Goal: Task Accomplishment & Management: Manage account settings

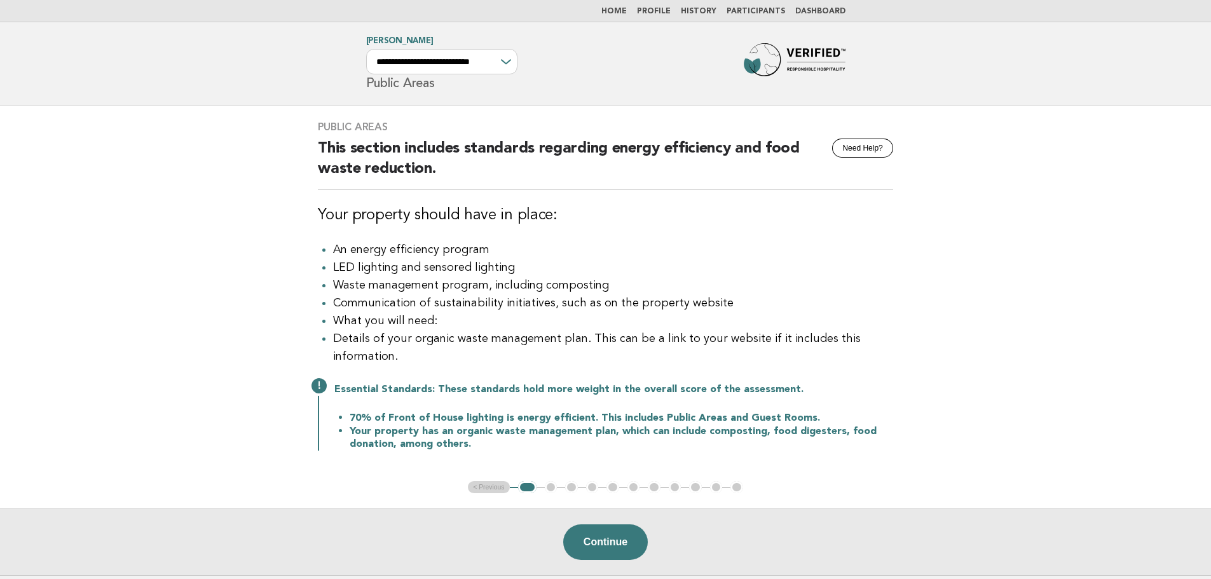
click at [786, 64] on img at bounding box center [795, 63] width 102 height 41
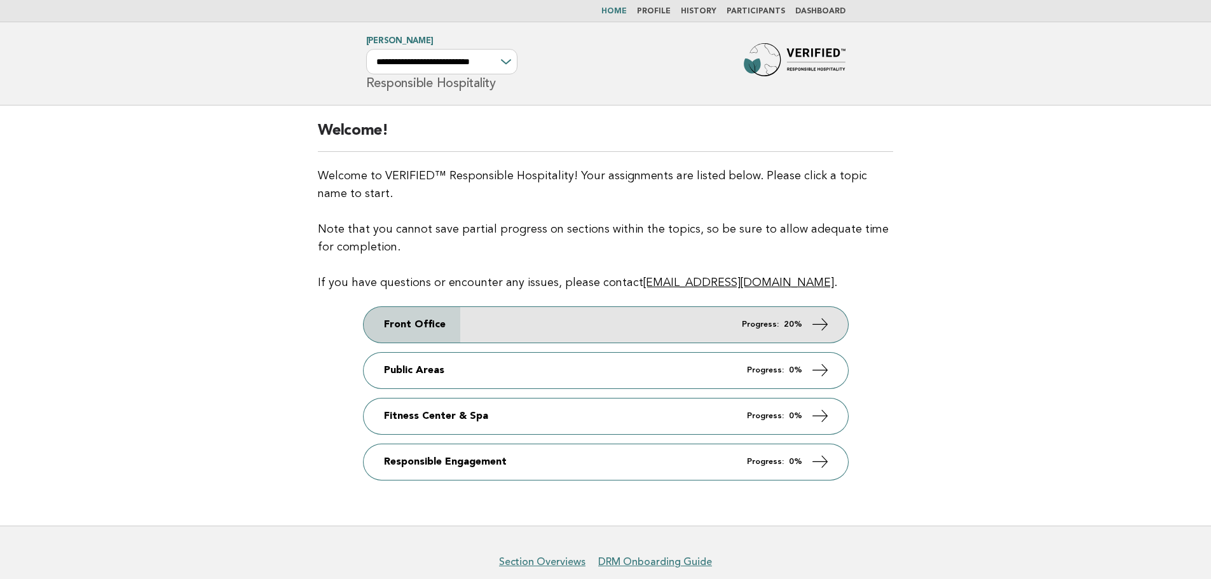
click at [492, 334] on link "Front Office Progress: 20%" at bounding box center [606, 325] width 484 height 36
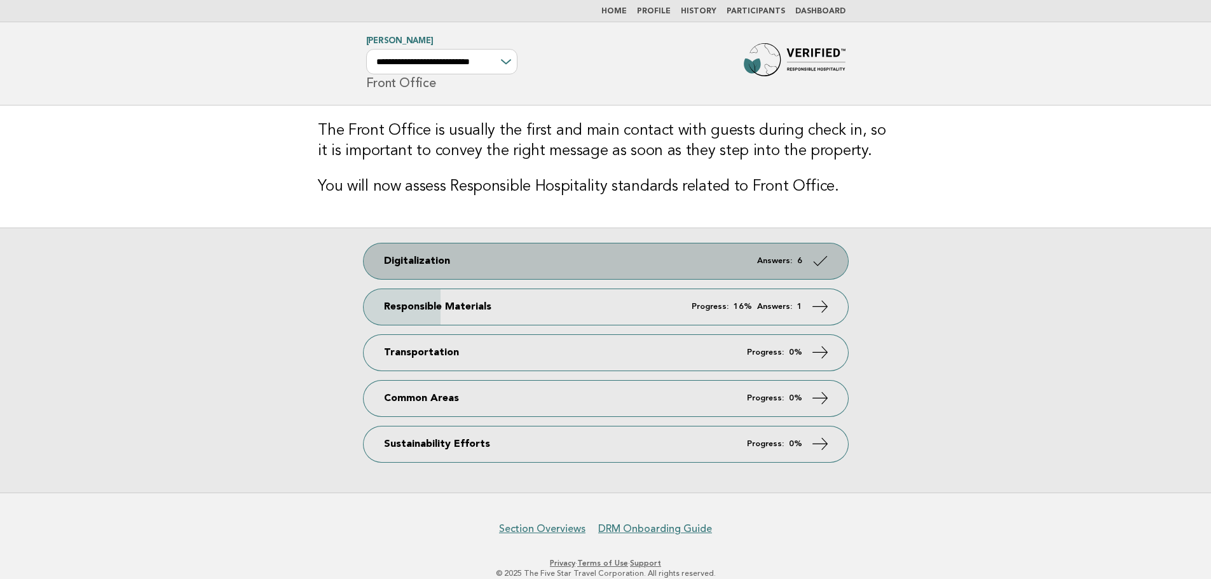
click at [502, 257] on link "Digitalization Answers: 6" at bounding box center [606, 261] width 484 height 36
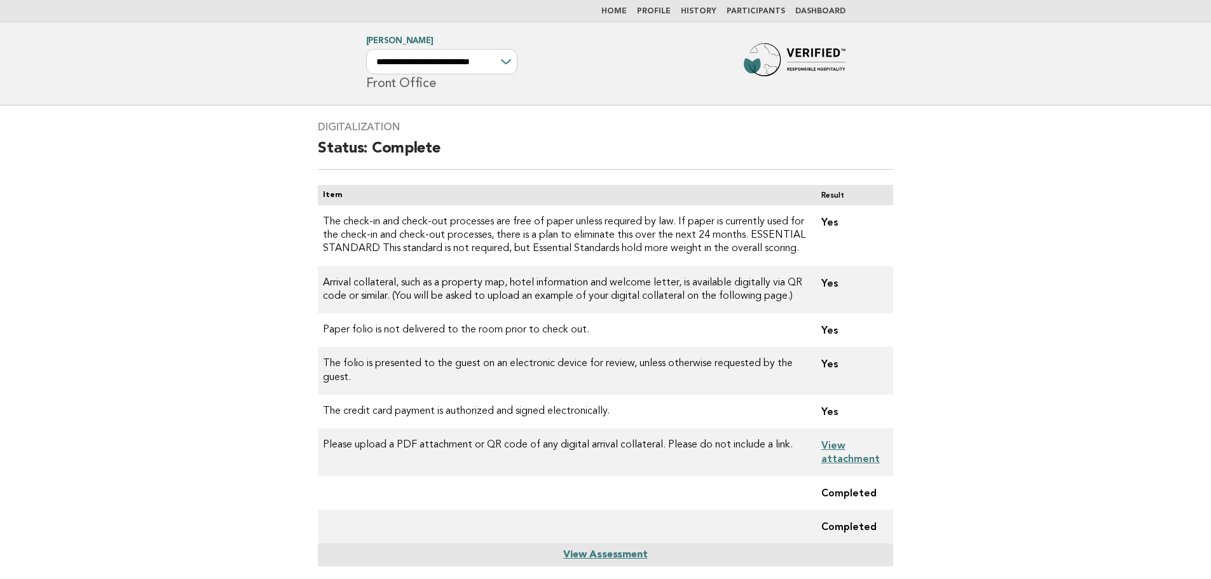
click at [805, 59] on img at bounding box center [795, 63] width 102 height 41
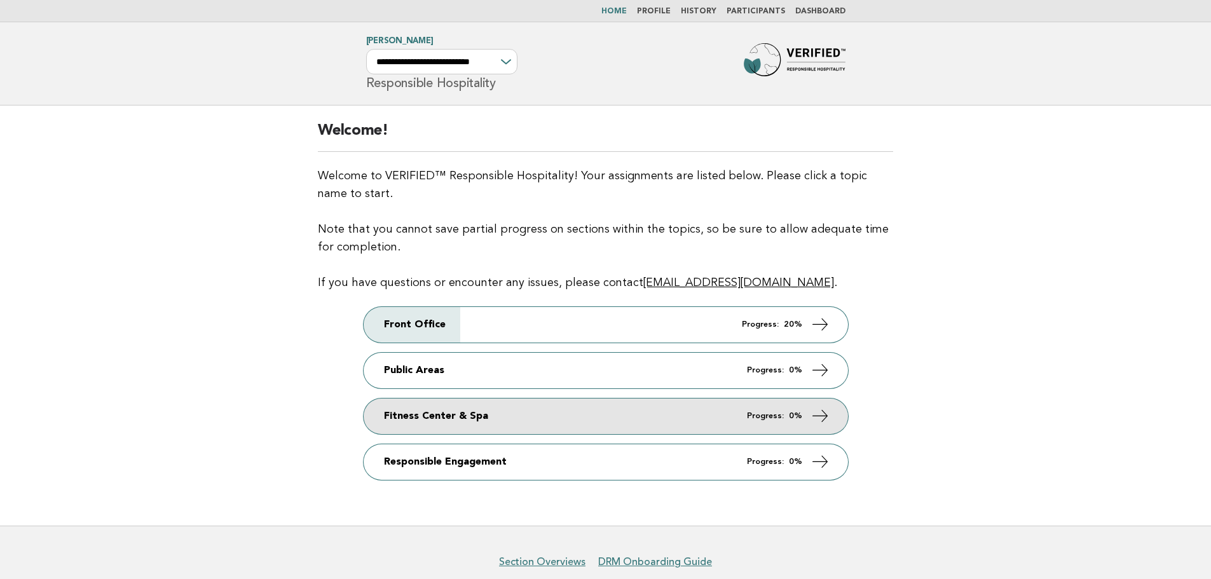
click at [447, 414] on link "Fitness Center & Spa Progress: 0%" at bounding box center [606, 416] width 484 height 36
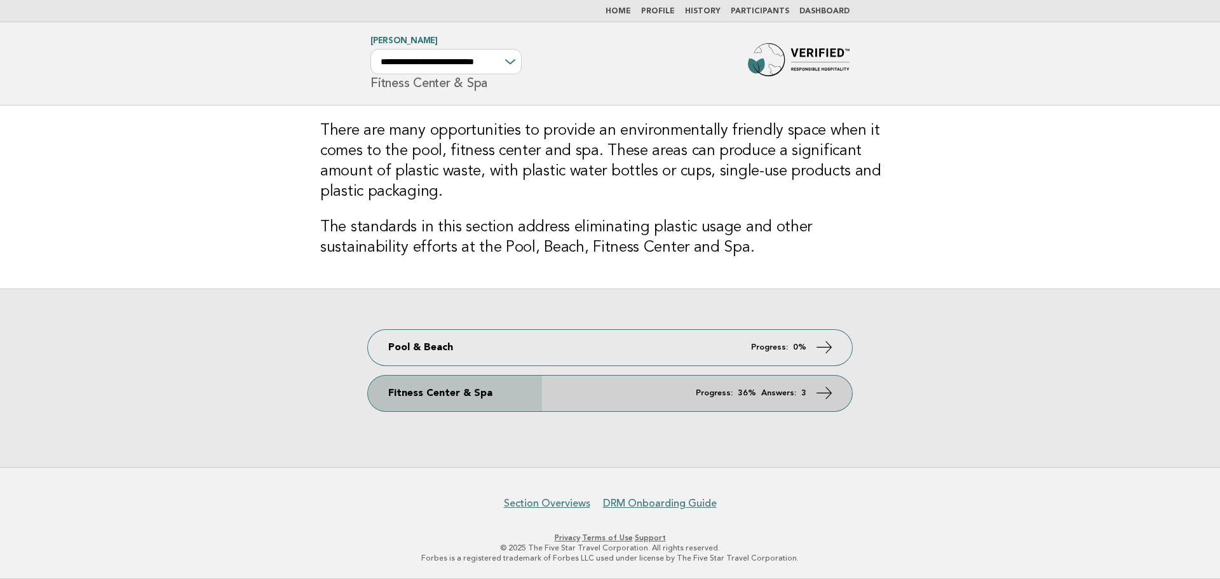
click at [478, 393] on link "Fitness Center & Spa Progress: 36% Answers: 3" at bounding box center [610, 394] width 484 height 36
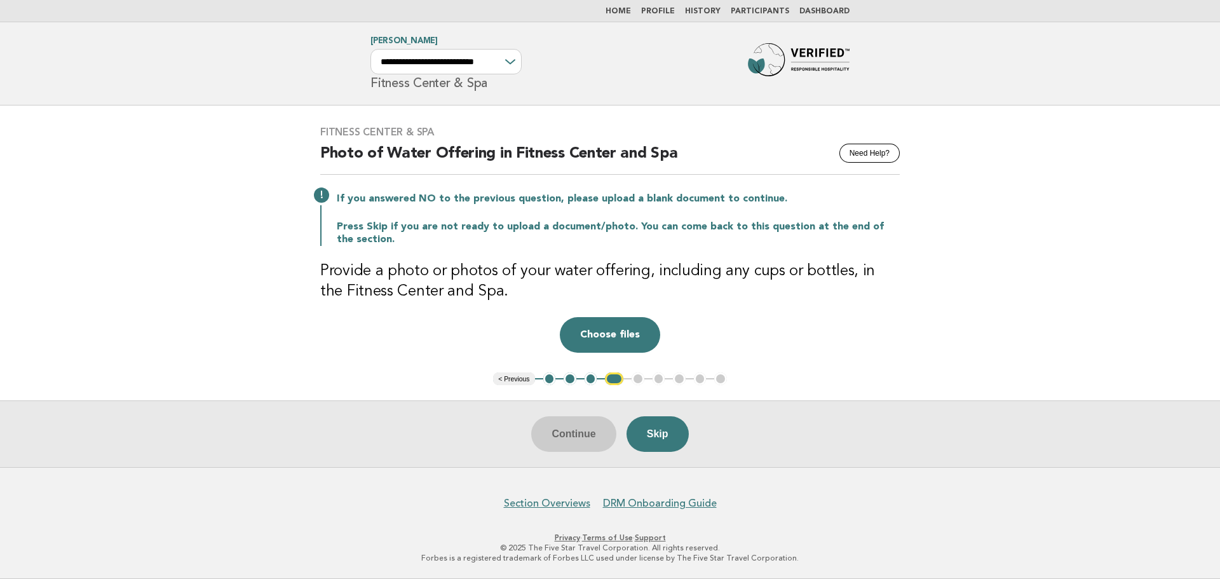
click at [591, 381] on button "3" at bounding box center [591, 378] width 13 height 13
click at [591, 380] on button "3" at bounding box center [591, 378] width 13 height 13
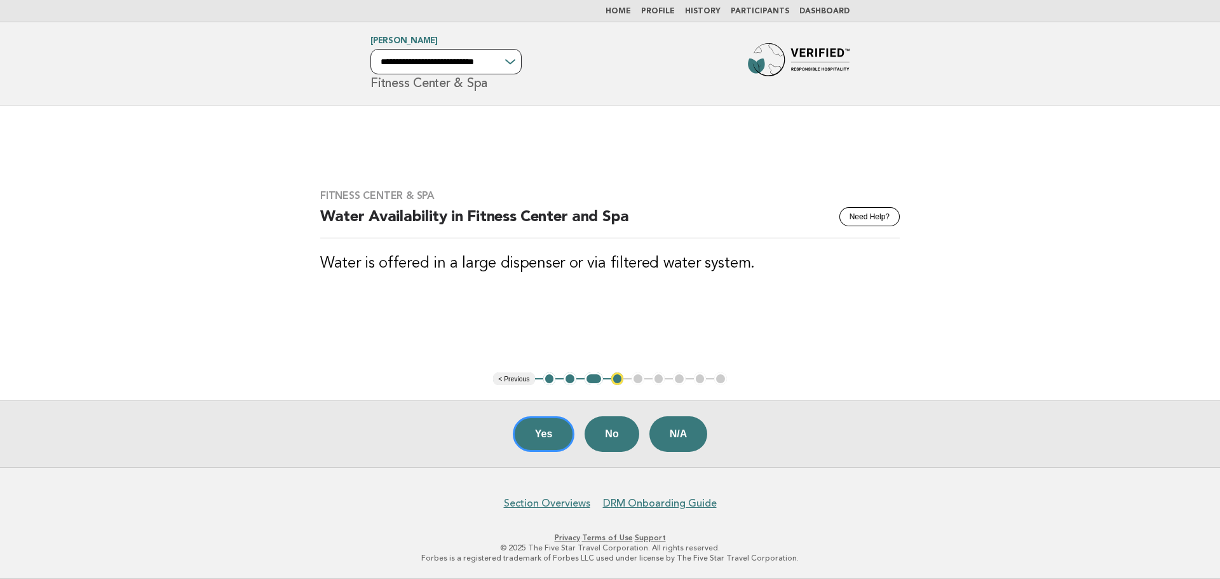
click at [425, 59] on select "**********" at bounding box center [446, 61] width 151 height 25
select select "**********"
click at [371, 49] on select "**********" at bounding box center [446, 61] width 151 height 25
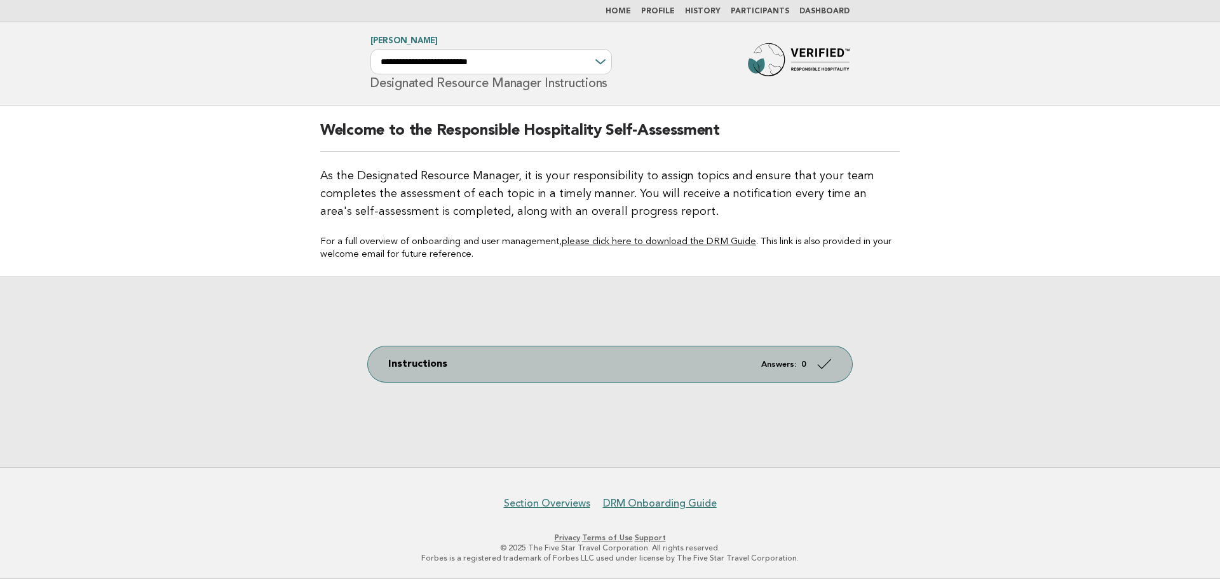
click at [600, 365] on link "Instructions Answers: 0" at bounding box center [610, 364] width 484 height 36
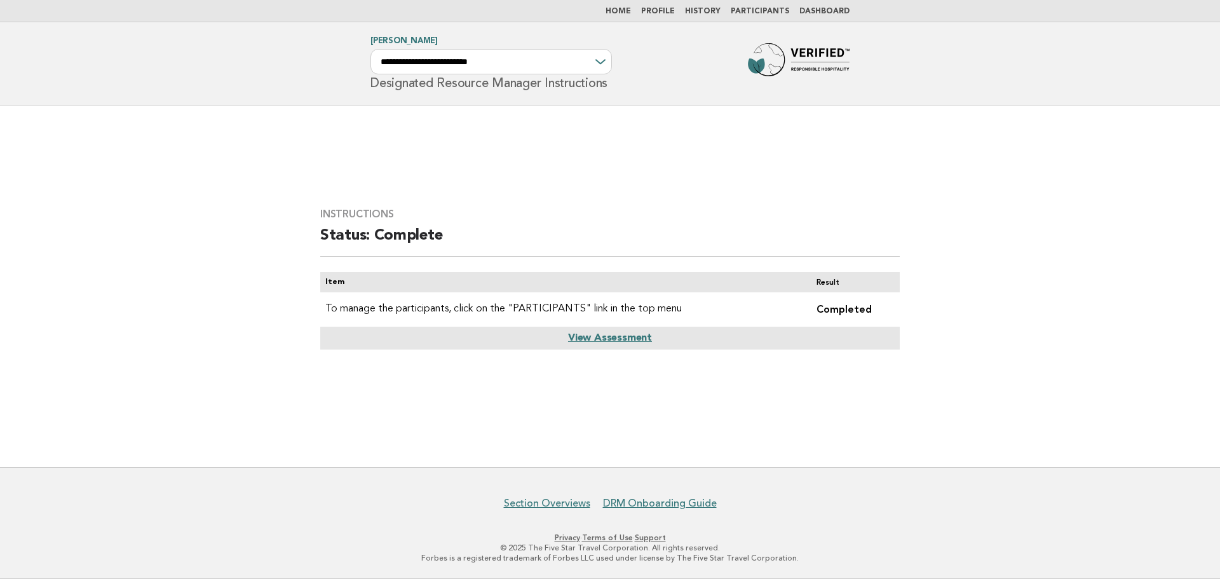
click at [767, 11] on link "Participants" at bounding box center [760, 12] width 58 height 8
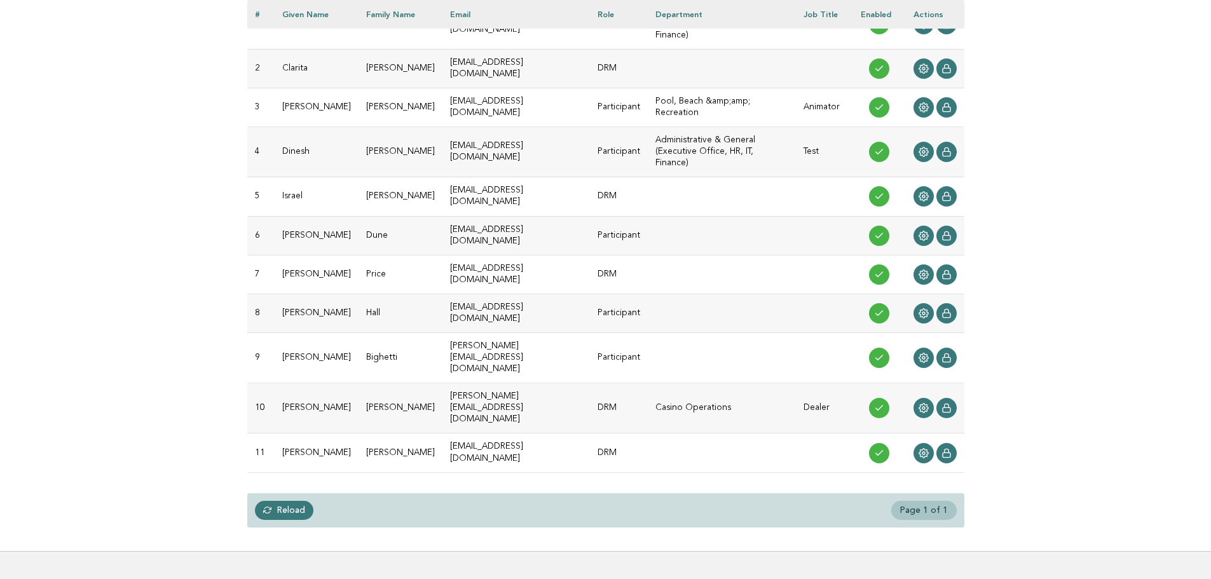
scroll to position [243, 0]
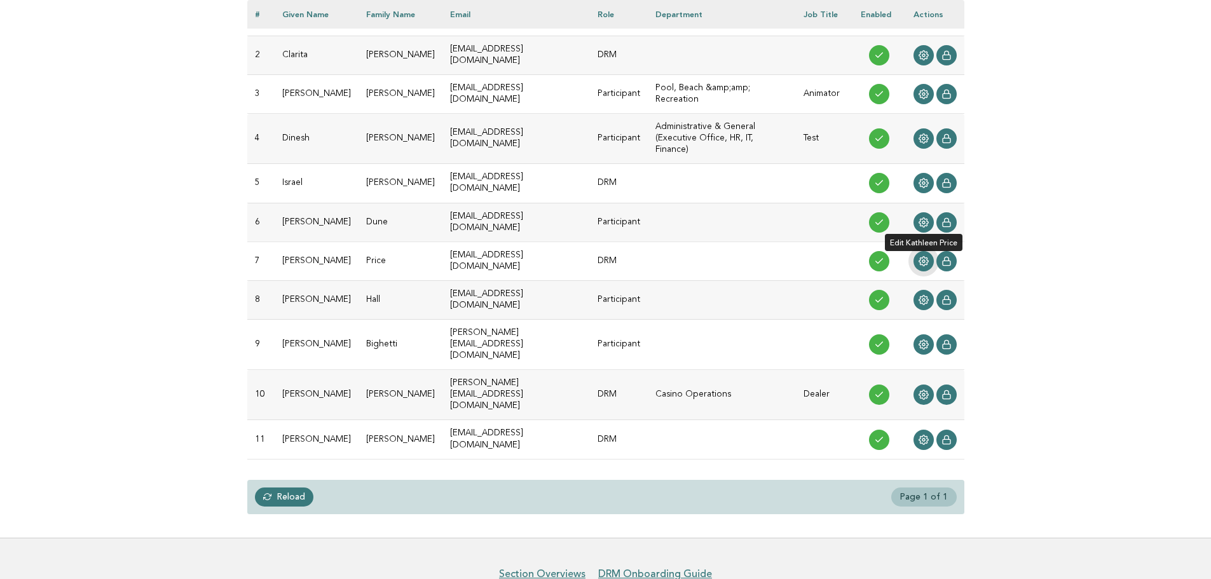
click at [923, 256] on icon at bounding box center [923, 261] width 10 height 10
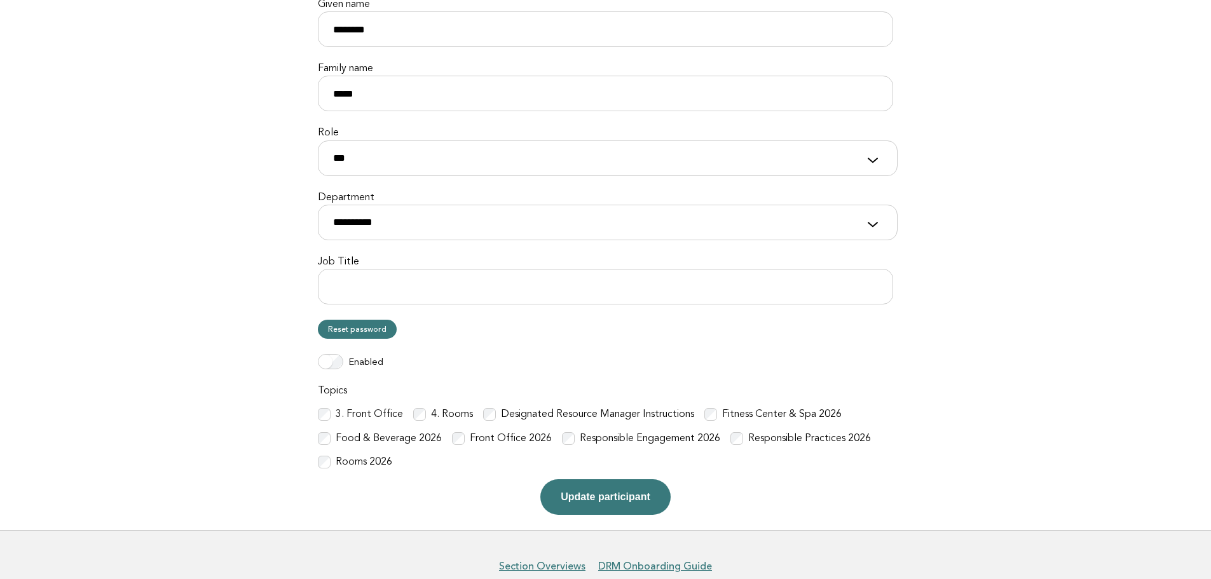
scroll to position [191, 0]
click at [447, 438] on div "3. Front Office 4. Rooms Designated Resource Manager Instructions Fitness Cente…" at bounding box center [605, 437] width 575 height 61
click at [614, 494] on button "Update participant" at bounding box center [605, 496] width 130 height 36
click at [479, 226] on select "**********" at bounding box center [608, 221] width 580 height 36
click at [318, 203] on select "**********" at bounding box center [608, 221] width 580 height 36
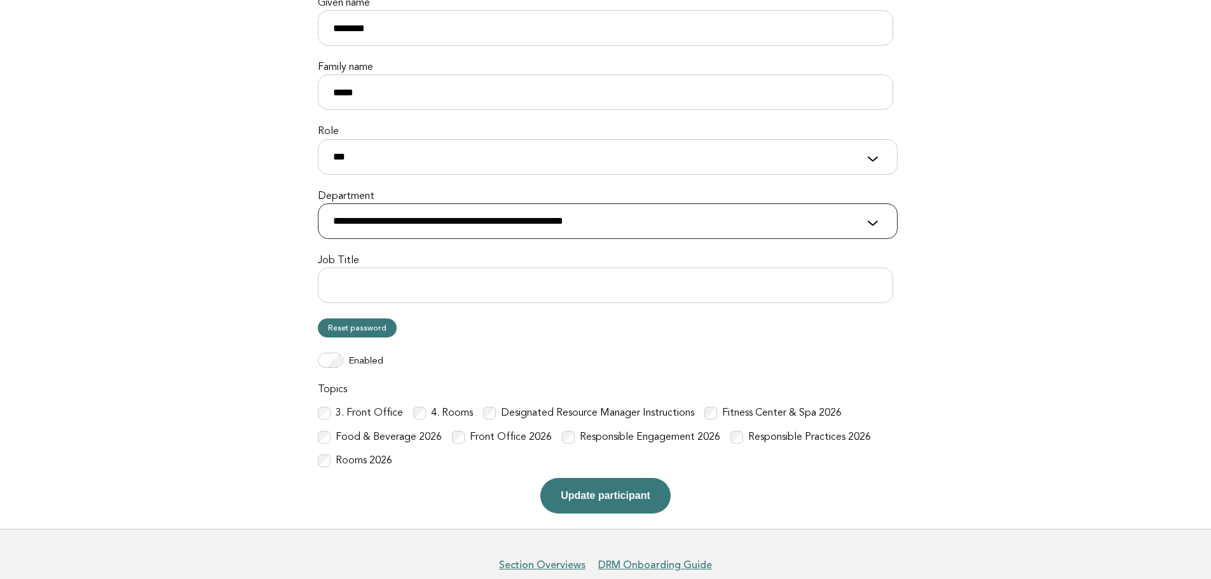
click at [529, 224] on select "**********" at bounding box center [608, 221] width 580 height 36
select select "**********"
click at [318, 203] on select "**********" at bounding box center [608, 221] width 580 height 36
click at [617, 501] on button "Update participant" at bounding box center [605, 496] width 130 height 36
click at [458, 276] on input "Job Title" at bounding box center [605, 286] width 575 height 36
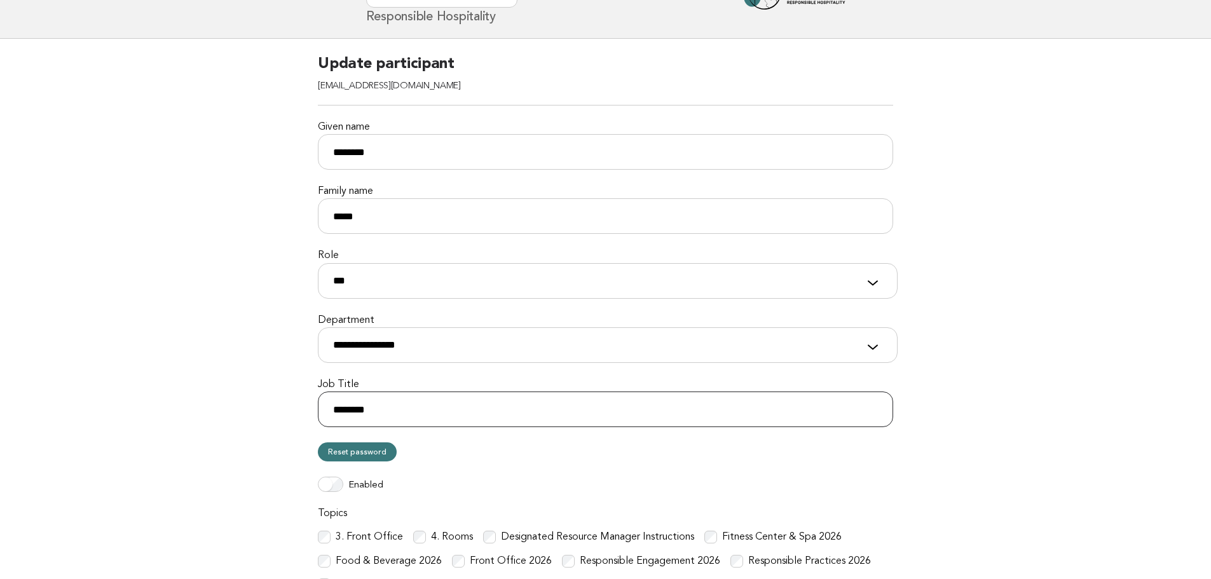
scroll to position [64, 0]
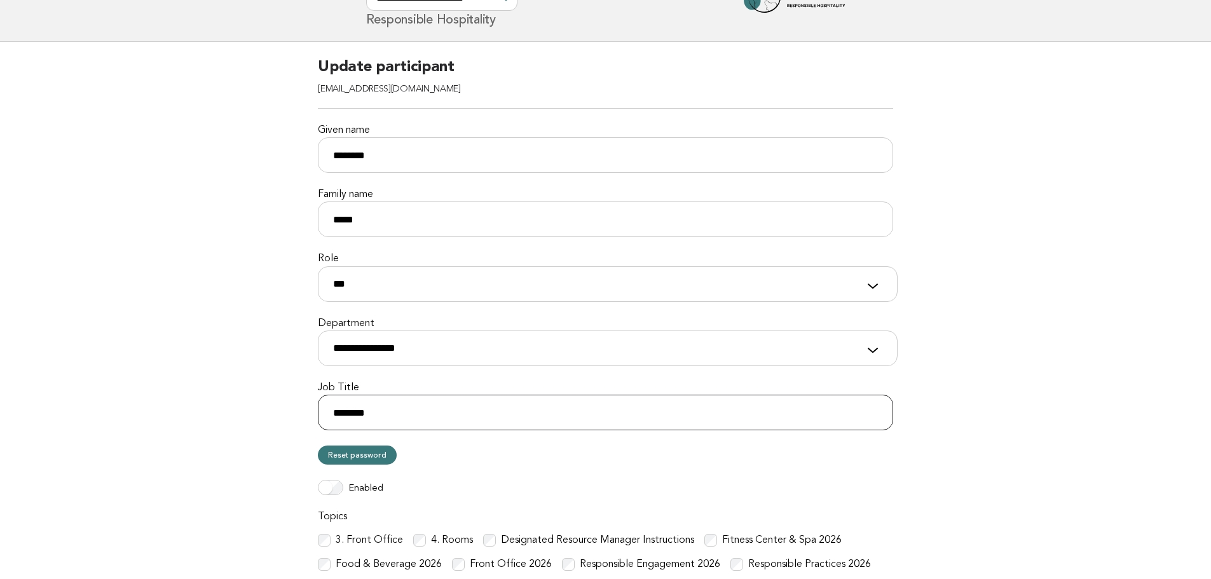
type input "********"
click at [466, 287] on select "**********" at bounding box center [608, 284] width 580 height 36
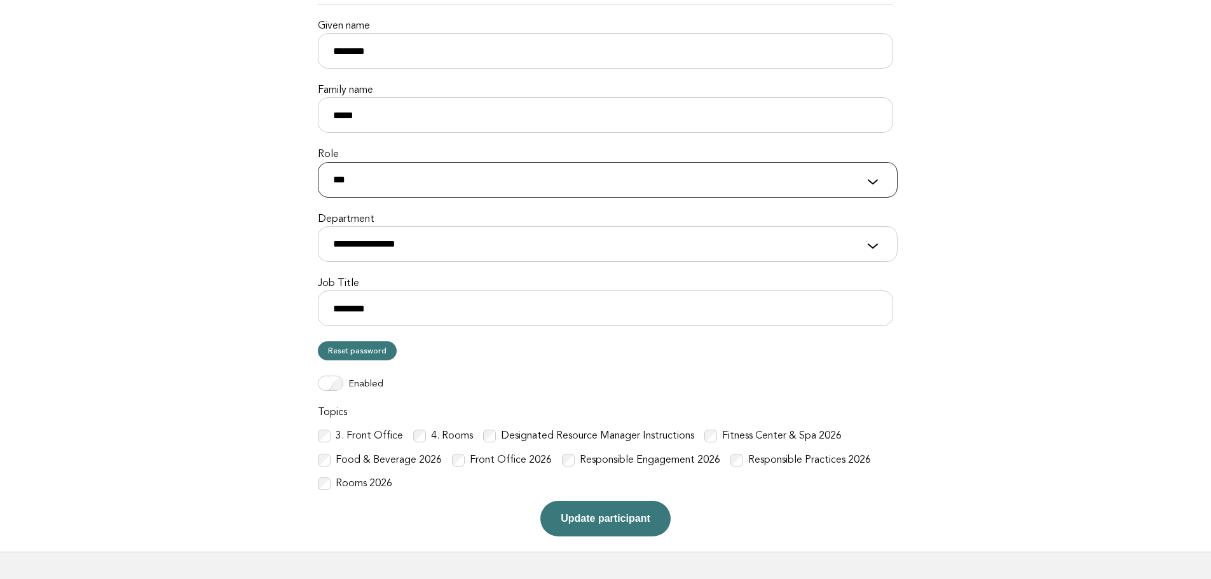
scroll to position [191, 0]
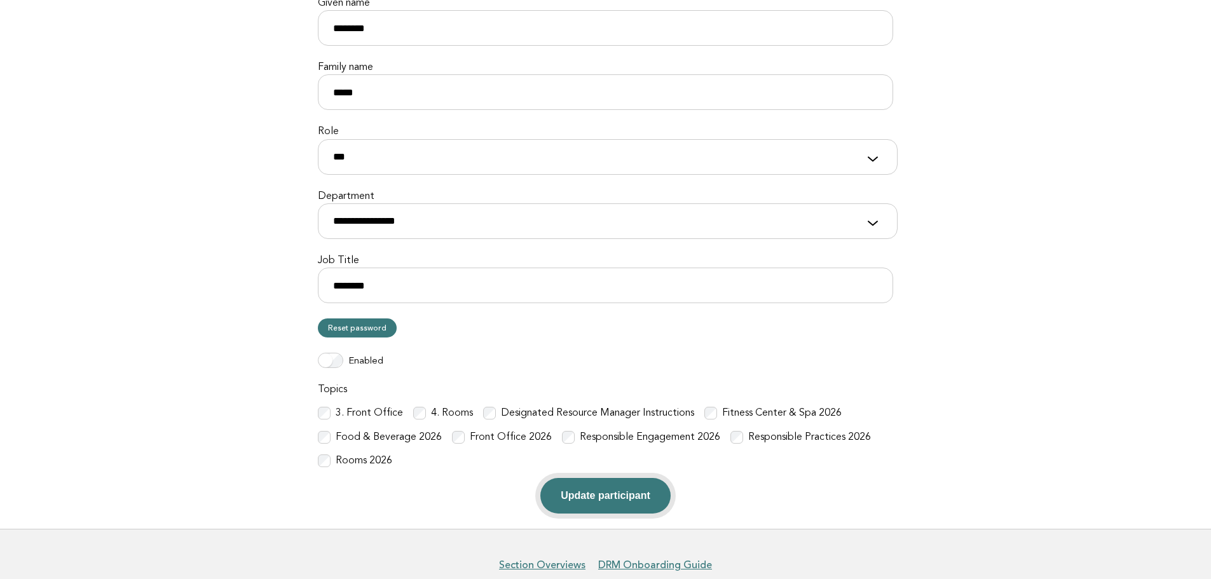
click at [601, 492] on button "Update participant" at bounding box center [605, 496] width 130 height 36
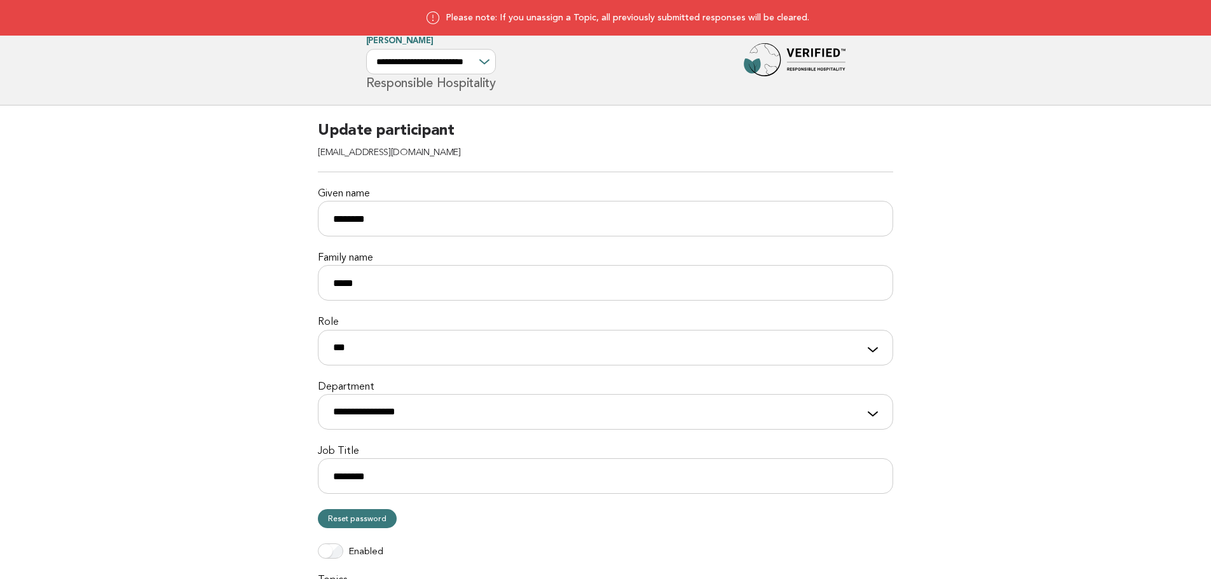
select select "**********"
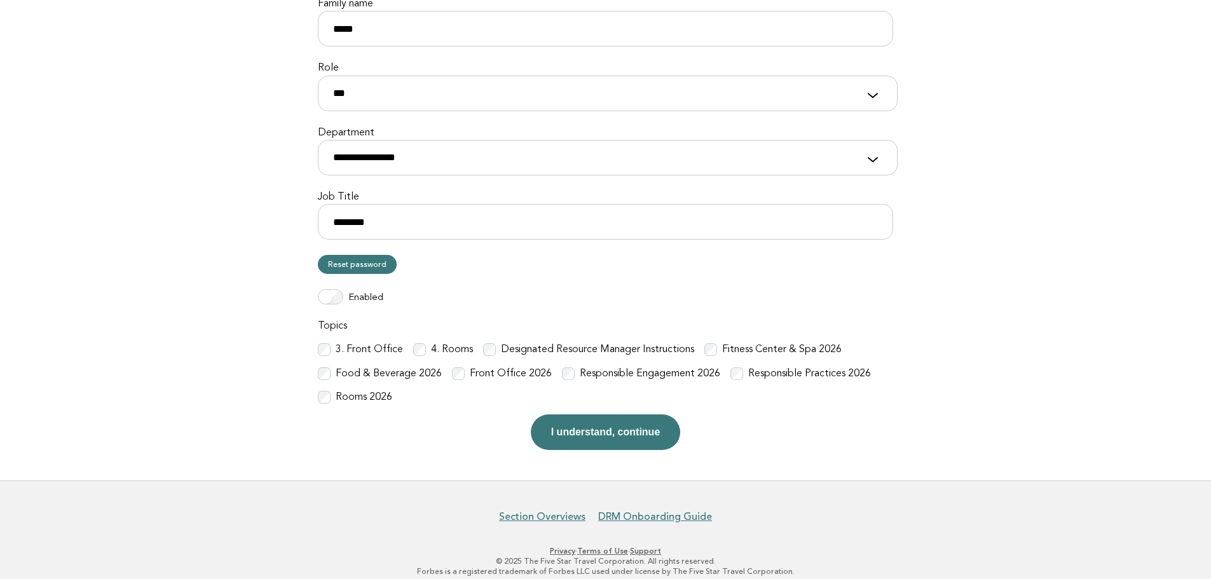
scroll to position [267, 0]
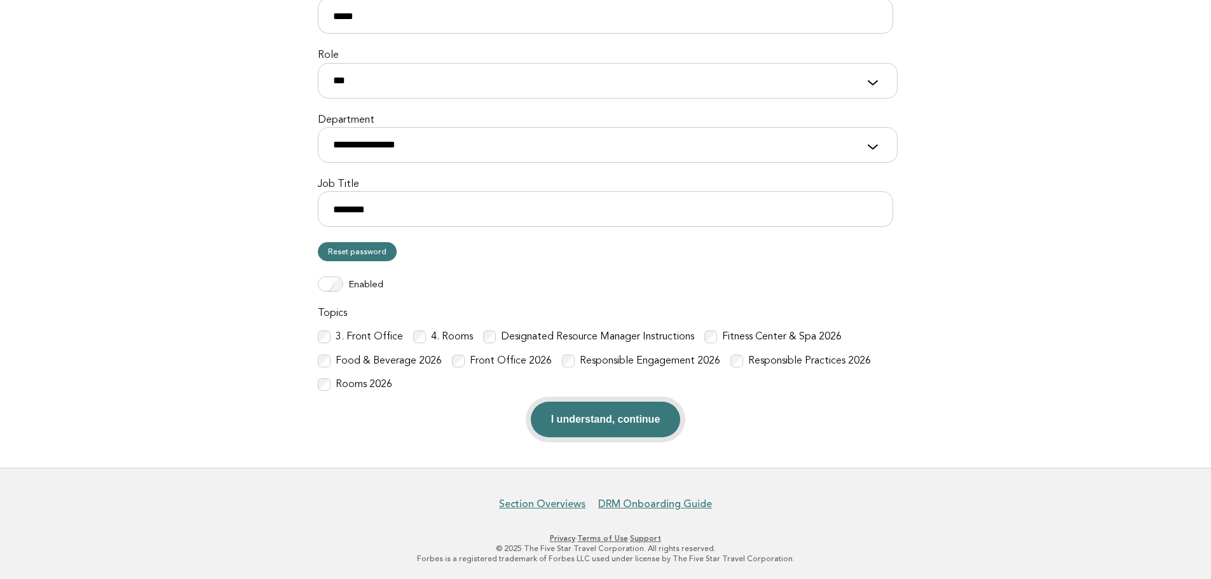
click at [588, 421] on button "I understand, continue" at bounding box center [606, 420] width 150 height 36
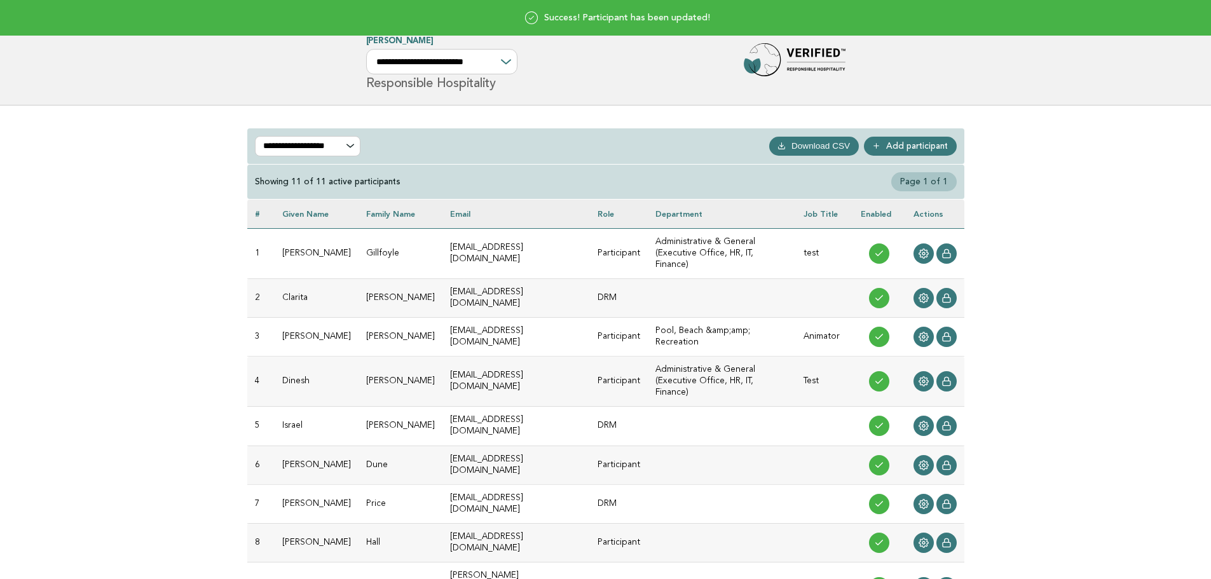
click at [768, 59] on img at bounding box center [795, 63] width 102 height 41
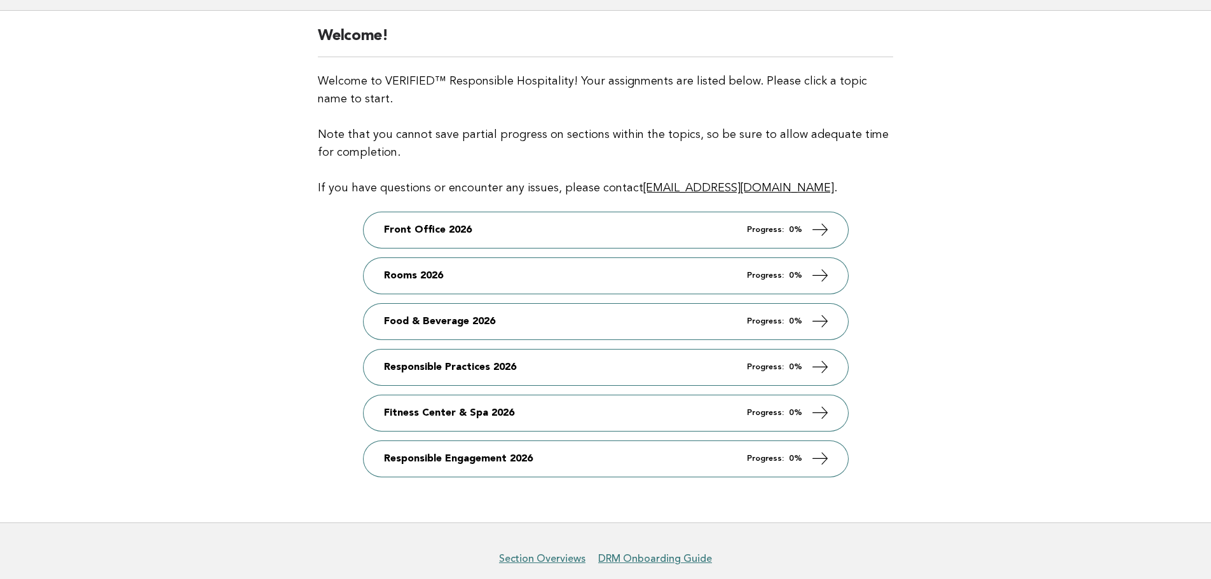
scroll to position [127, 0]
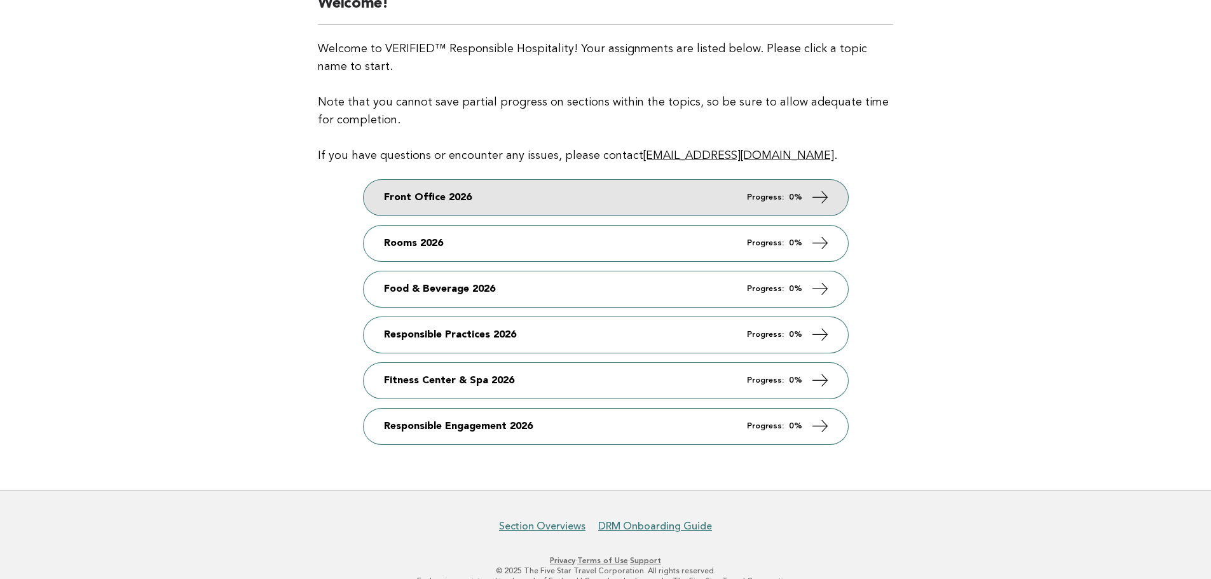
click at [659, 202] on link "Front Office 2026 Progress: 0%" at bounding box center [606, 198] width 484 height 36
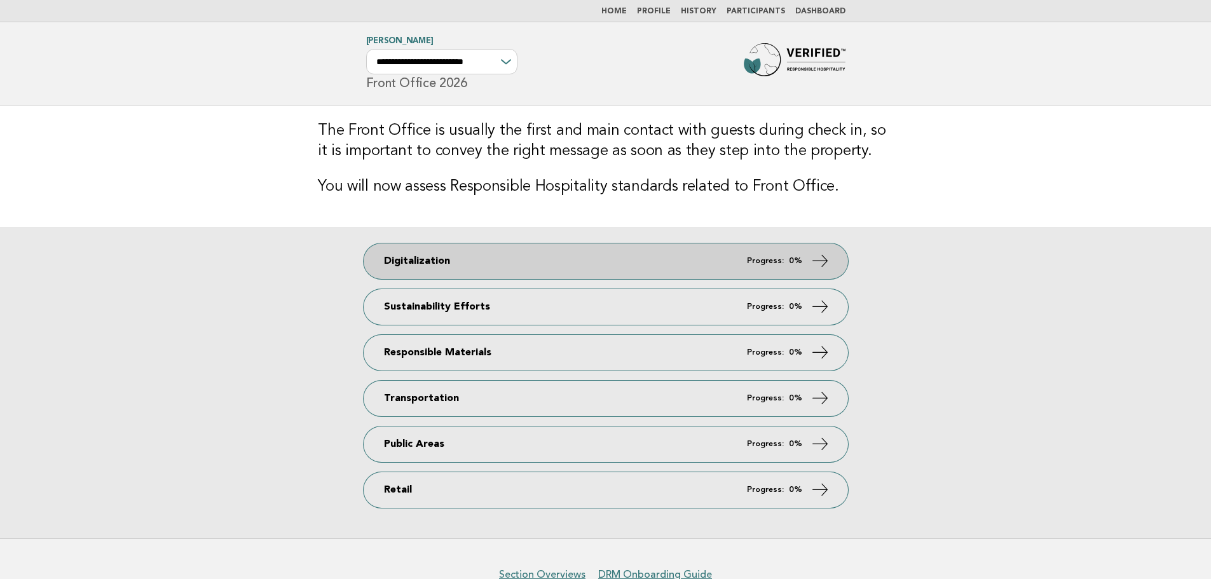
click at [655, 256] on link "Digitalization Progress: 0%" at bounding box center [606, 261] width 484 height 36
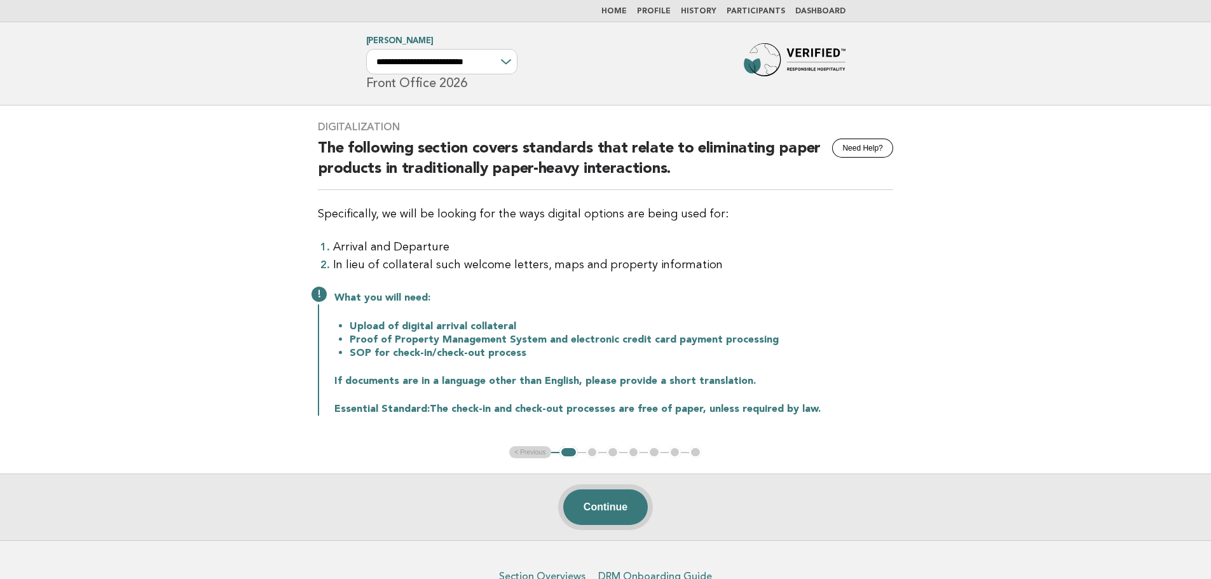
click at [607, 510] on button "Continue" at bounding box center [605, 507] width 85 height 36
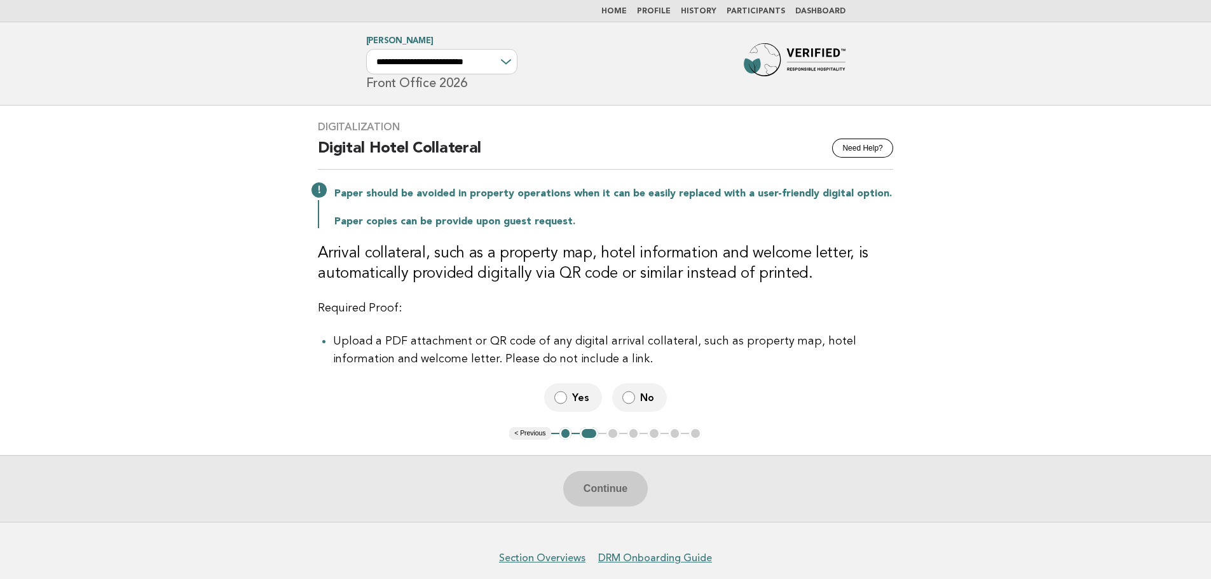
click at [634, 403] on label "No" at bounding box center [639, 397] width 55 height 29
click at [575, 401] on span "Yes" at bounding box center [582, 397] width 20 height 13
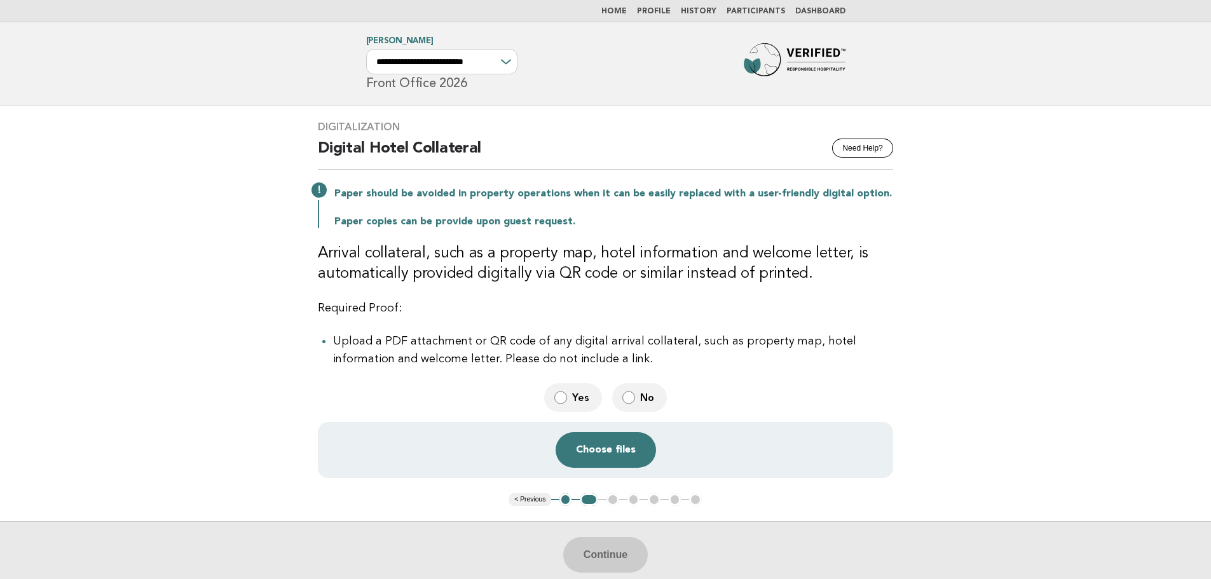
click at [711, 106] on div "Digitalization Need Help? Digital Hotel Collateral Paper should be avoided in p…" at bounding box center [606, 299] width 606 height 388
click at [770, 64] on img at bounding box center [795, 63] width 102 height 41
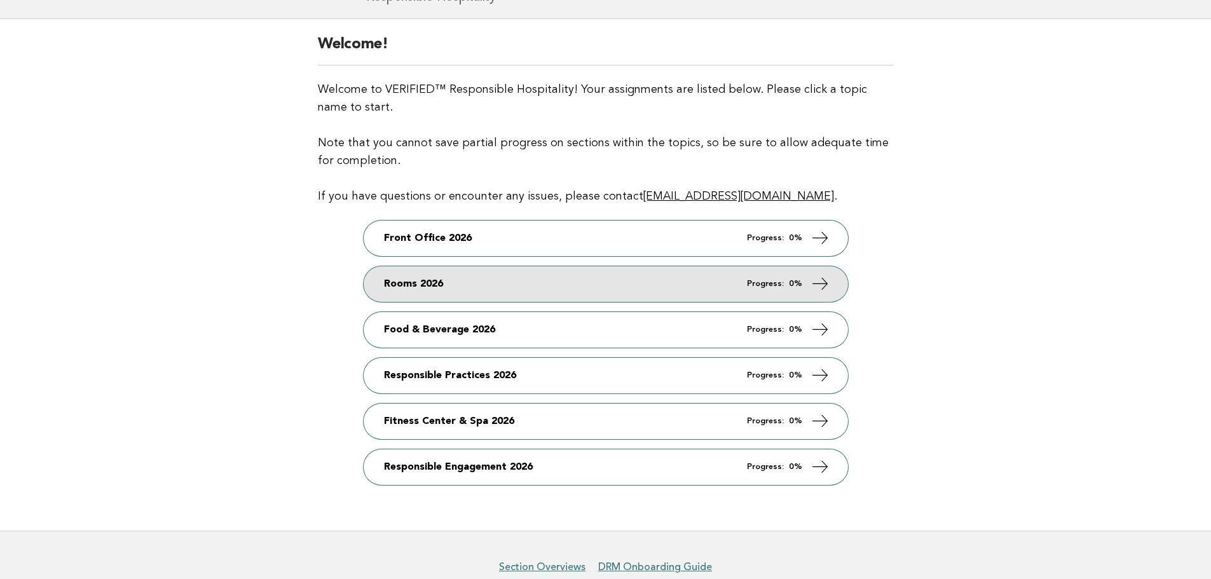
scroll to position [127, 0]
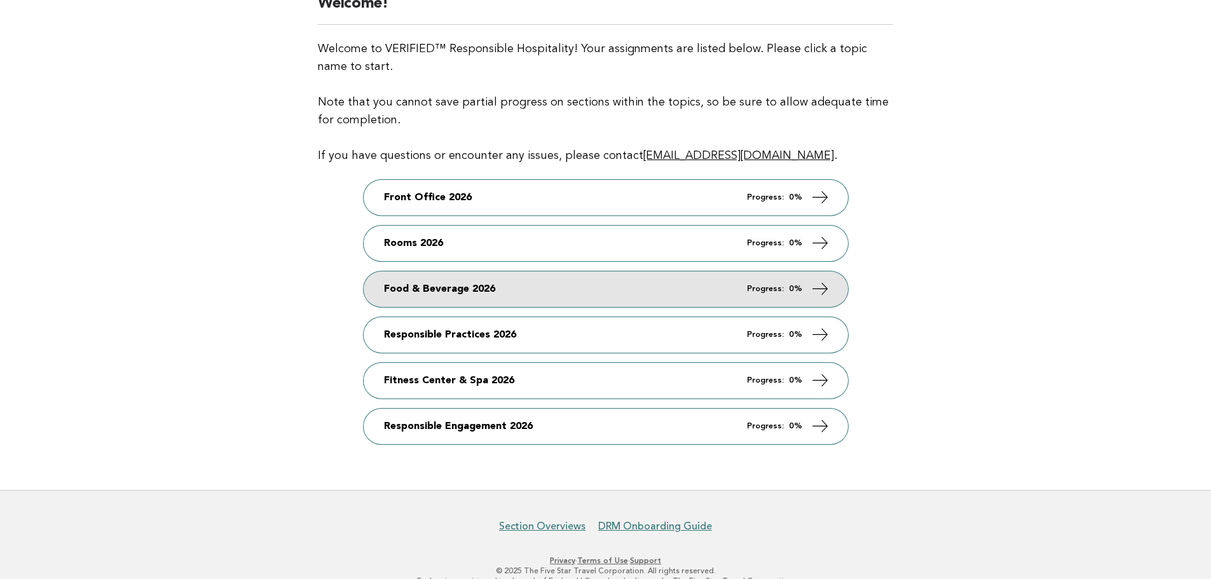
click at [427, 296] on link "Food & Beverage 2026 Progress: 0%" at bounding box center [606, 289] width 484 height 36
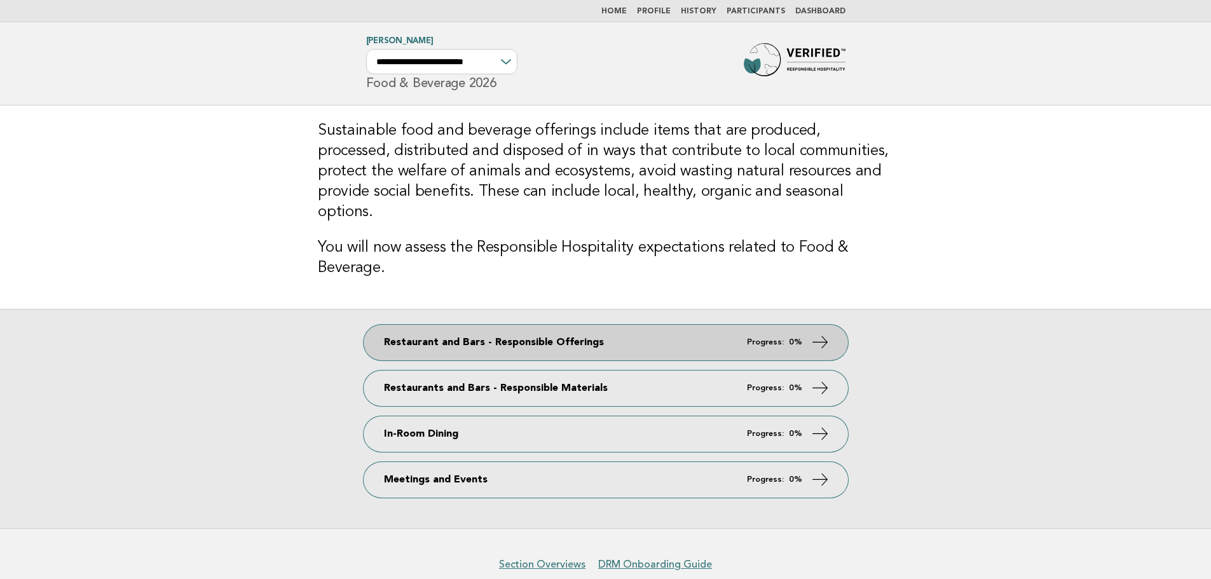
click at [529, 325] on link "Restaurant and Bars - Responsible Offerings Progress: 0%" at bounding box center [606, 343] width 484 height 36
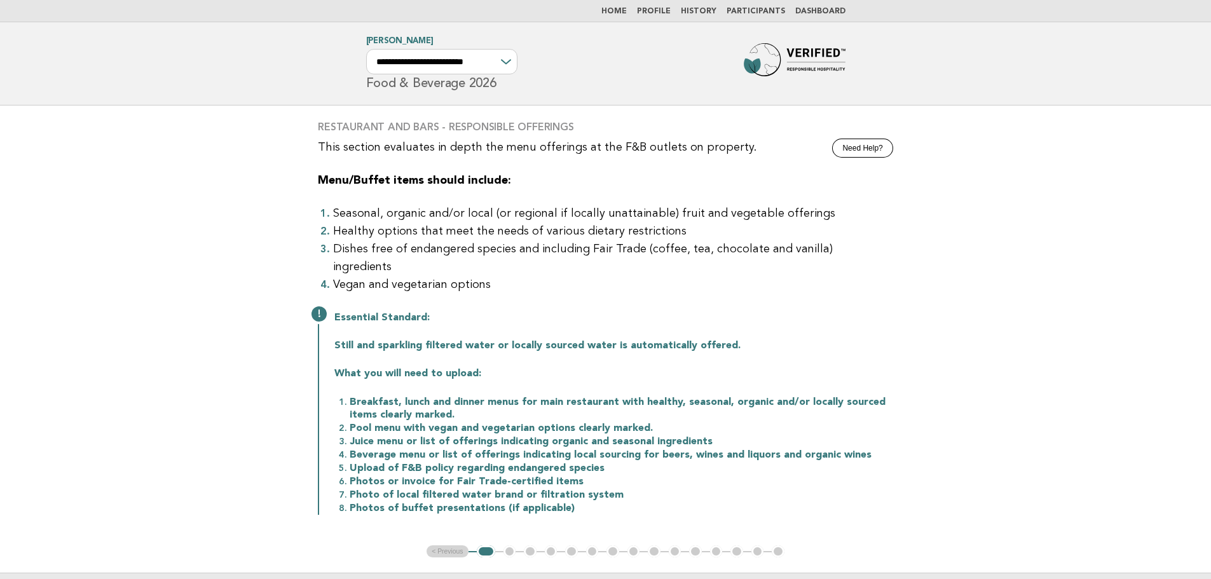
click at [439, 545] on ul "< Previous 1 2 3 4 5 6 7 8 9 10 11 12 13 14 15" at bounding box center [605, 551] width 358 height 13
click at [786, 64] on img at bounding box center [795, 63] width 102 height 41
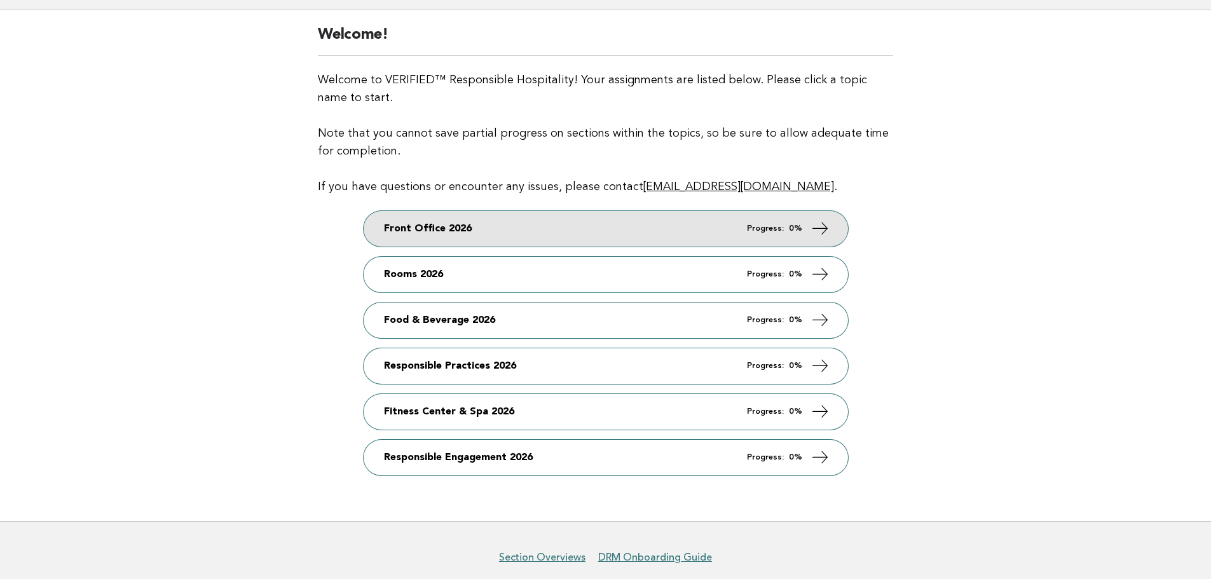
scroll to position [127, 0]
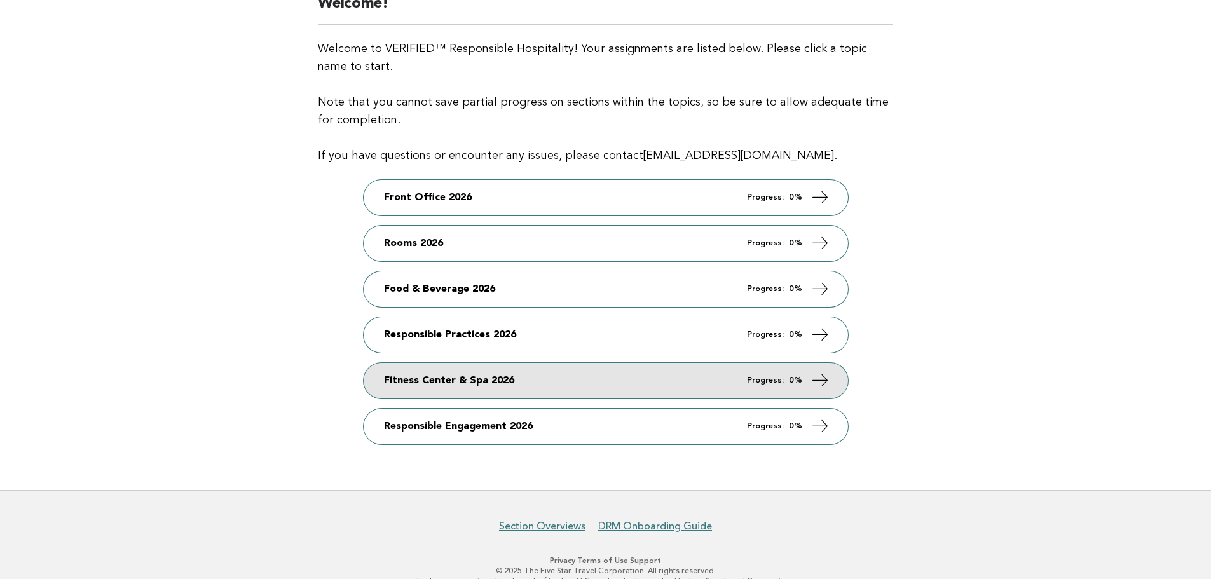
click at [401, 382] on link "Fitness Center & Spa 2026 Progress: 0%" at bounding box center [606, 381] width 484 height 36
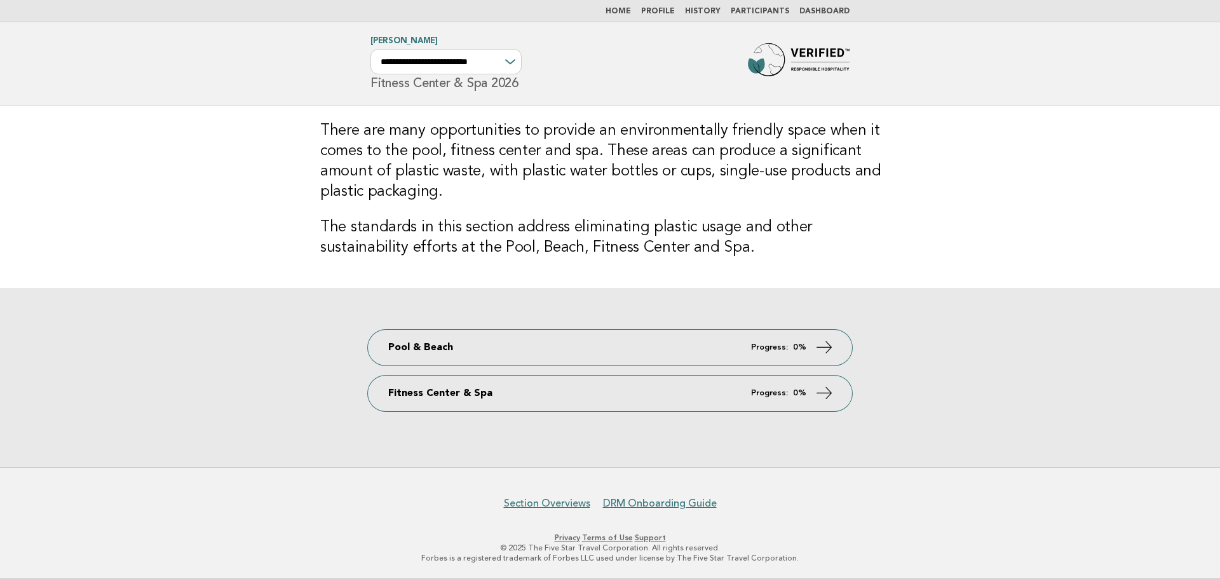
click at [813, 69] on img at bounding box center [799, 63] width 102 height 41
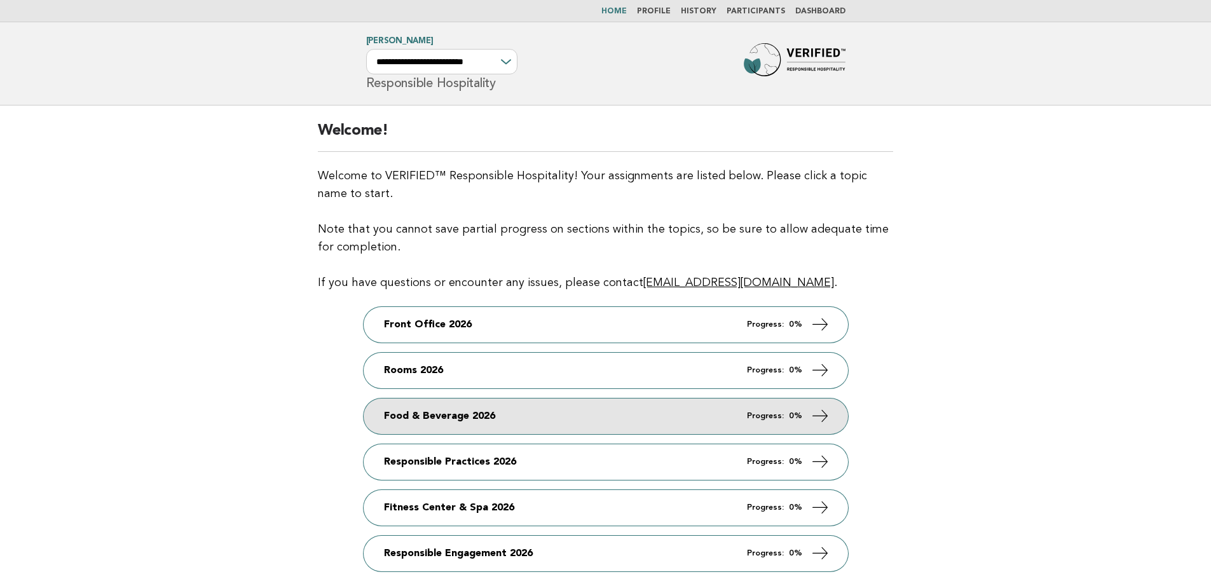
click at [470, 414] on link "Food & Beverage 2026 Progress: 0%" at bounding box center [606, 416] width 484 height 36
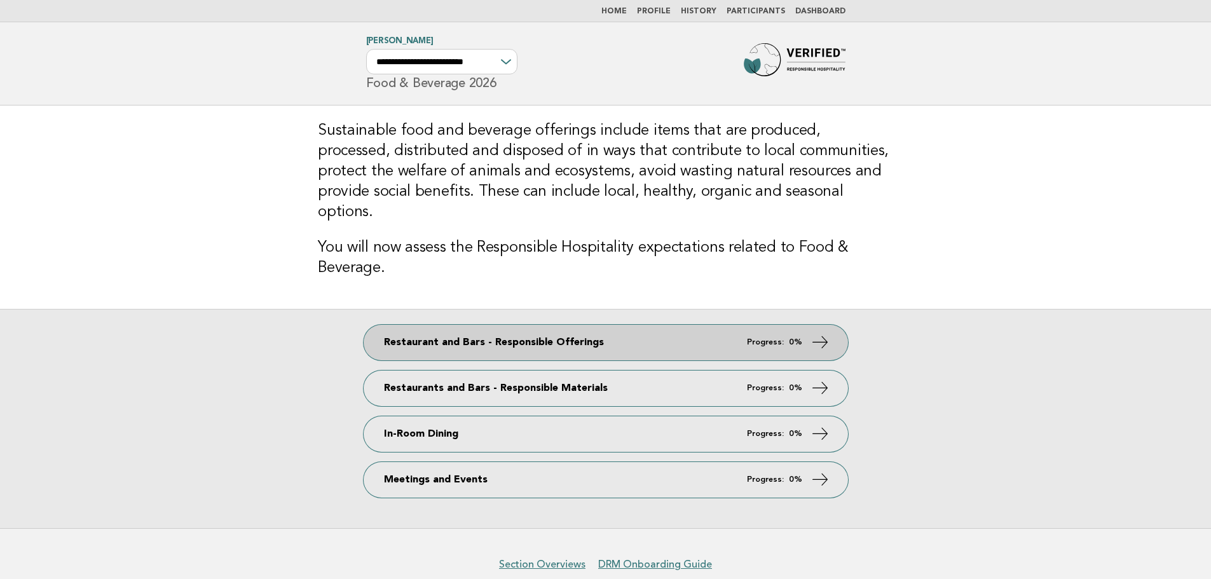
click at [598, 329] on link "Restaurant and Bars - Responsible Offerings Progress: 0%" at bounding box center [606, 343] width 484 height 36
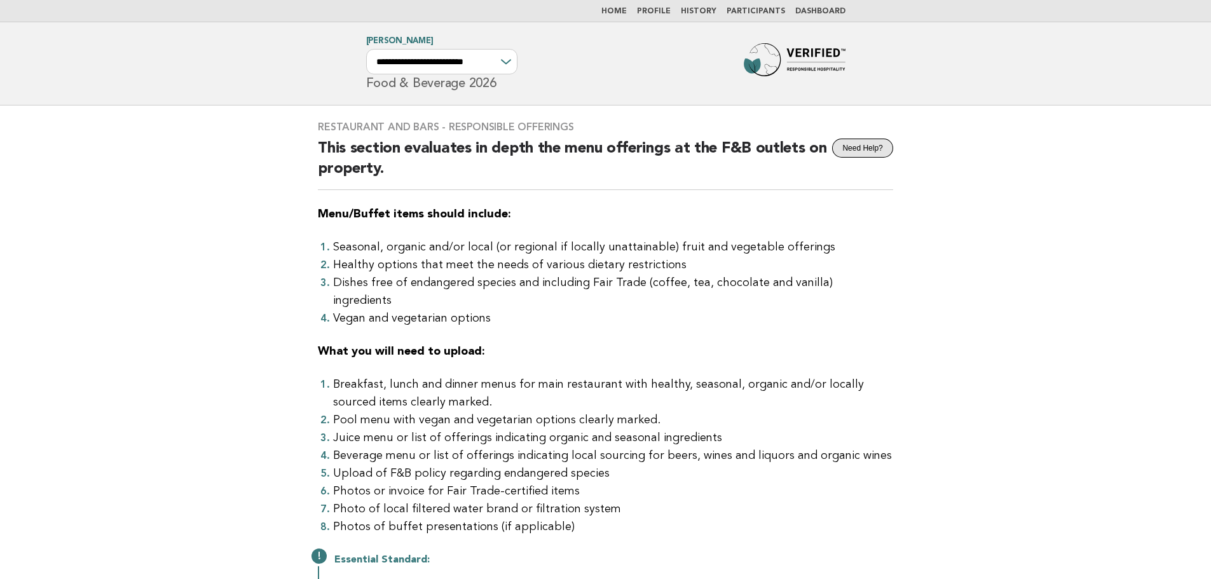
click at [882, 148] on button "Need Help?" at bounding box center [862, 148] width 60 height 19
click at [773, 53] on img at bounding box center [795, 63] width 102 height 41
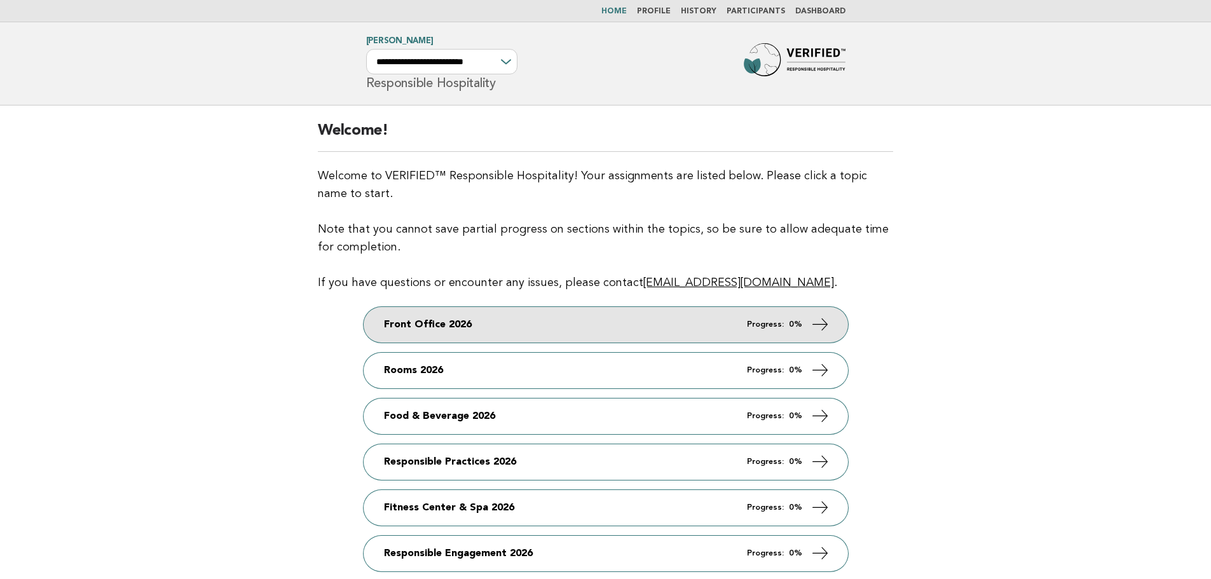
click at [463, 320] on link "Front Office 2026 Progress: 0%" at bounding box center [606, 325] width 484 height 36
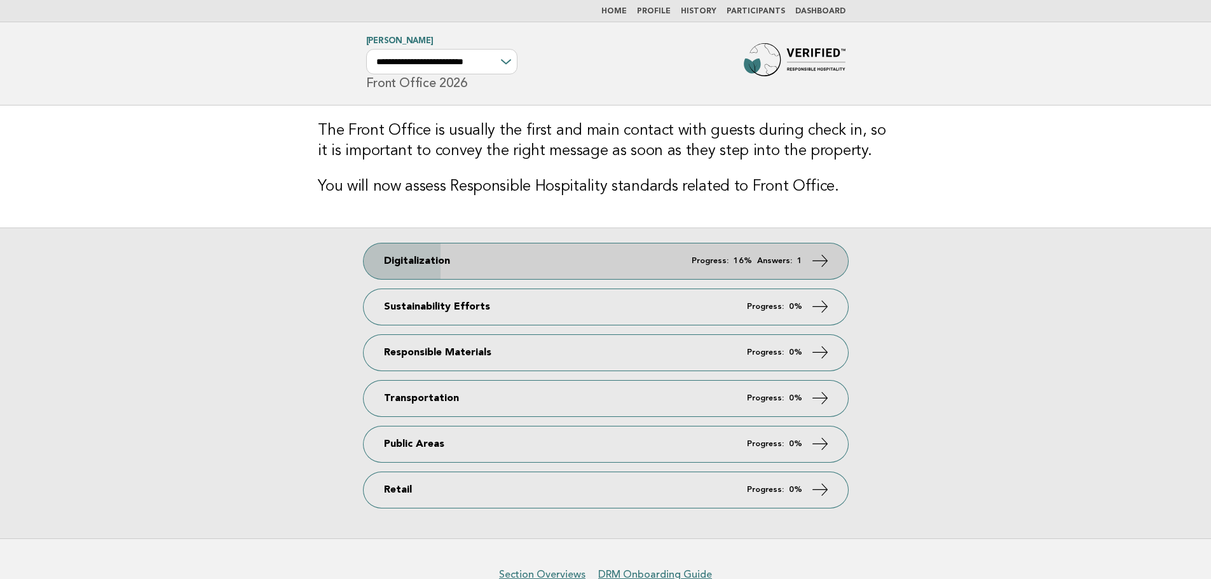
click at [566, 262] on link "Digitalization Progress: 16% Answers: 1" at bounding box center [606, 261] width 484 height 36
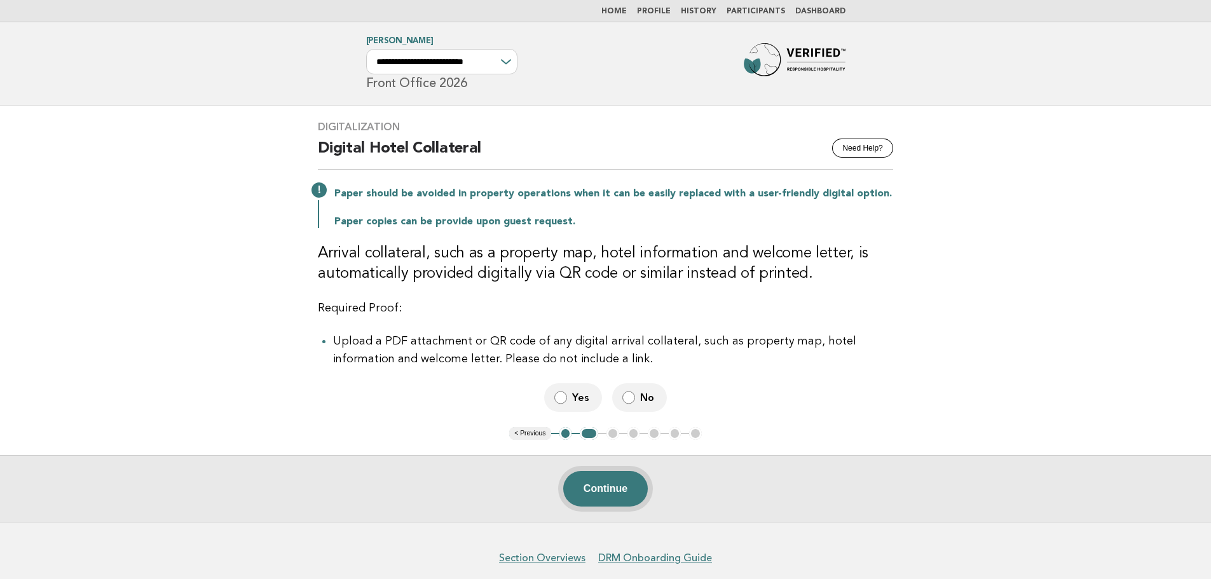
click at [615, 493] on button "Continue" at bounding box center [605, 489] width 85 height 36
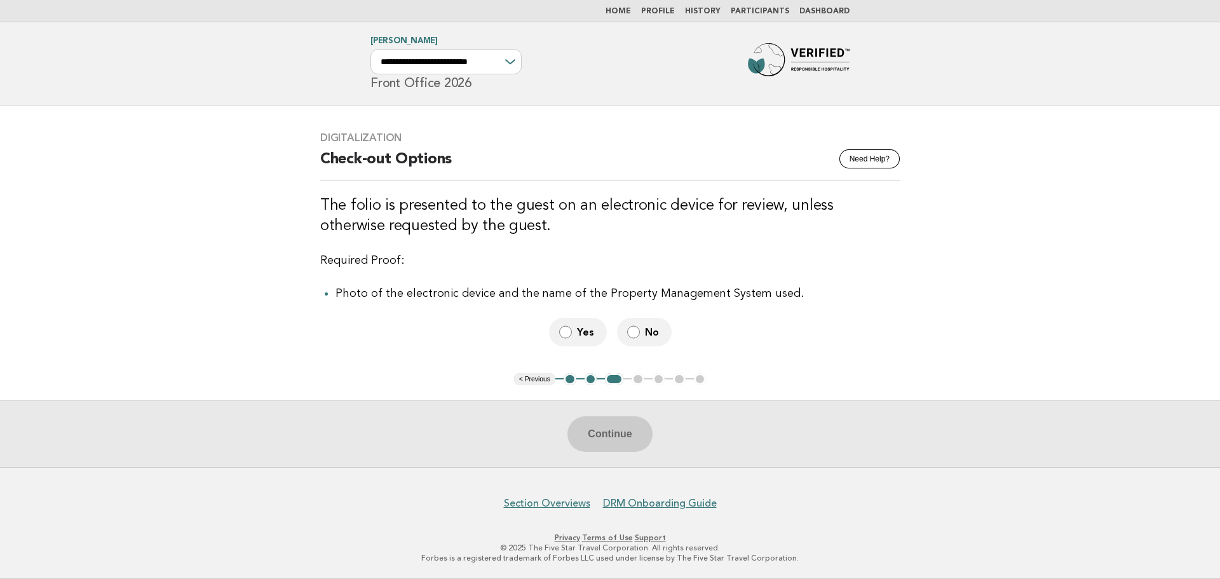
click at [583, 335] on span "Yes" at bounding box center [587, 331] width 20 height 13
click at [612, 432] on button "Continue" at bounding box center [610, 434] width 85 height 36
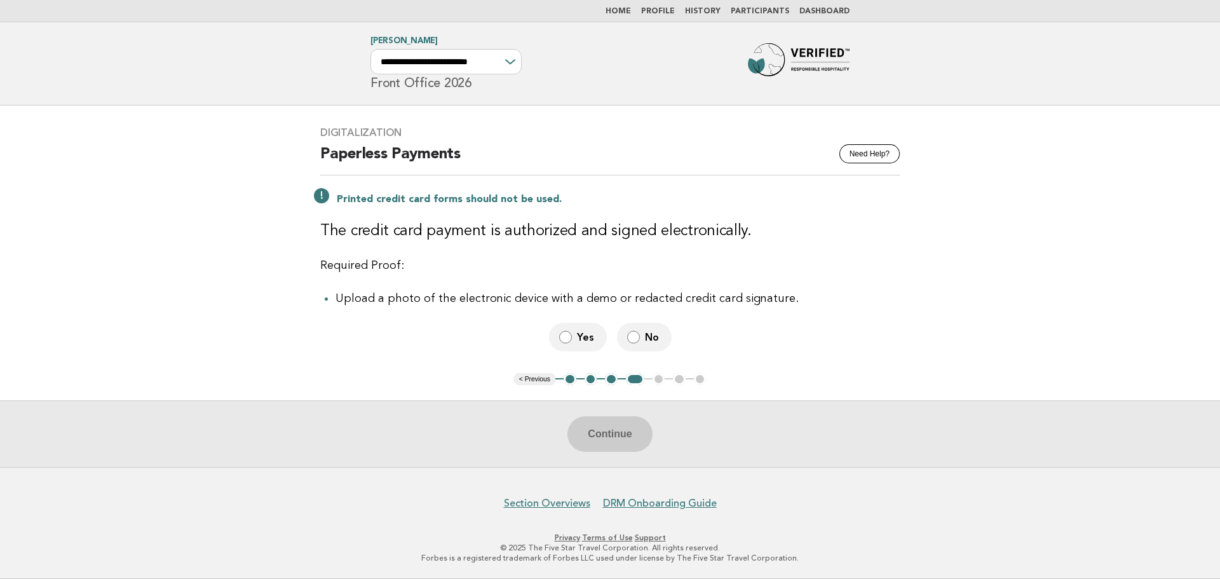
click at [590, 340] on span "Yes" at bounding box center [587, 336] width 20 height 13
click at [621, 437] on button "Continue" at bounding box center [610, 434] width 85 height 36
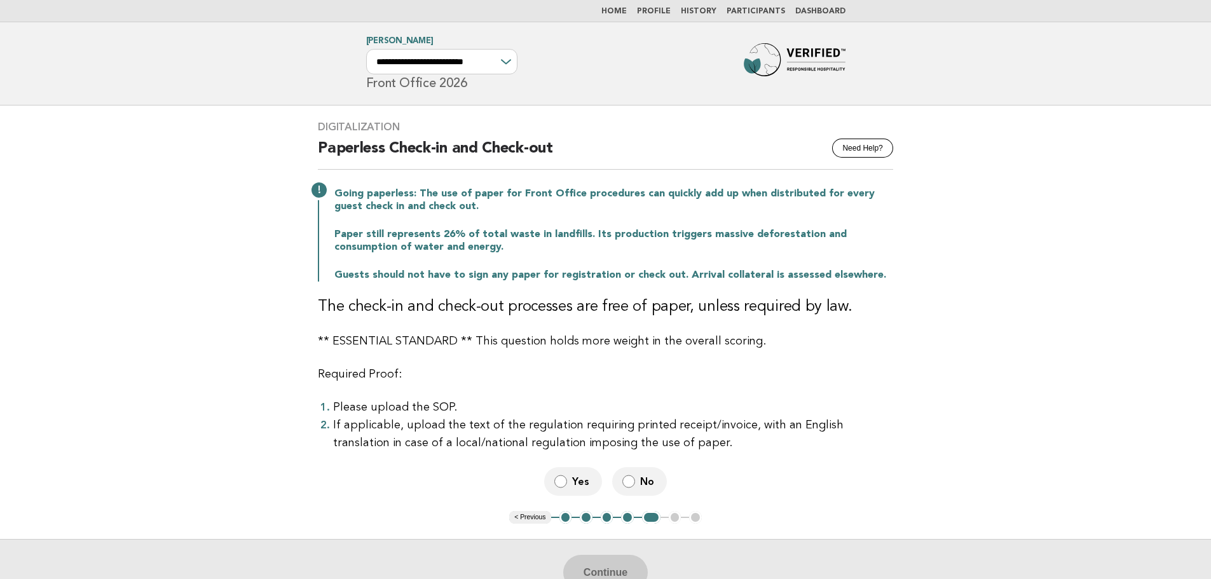
click at [575, 482] on span "Yes" at bounding box center [582, 481] width 20 height 13
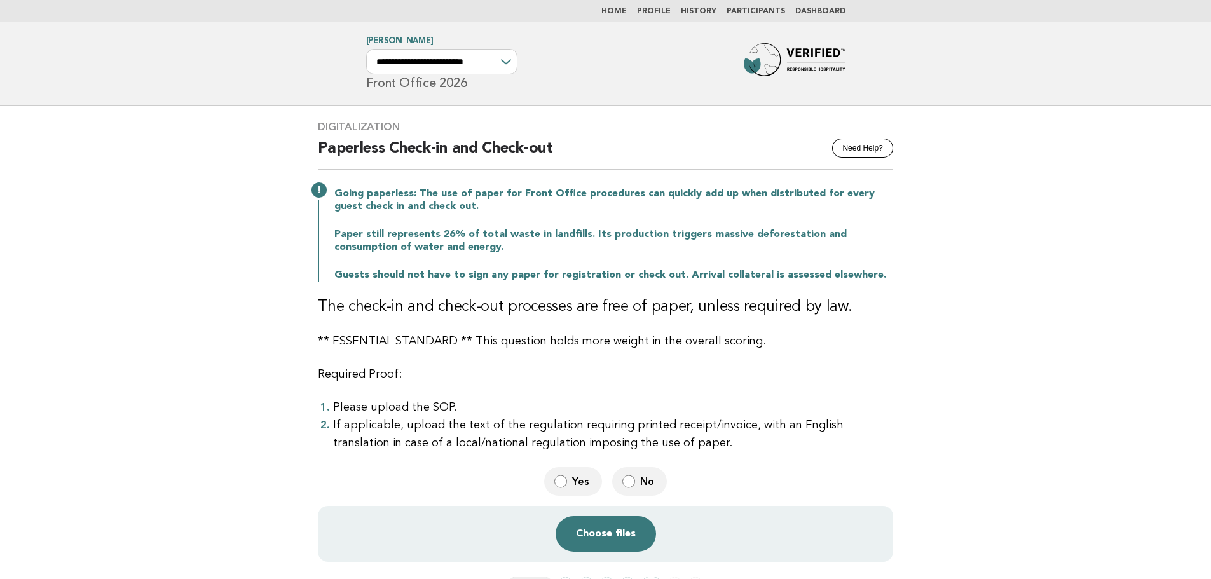
click at [575, 482] on span "Yes" at bounding box center [582, 481] width 20 height 13
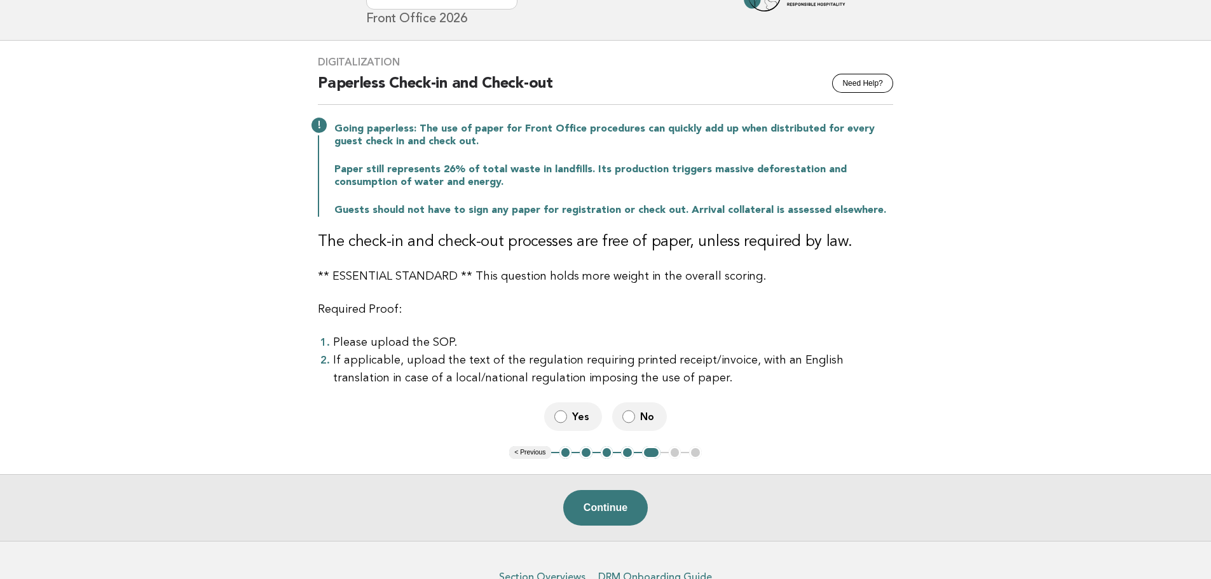
scroll to position [64, 0]
click at [599, 509] on button "Continue" at bounding box center [605, 509] width 85 height 36
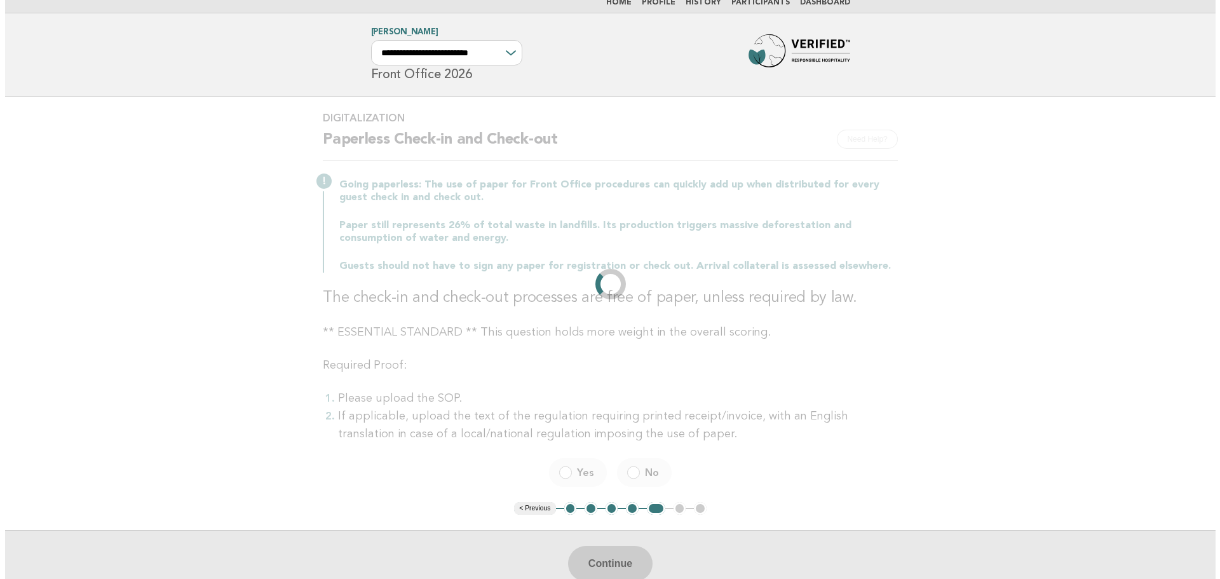
scroll to position [0, 0]
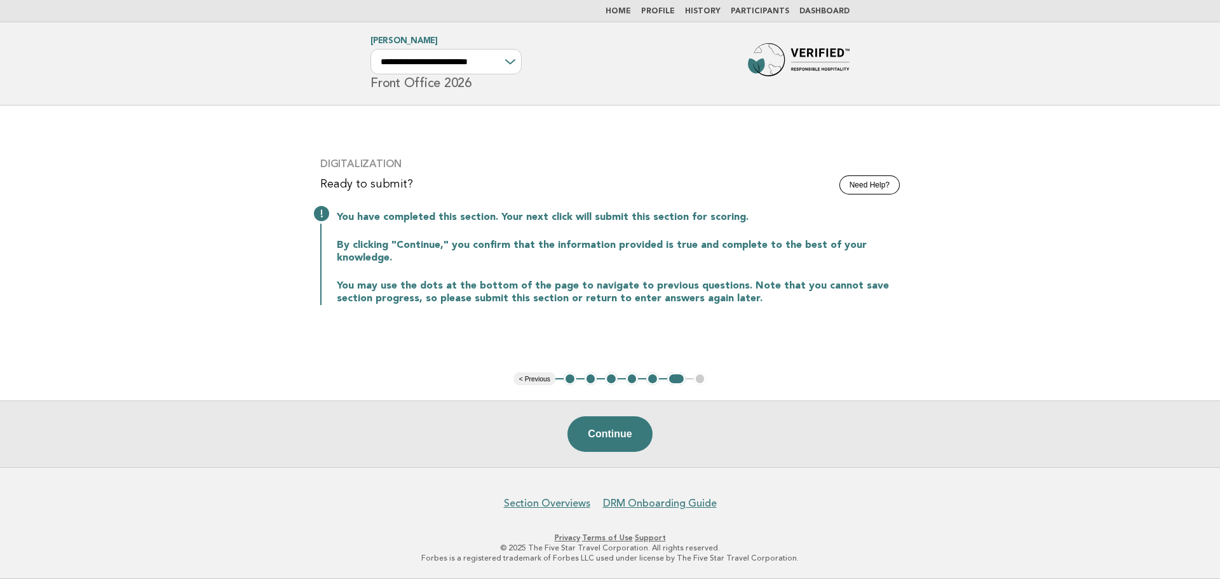
click at [781, 67] on img at bounding box center [799, 63] width 102 height 41
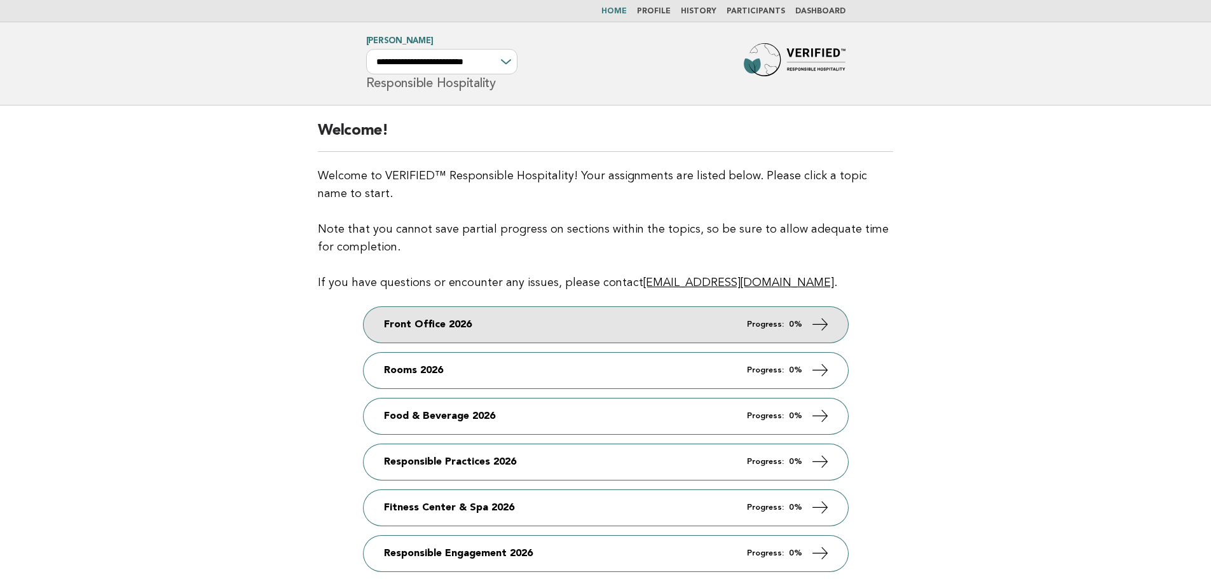
click at [501, 322] on link "Front Office 2026 Progress: 0%" at bounding box center [606, 325] width 484 height 36
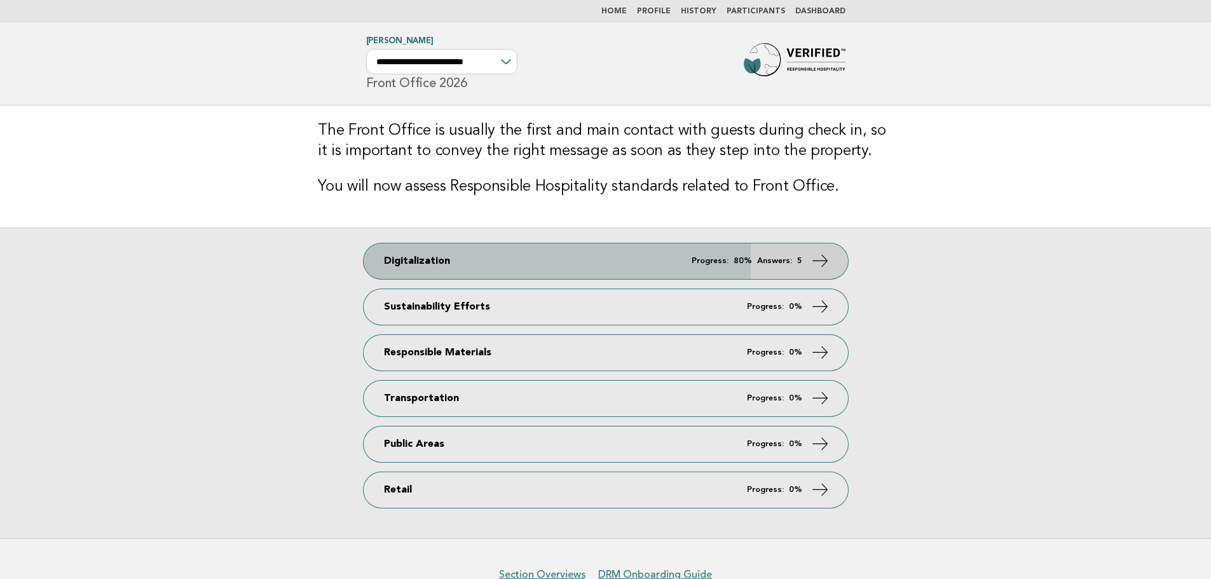
click at [584, 260] on link "Digitalization Progress: 80% Answers: 5" at bounding box center [606, 261] width 484 height 36
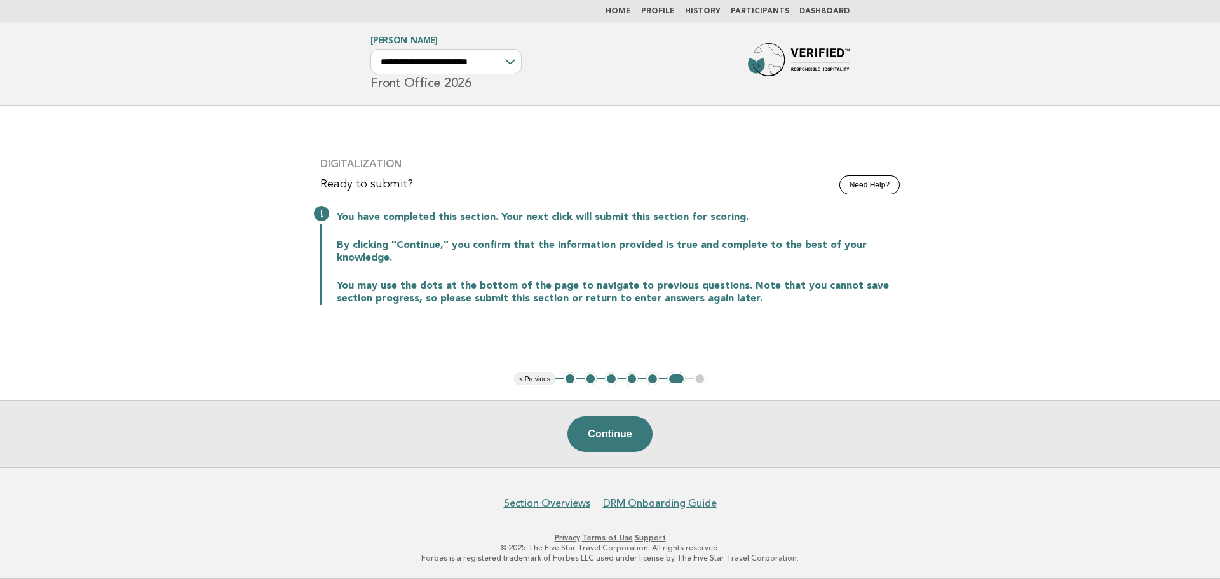
click at [651, 383] on button "5" at bounding box center [652, 378] width 13 height 13
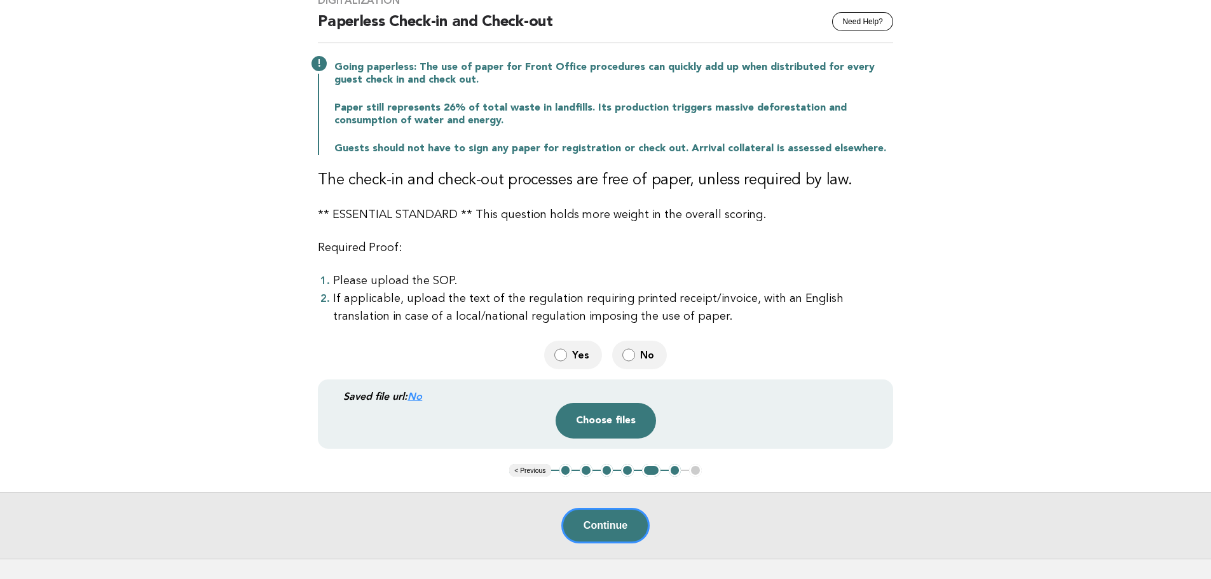
scroll to position [127, 0]
click at [636, 350] on label "No" at bounding box center [639, 354] width 55 height 29
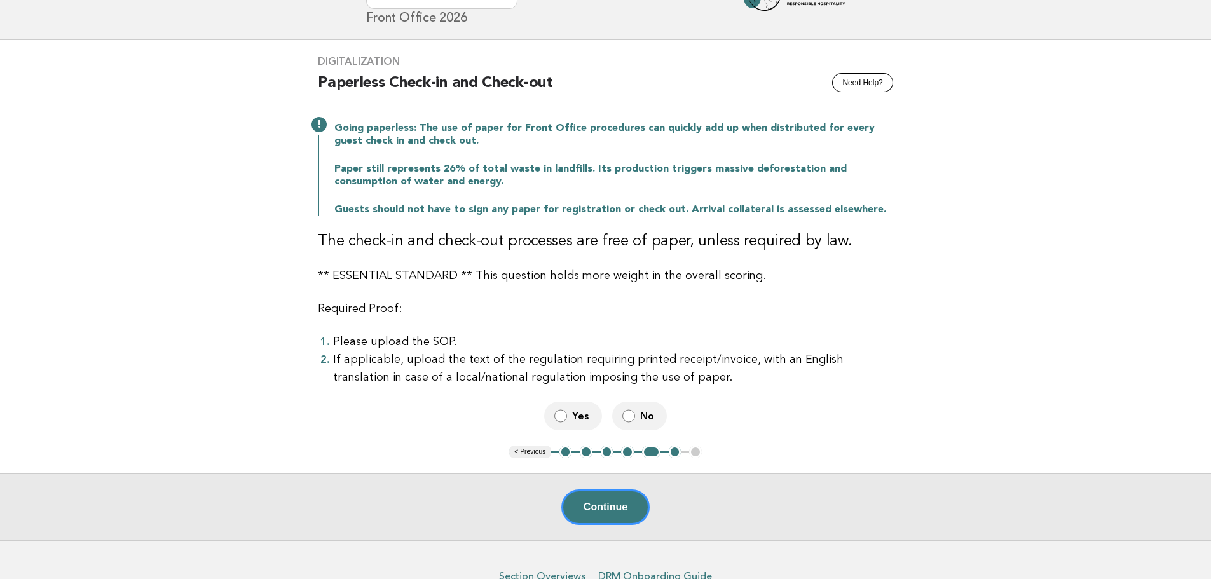
scroll to position [64, 0]
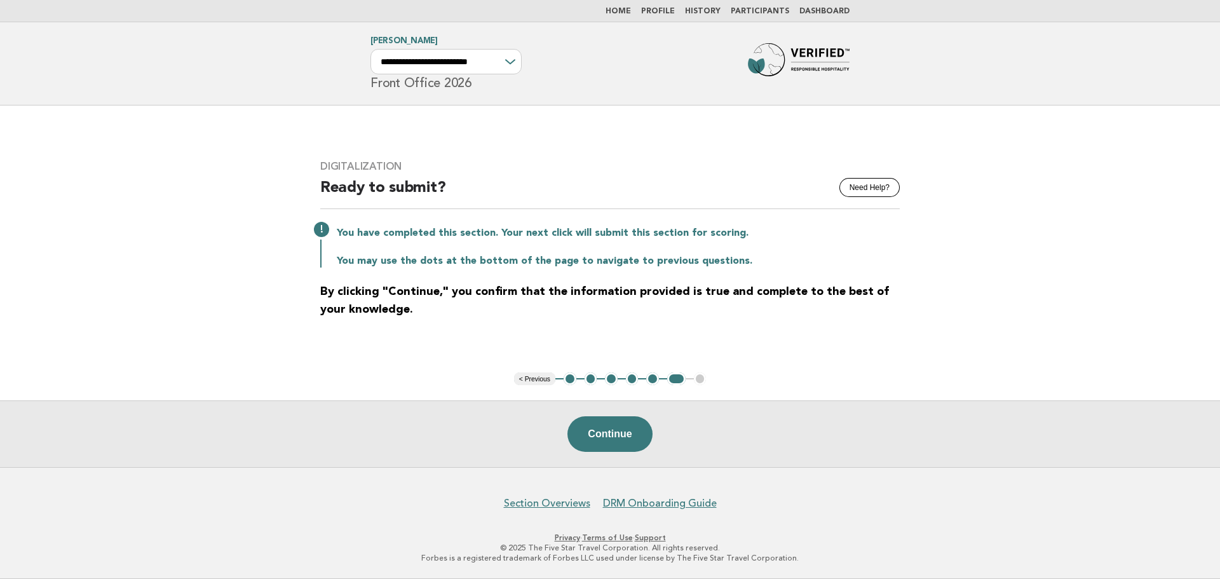
click at [572, 377] on button "1" at bounding box center [570, 378] width 13 height 13
click at [569, 378] on button "1" at bounding box center [570, 378] width 13 height 13
click at [571, 375] on button "1" at bounding box center [570, 378] width 13 height 13
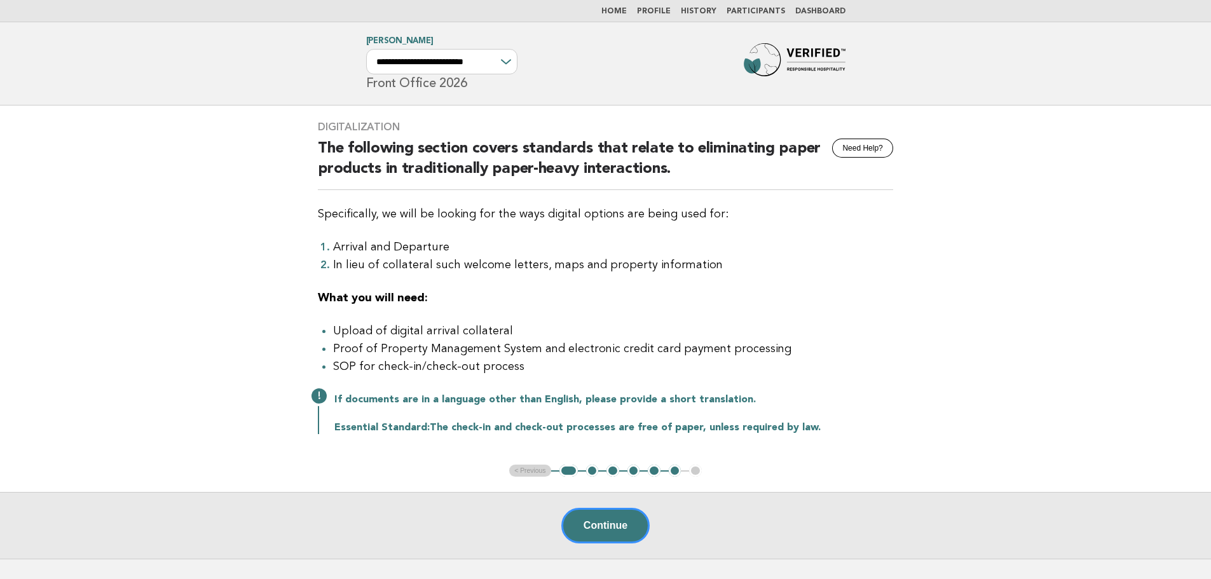
click at [673, 471] on button "6" at bounding box center [675, 471] width 13 height 13
click at [670, 474] on button "6" at bounding box center [675, 471] width 13 height 13
click at [693, 472] on ul "< Previous 1 2 3 4 5 6 7" at bounding box center [605, 471] width 193 height 13
click at [678, 475] on button "6" at bounding box center [675, 471] width 13 height 13
click at [599, 473] on ul "< Previous 1 2 3 4 5 6 7" at bounding box center [605, 471] width 193 height 13
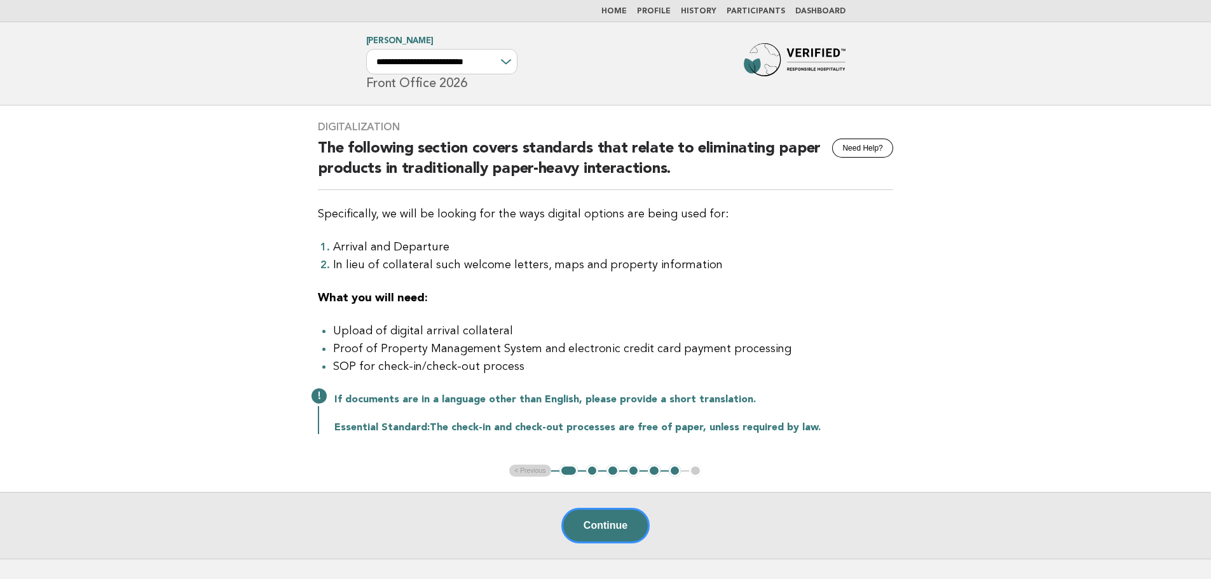
click at [590, 473] on button "2" at bounding box center [592, 471] width 13 height 13
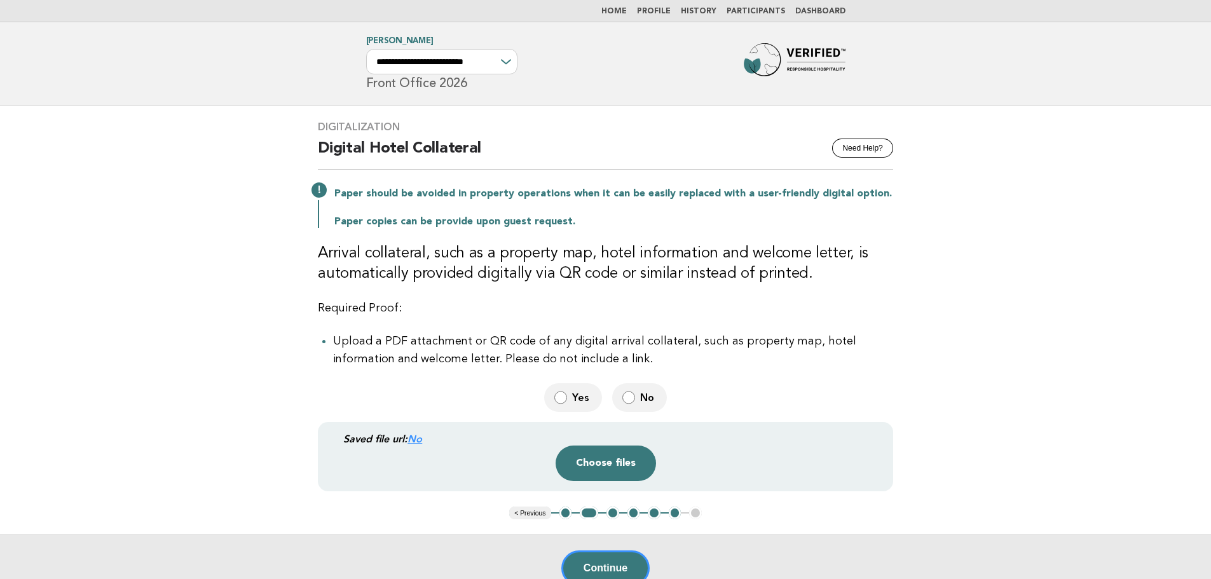
click at [612, 510] on button "3" at bounding box center [612, 513] width 13 height 13
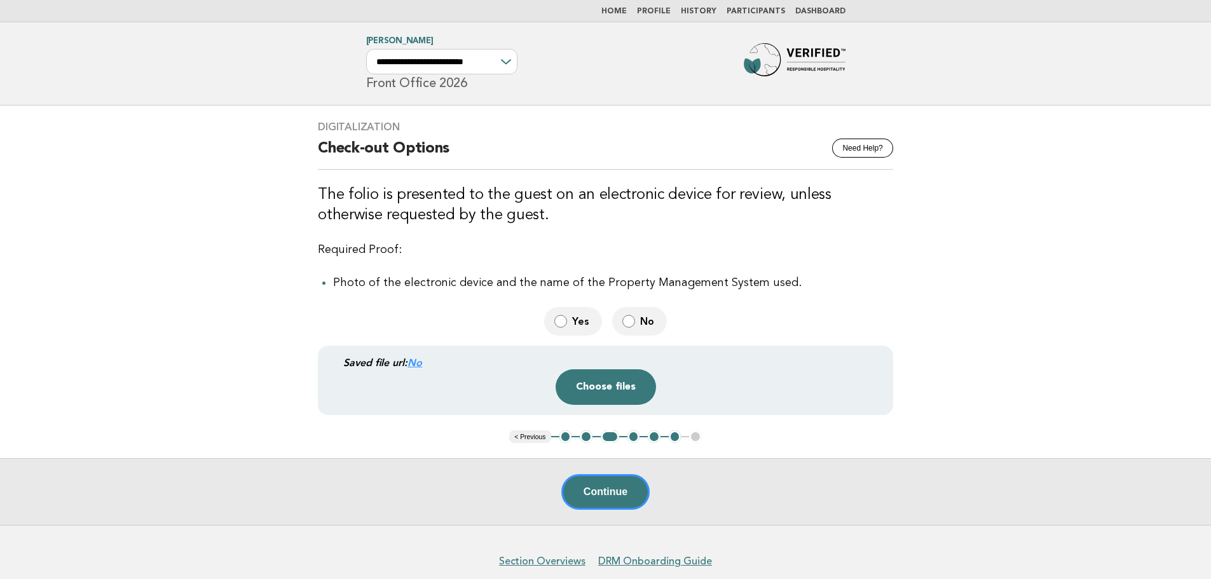
click at [632, 440] on button "4" at bounding box center [633, 436] width 13 height 13
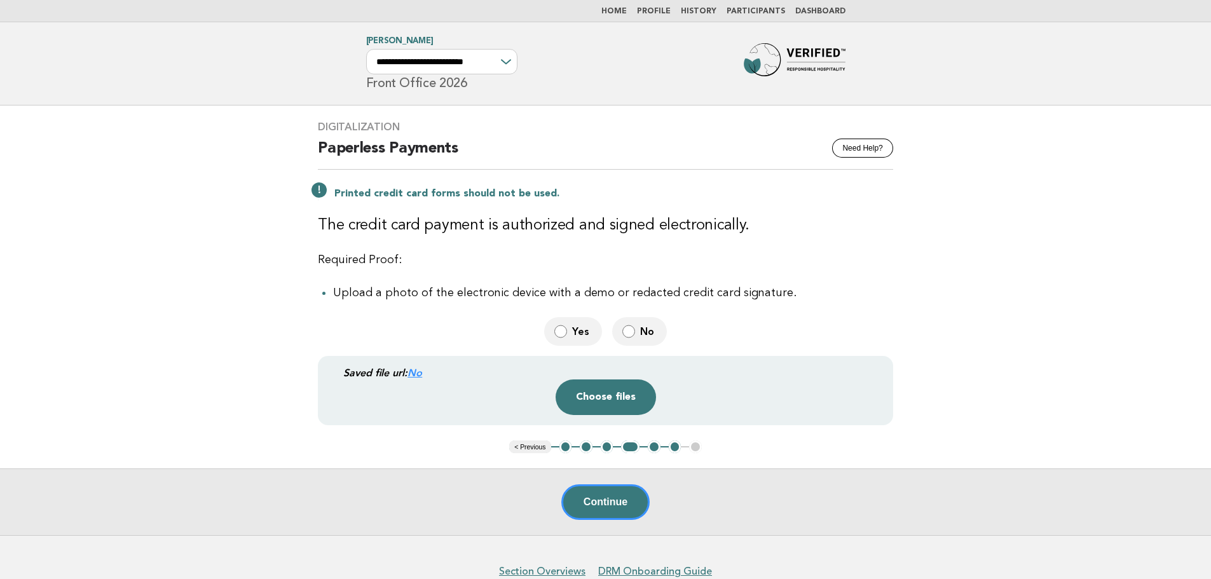
click at [651, 447] on button "5" at bounding box center [654, 446] width 13 height 13
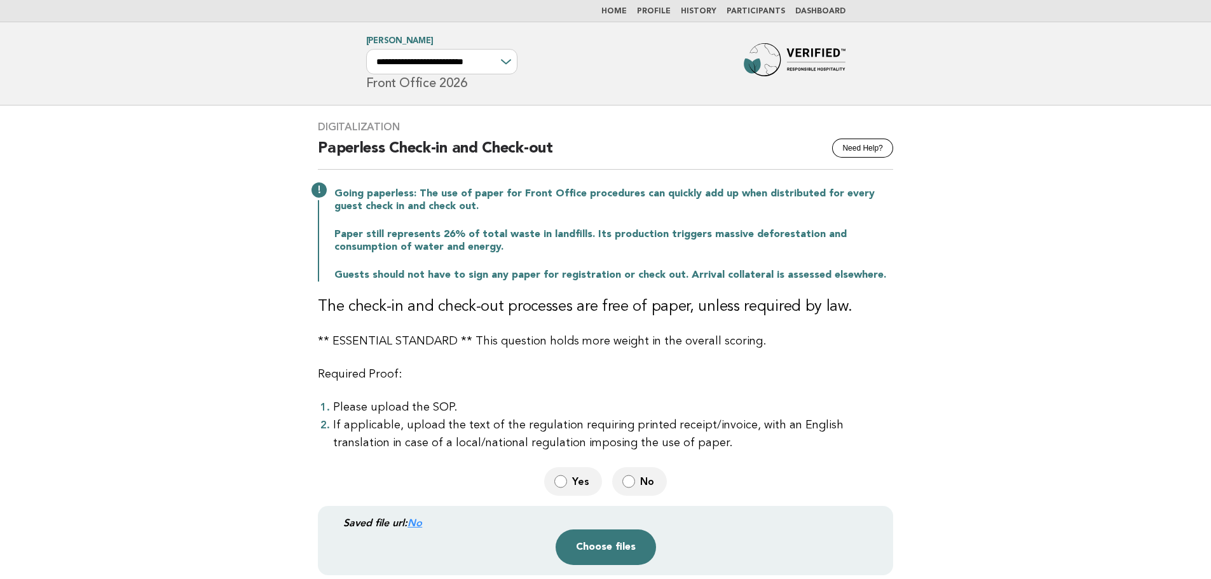
click at [782, 65] on img at bounding box center [795, 63] width 102 height 41
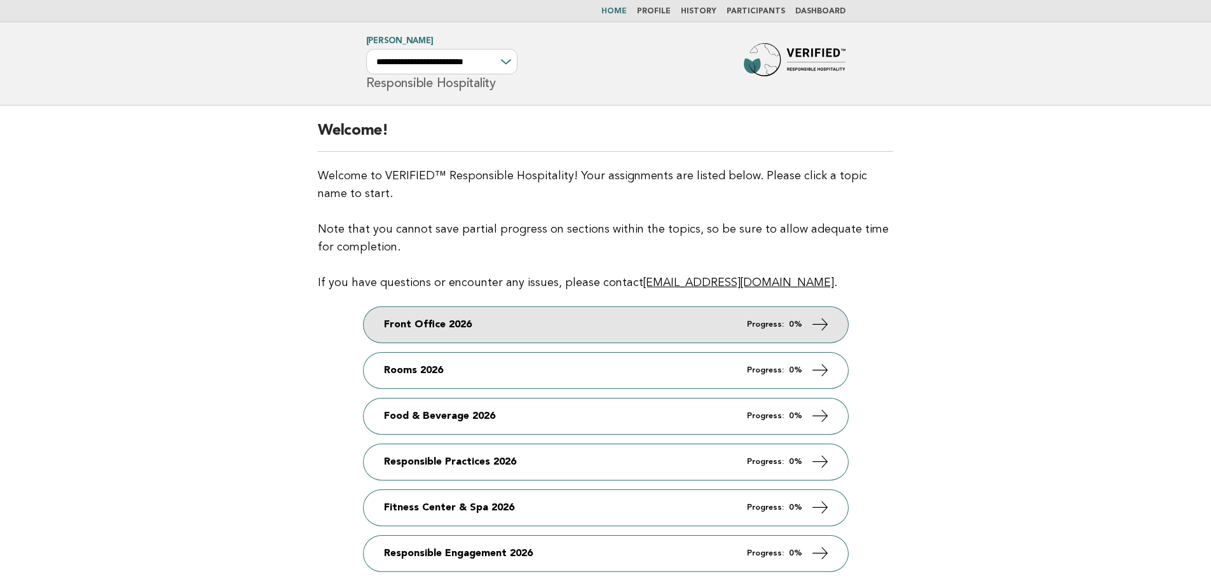
click at [516, 325] on link "Front Office 2026 Progress: 0%" at bounding box center [606, 325] width 484 height 36
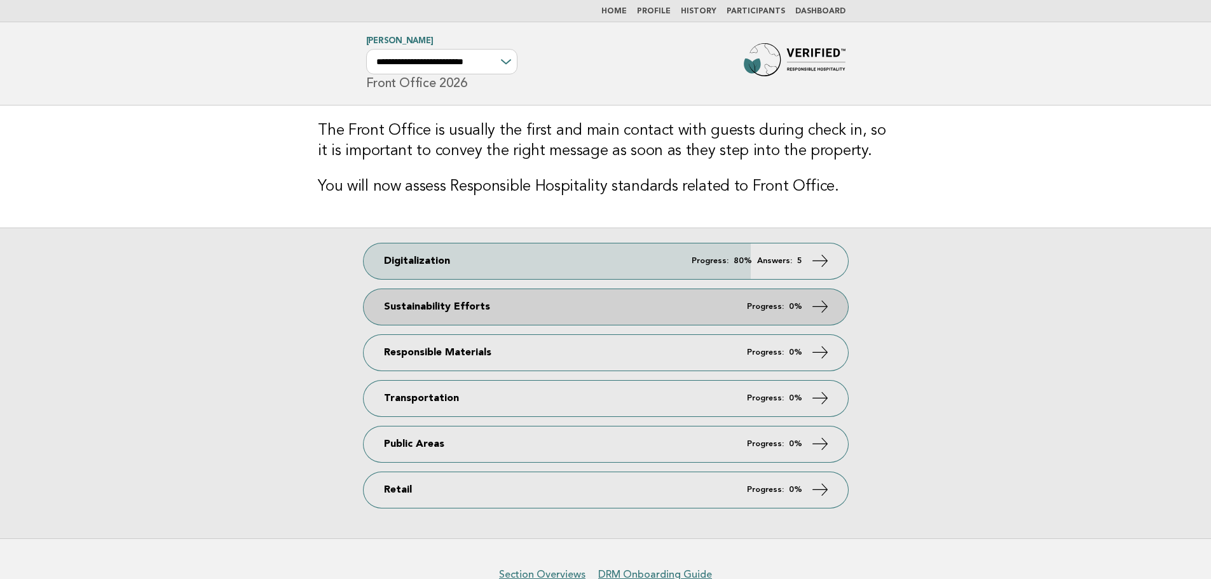
click at [531, 311] on link "Sustainability Efforts Progress: 0%" at bounding box center [606, 307] width 484 height 36
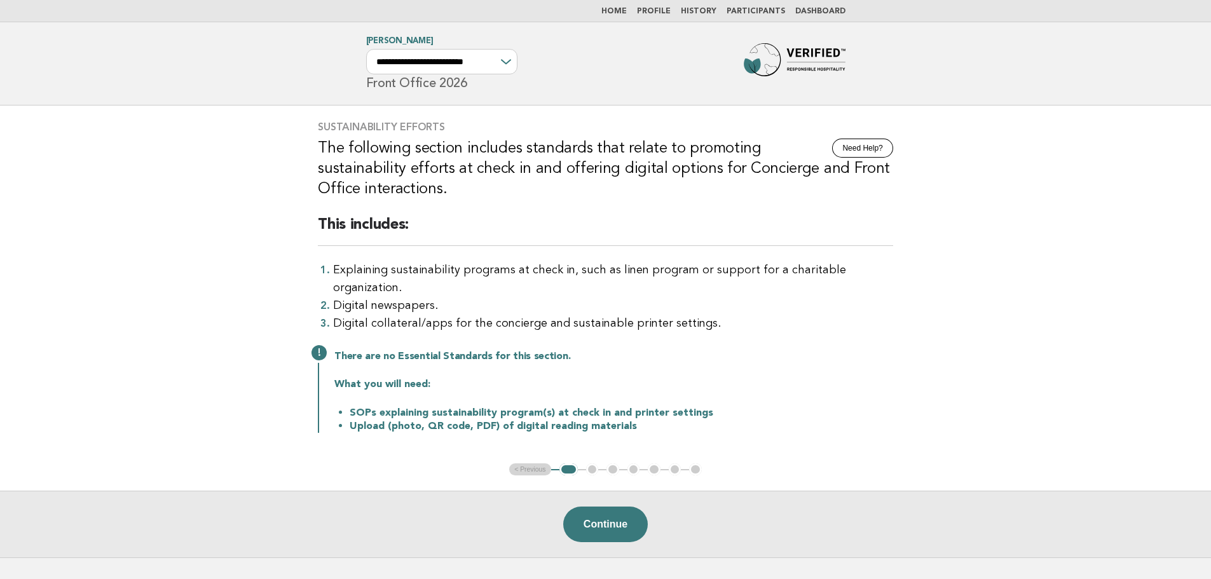
click at [796, 53] on img at bounding box center [795, 63] width 102 height 41
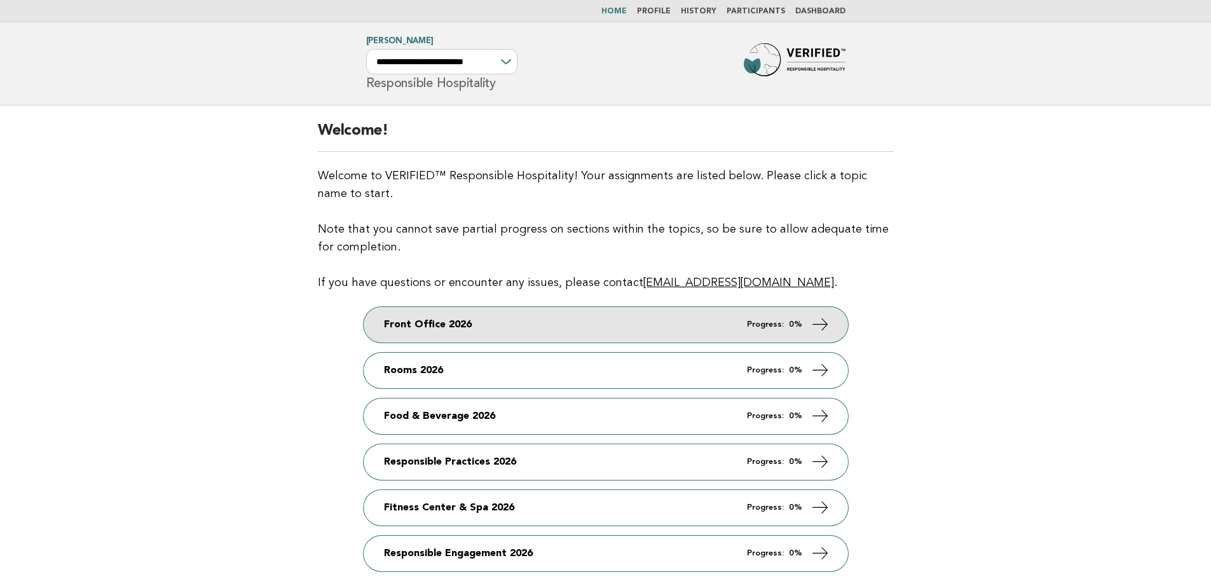
click at [415, 321] on link "Front Office 2026 Progress: 0%" at bounding box center [606, 325] width 484 height 36
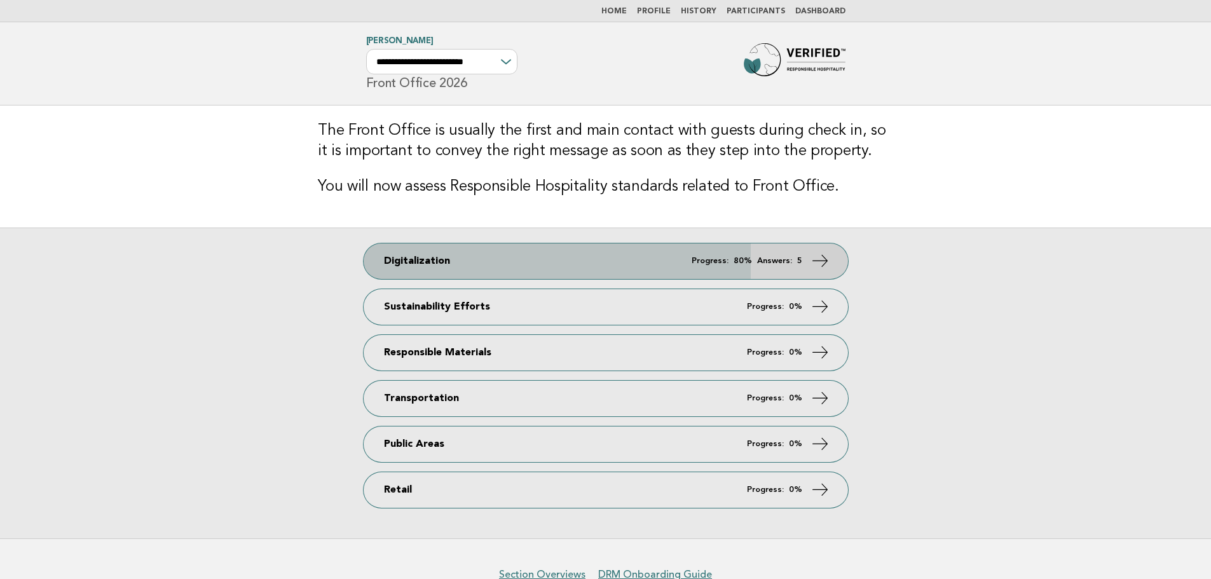
click at [447, 269] on link "Digitalization Progress: 80% Answers: 5" at bounding box center [606, 261] width 484 height 36
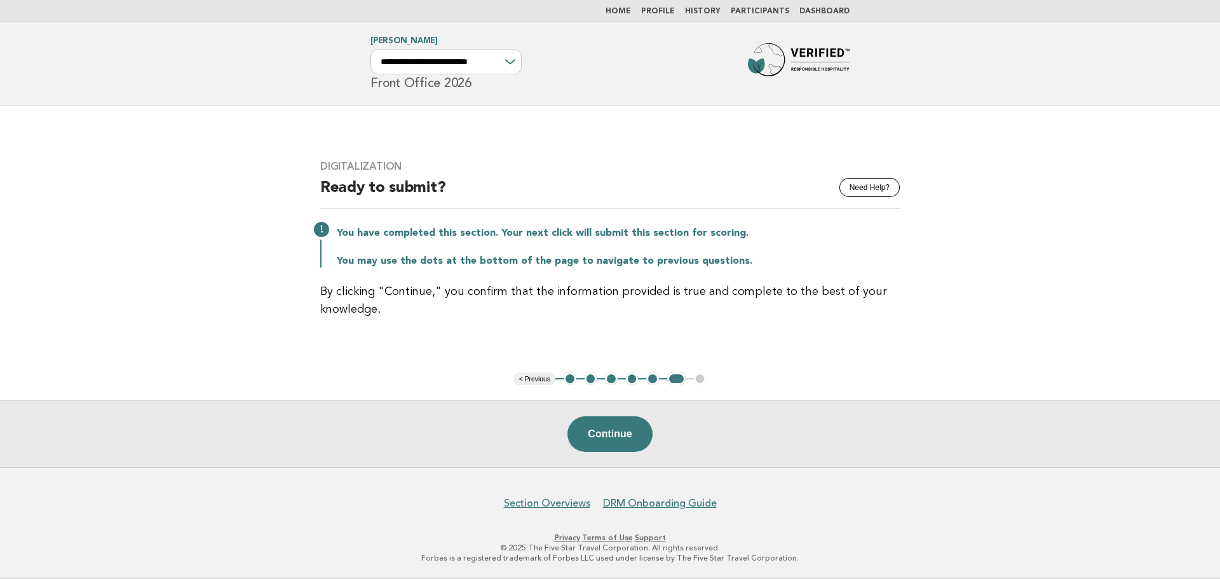
click at [788, 58] on img at bounding box center [799, 63] width 102 height 41
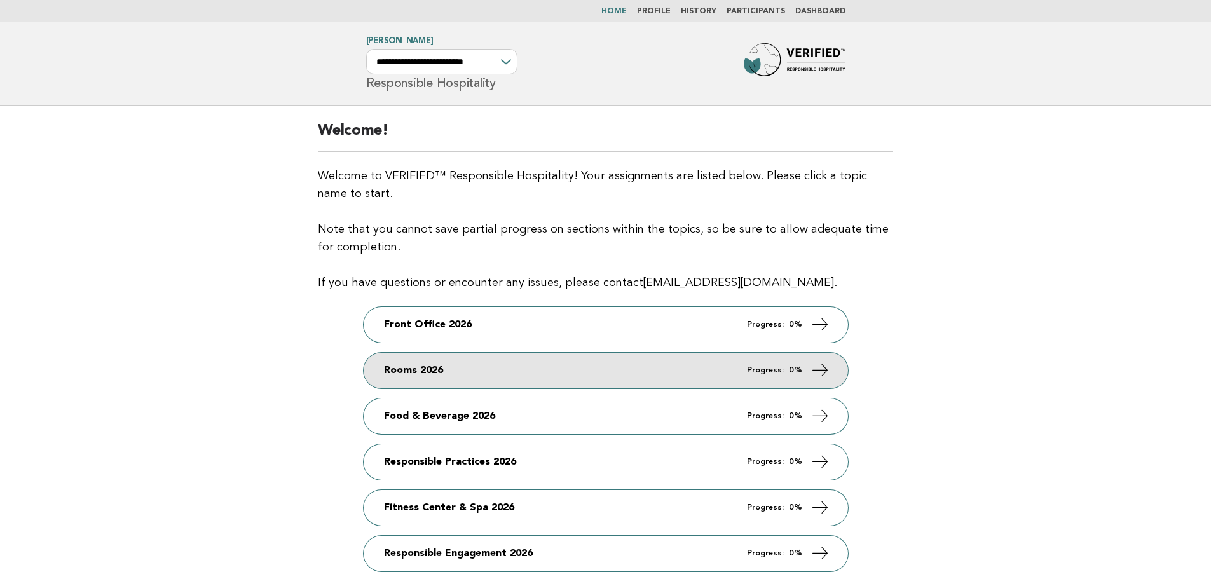
click at [576, 369] on link "Rooms 2026 Progress: 0%" at bounding box center [606, 371] width 484 height 36
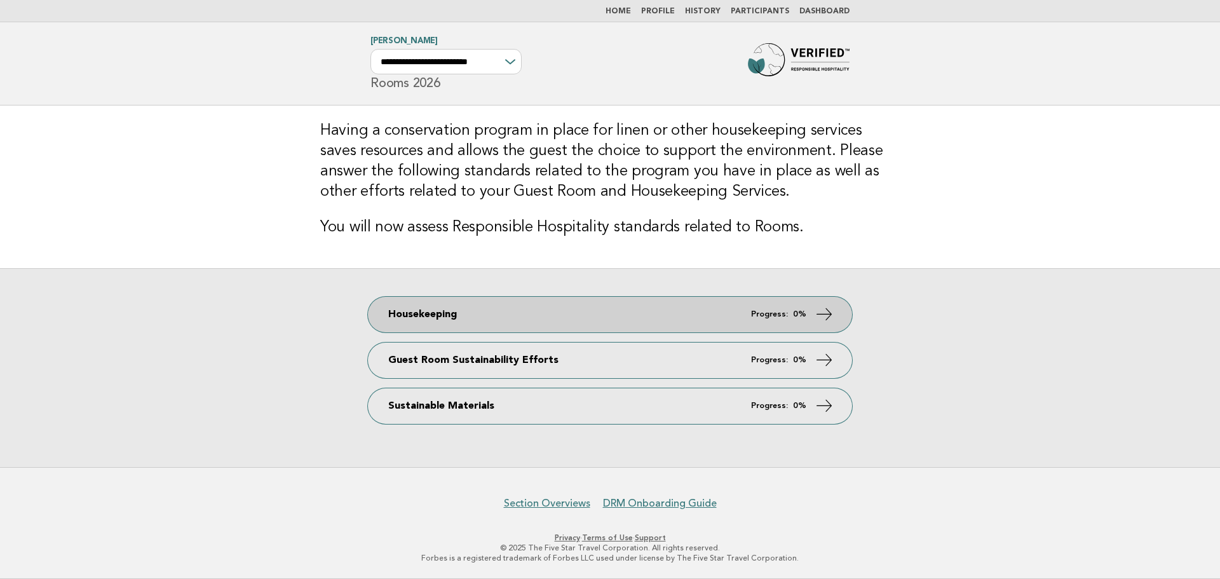
click at [527, 306] on link "Housekeeping Progress: 0%" at bounding box center [610, 315] width 484 height 36
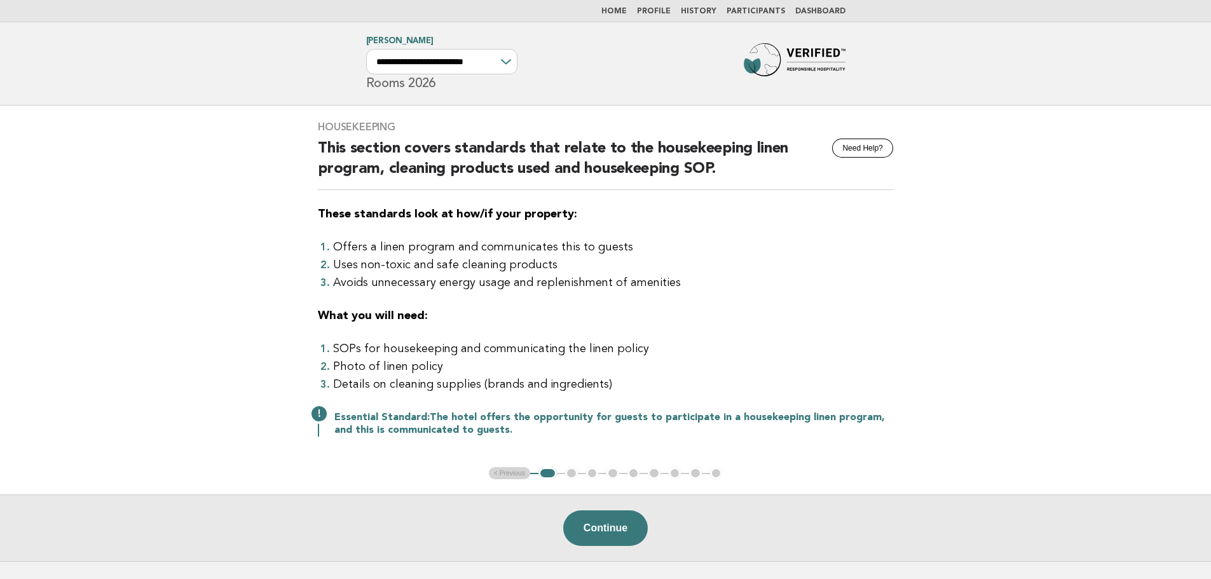
click at [769, 57] on img at bounding box center [795, 63] width 102 height 41
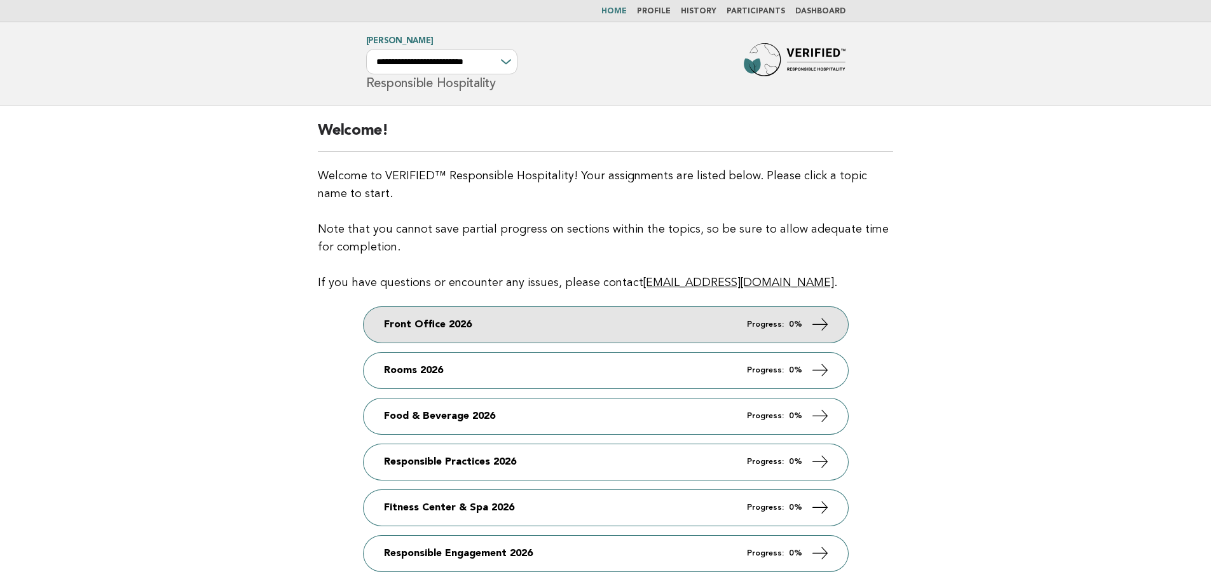
click at [414, 333] on link "Front Office 2026 Progress: 0%" at bounding box center [606, 325] width 484 height 36
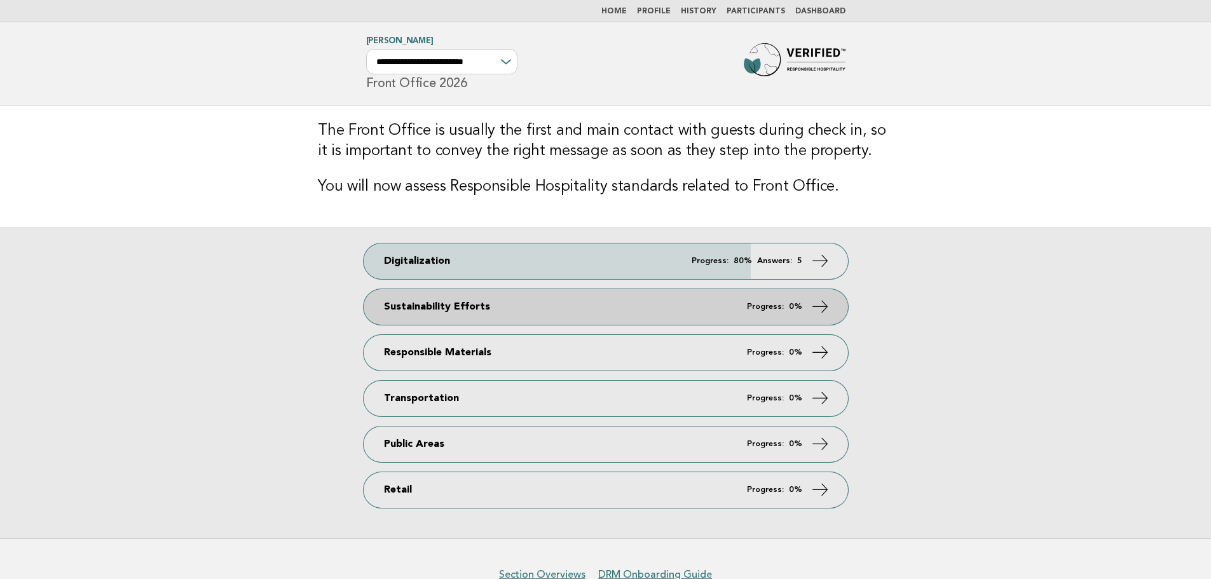
click at [497, 311] on link "Sustainability Efforts Progress: 0%" at bounding box center [606, 307] width 484 height 36
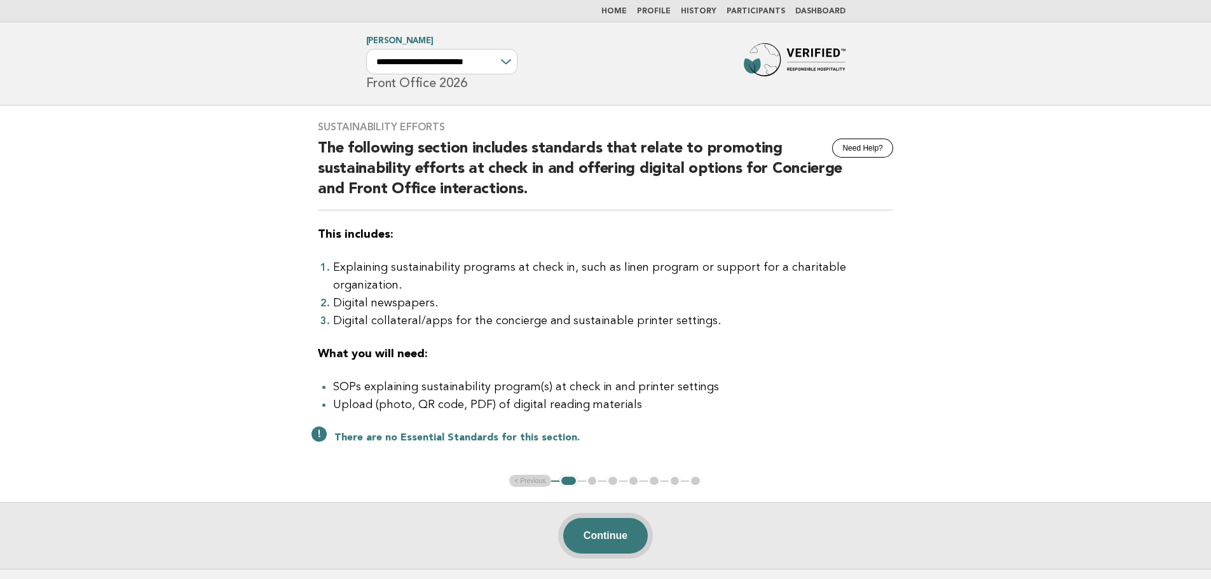
click at [608, 521] on button "Continue" at bounding box center [605, 536] width 85 height 36
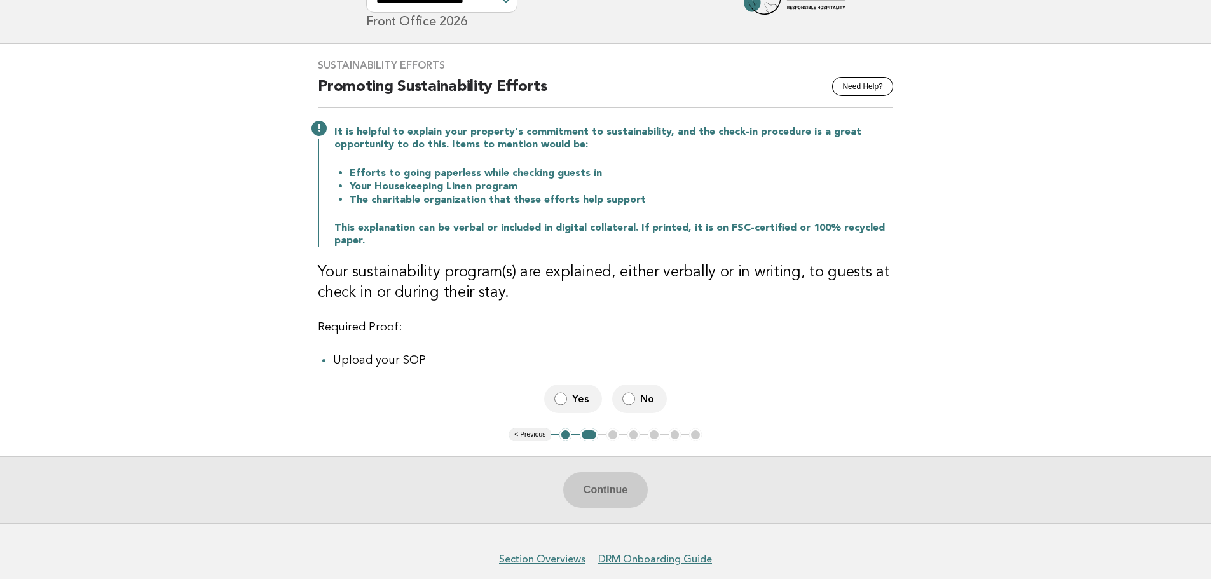
scroll to position [64, 0]
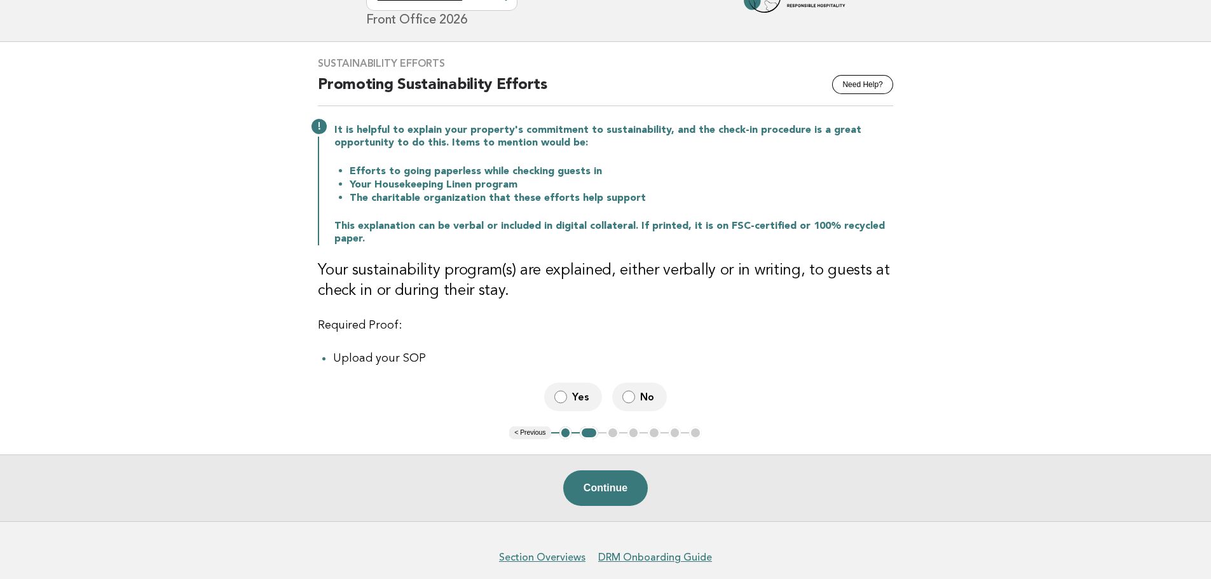
click at [573, 399] on span "Yes" at bounding box center [582, 396] width 20 height 13
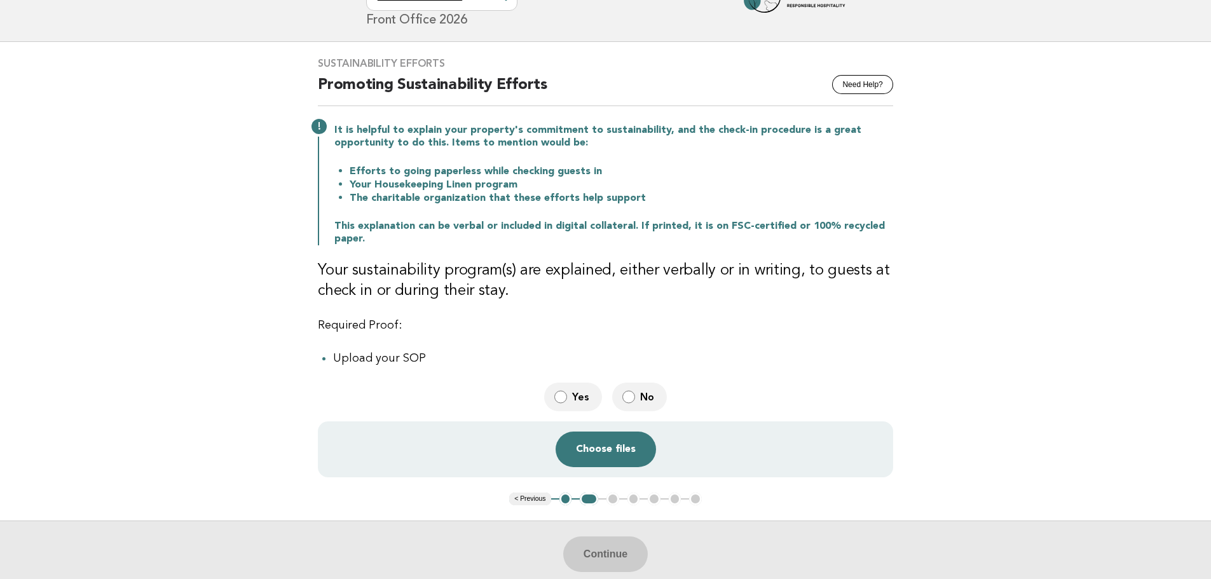
click at [619, 395] on label "No" at bounding box center [639, 397] width 55 height 29
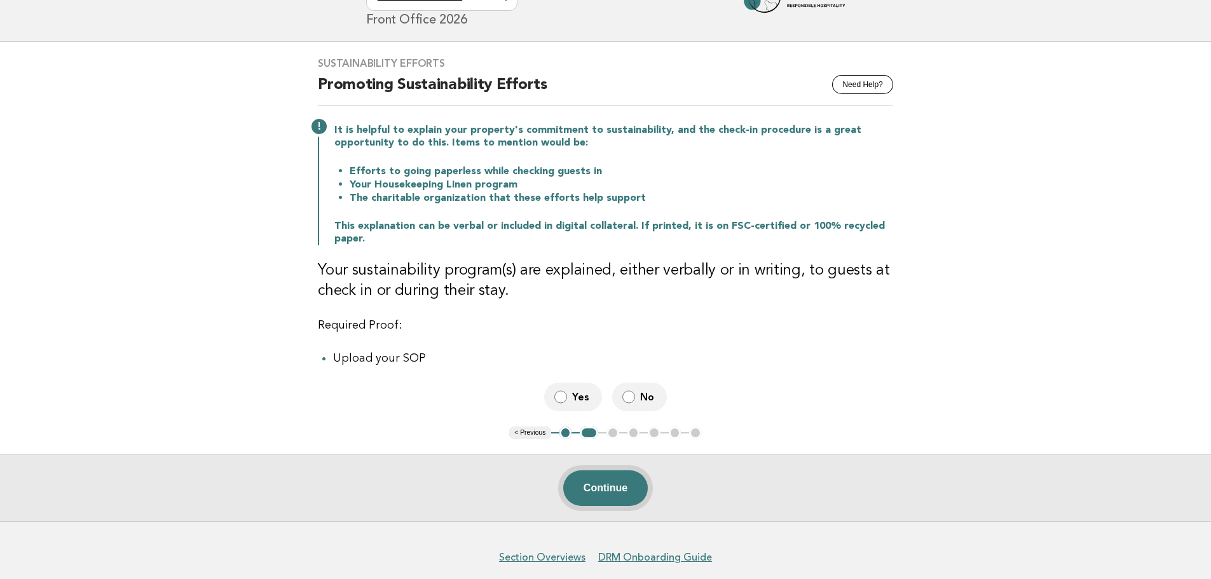
click at [629, 491] on button "Continue" at bounding box center [605, 488] width 85 height 36
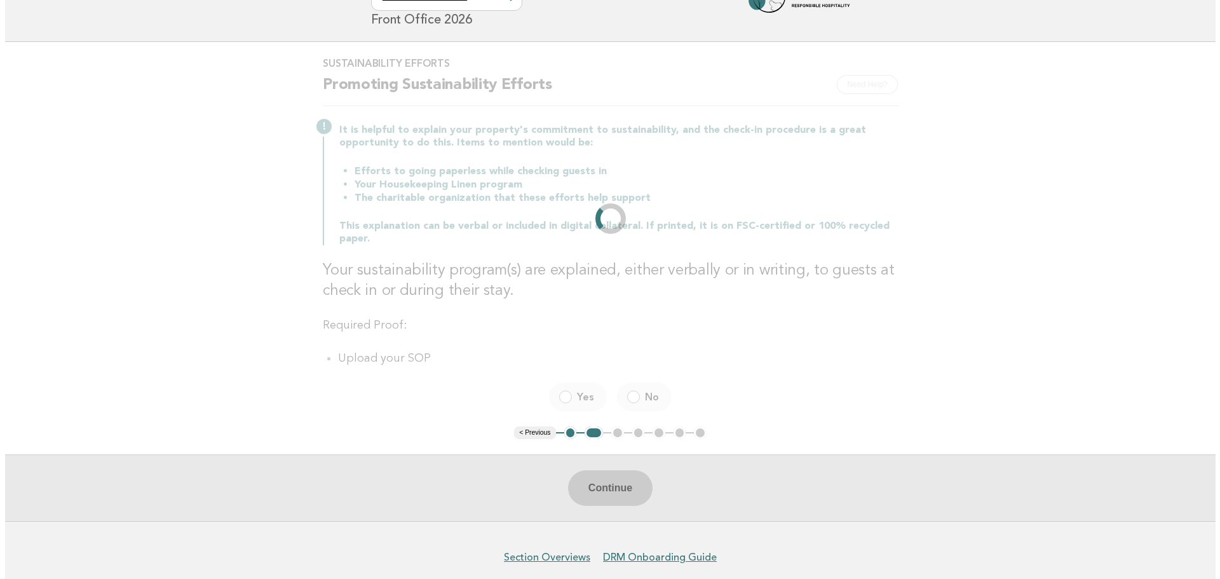
scroll to position [0, 0]
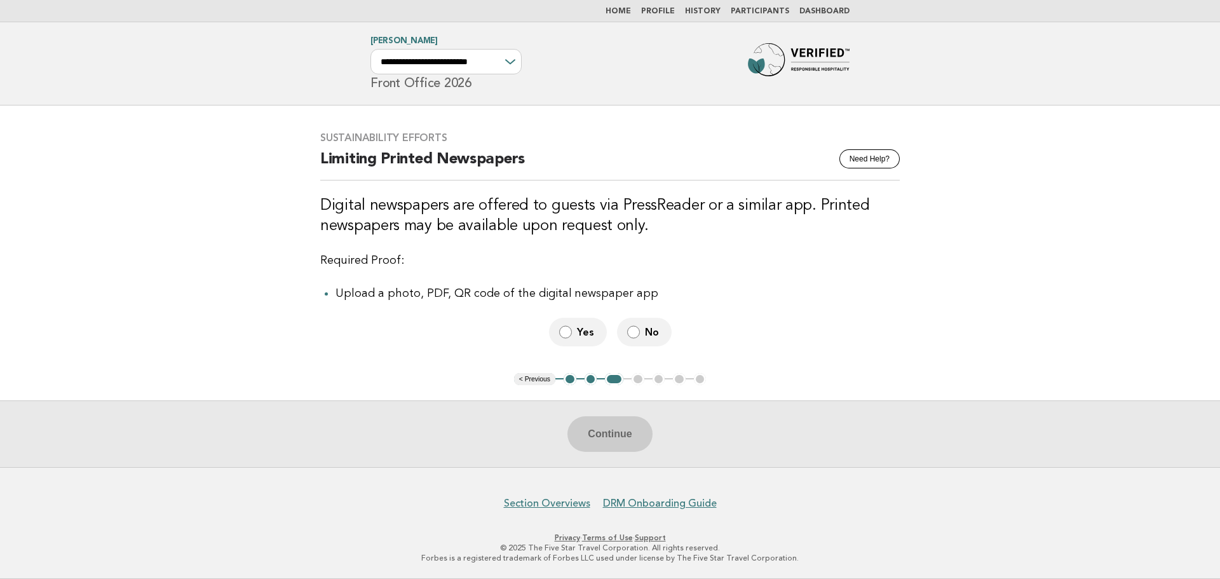
click at [599, 332] on label "Yes" at bounding box center [578, 332] width 58 height 29
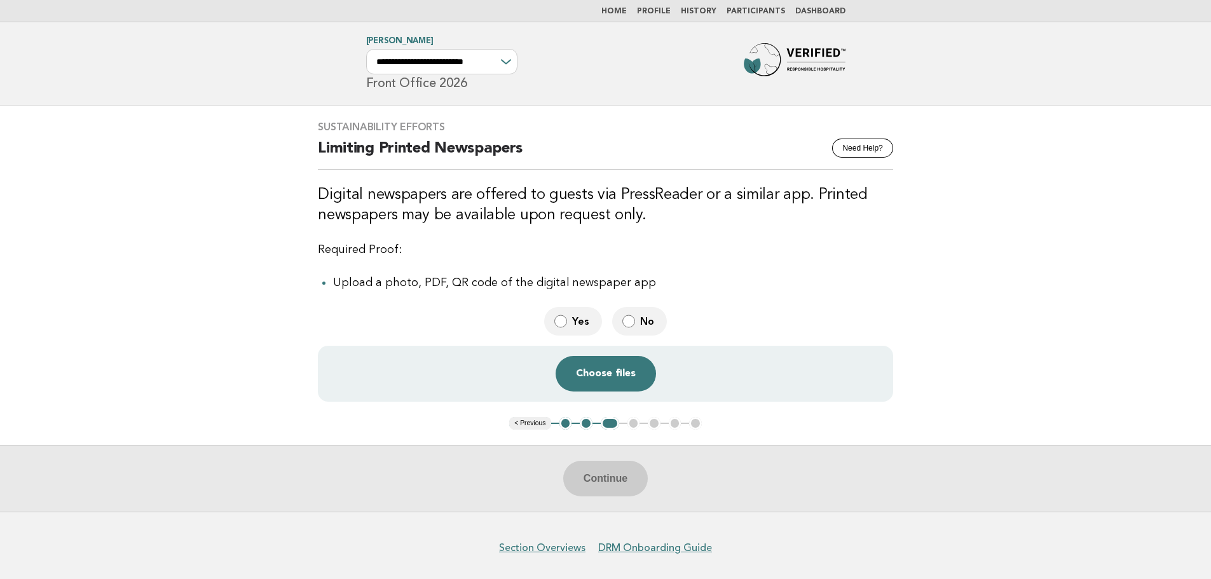
click at [644, 322] on span "No" at bounding box center [648, 321] width 17 height 13
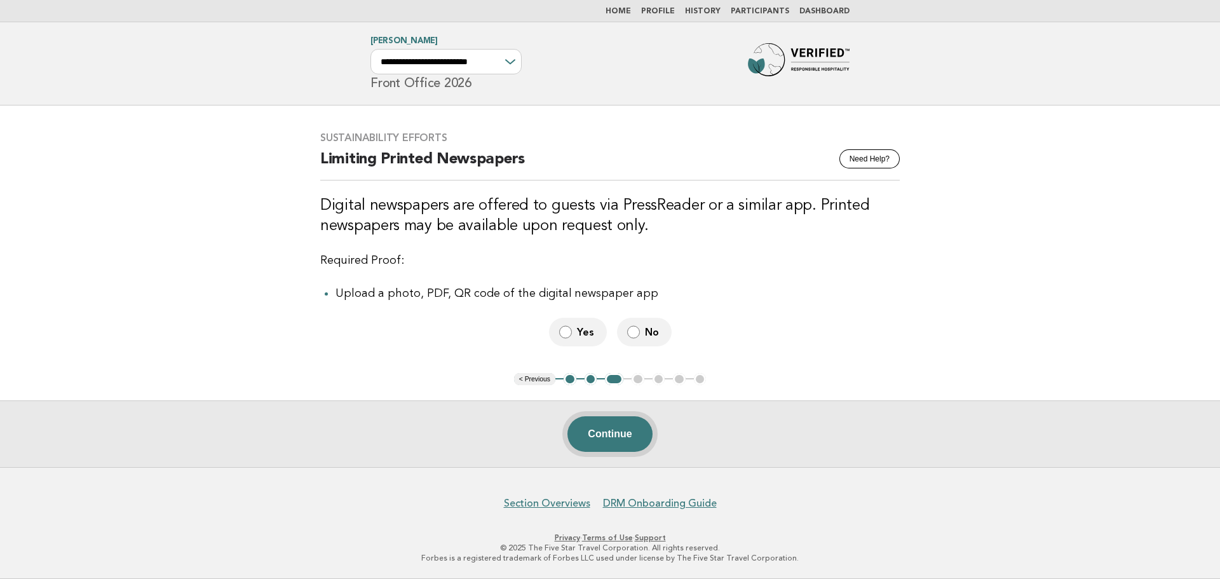
click at [611, 429] on button "Continue" at bounding box center [610, 434] width 85 height 36
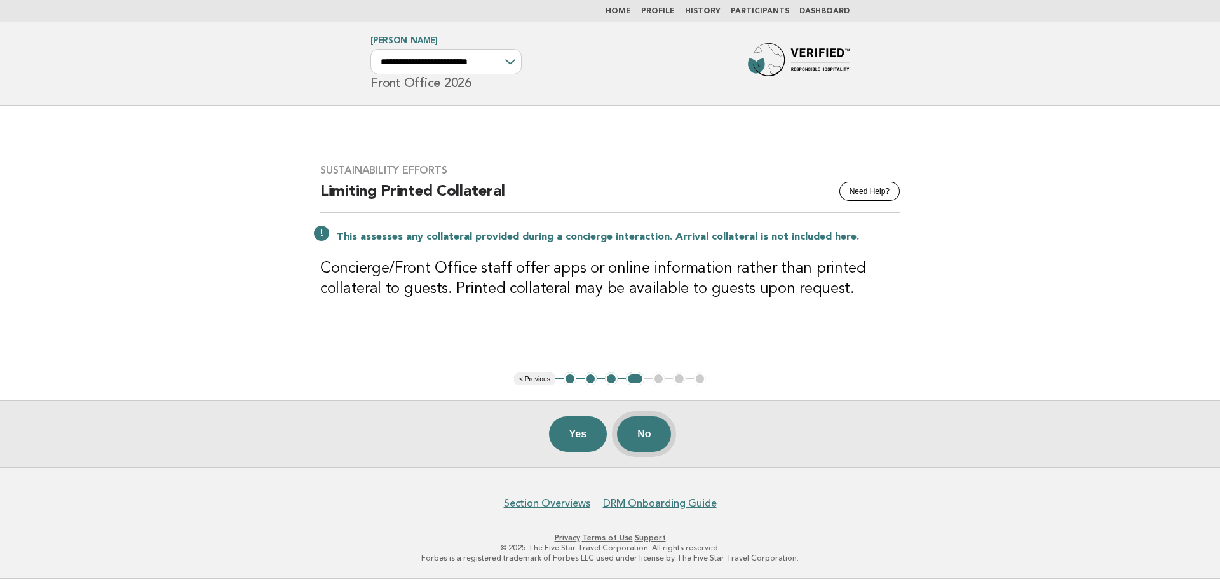
click at [645, 442] on button "No" at bounding box center [644, 434] width 54 height 36
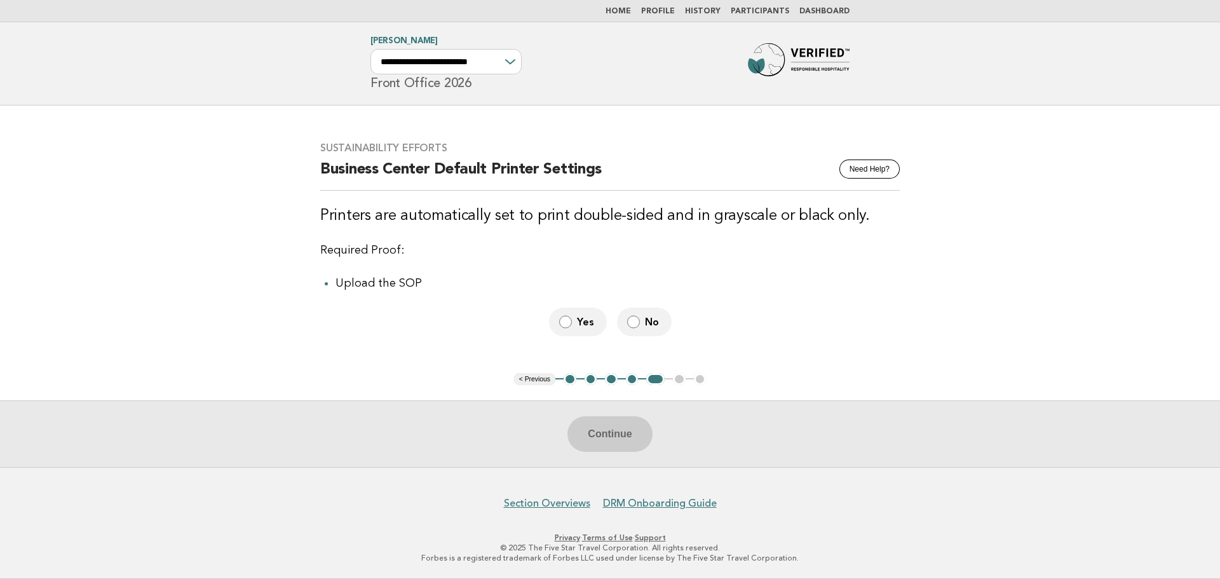
click at [641, 332] on label "No" at bounding box center [644, 322] width 55 height 29
click at [629, 443] on button "Continue" at bounding box center [610, 434] width 85 height 36
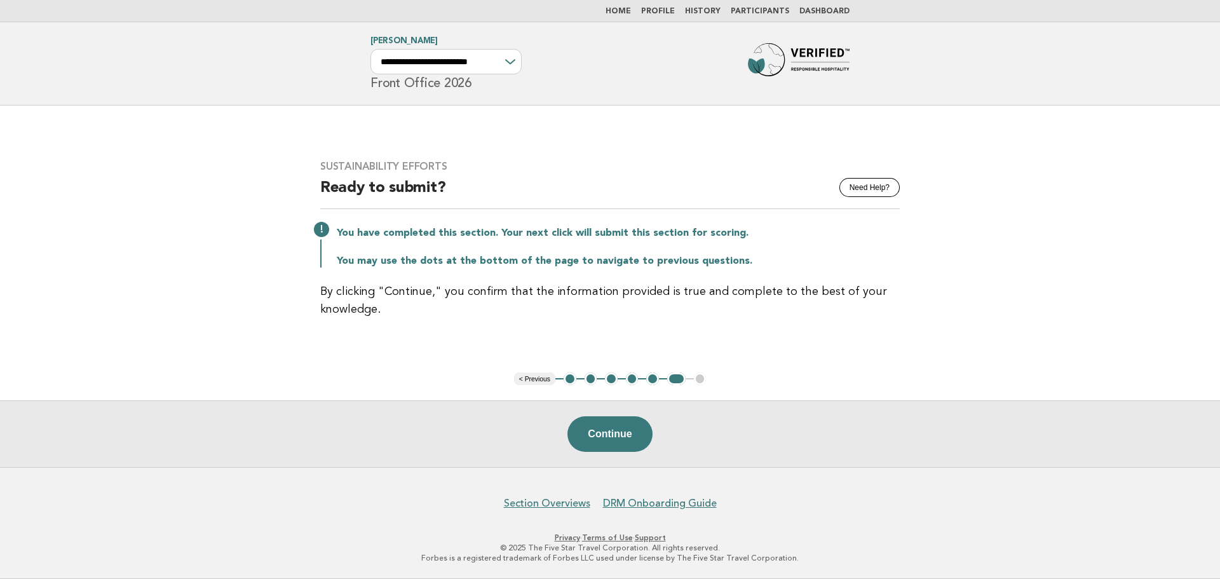
click at [782, 79] on img at bounding box center [799, 63] width 102 height 41
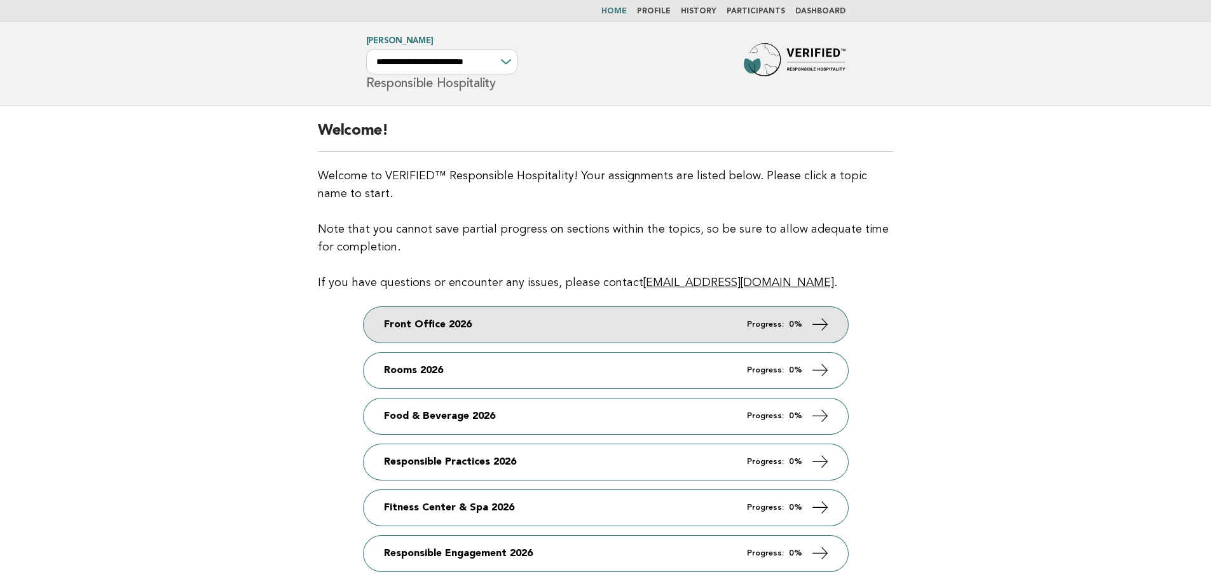
click at [470, 338] on link "Front Office 2026 Progress: 0%" at bounding box center [606, 325] width 484 height 36
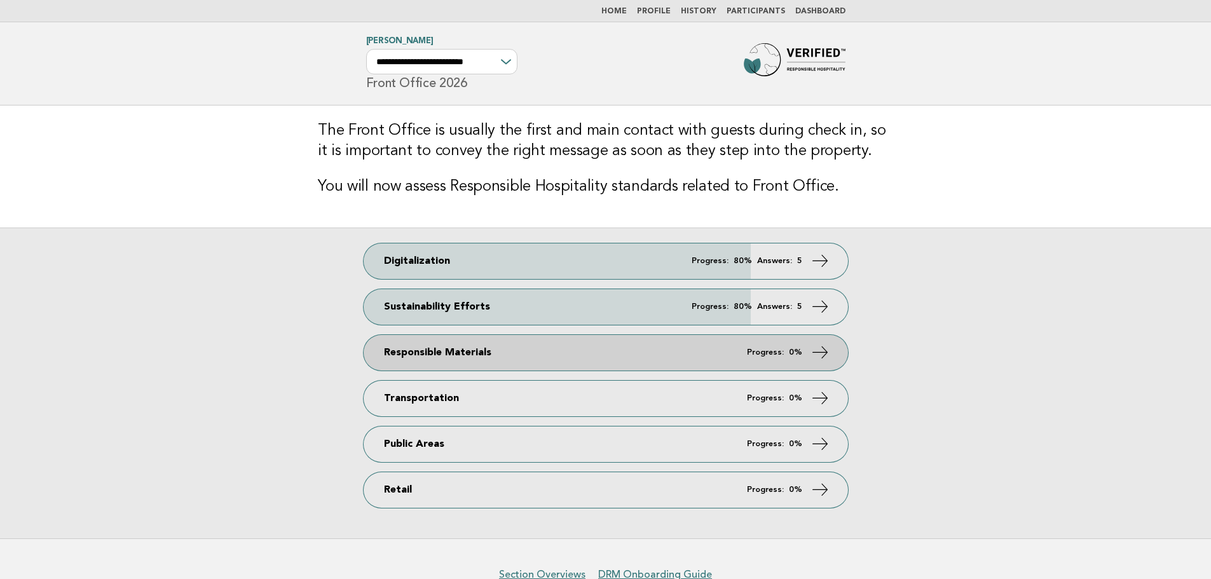
click at [440, 350] on link "Responsible Materials Progress: 0%" at bounding box center [606, 353] width 484 height 36
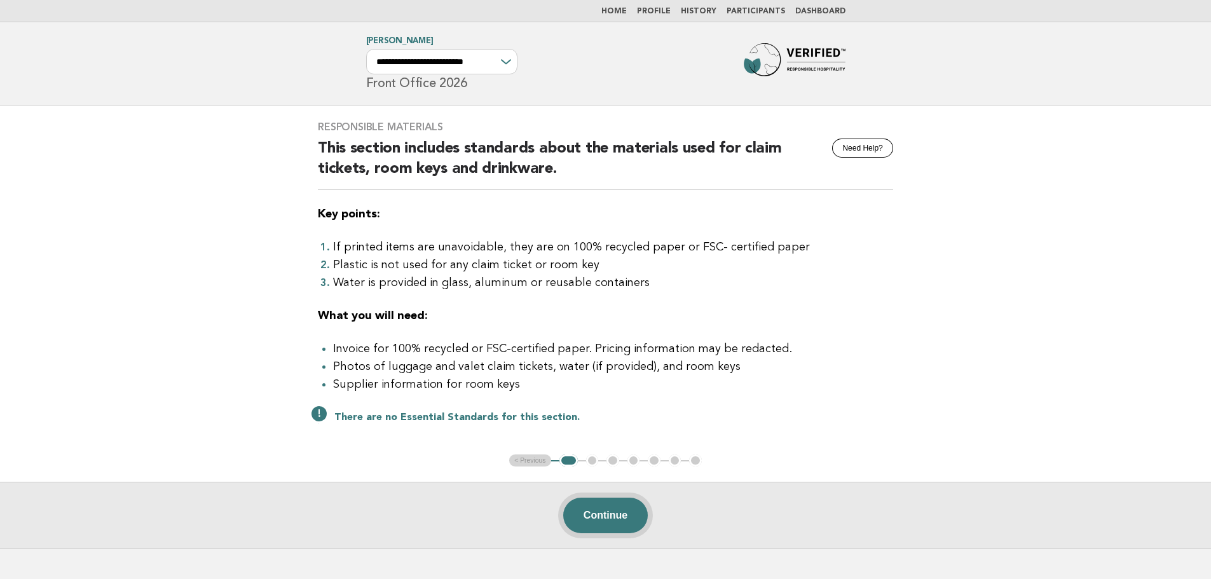
click at [613, 517] on button "Continue" at bounding box center [605, 516] width 85 height 36
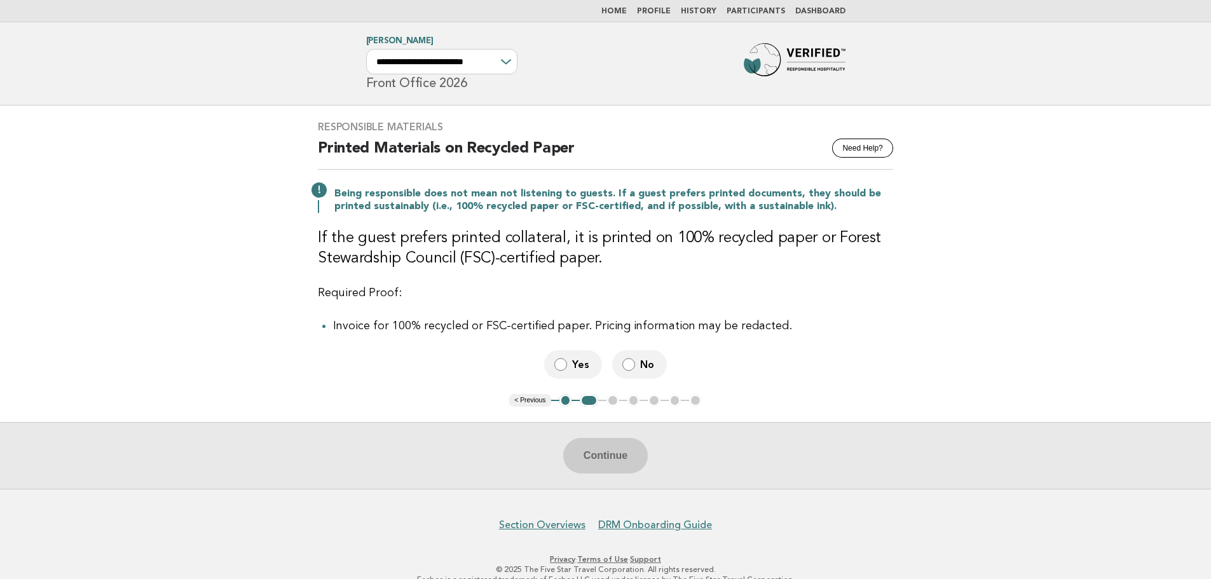
click at [648, 374] on label "No" at bounding box center [639, 364] width 55 height 29
click at [601, 447] on button "Continue" at bounding box center [605, 456] width 85 height 36
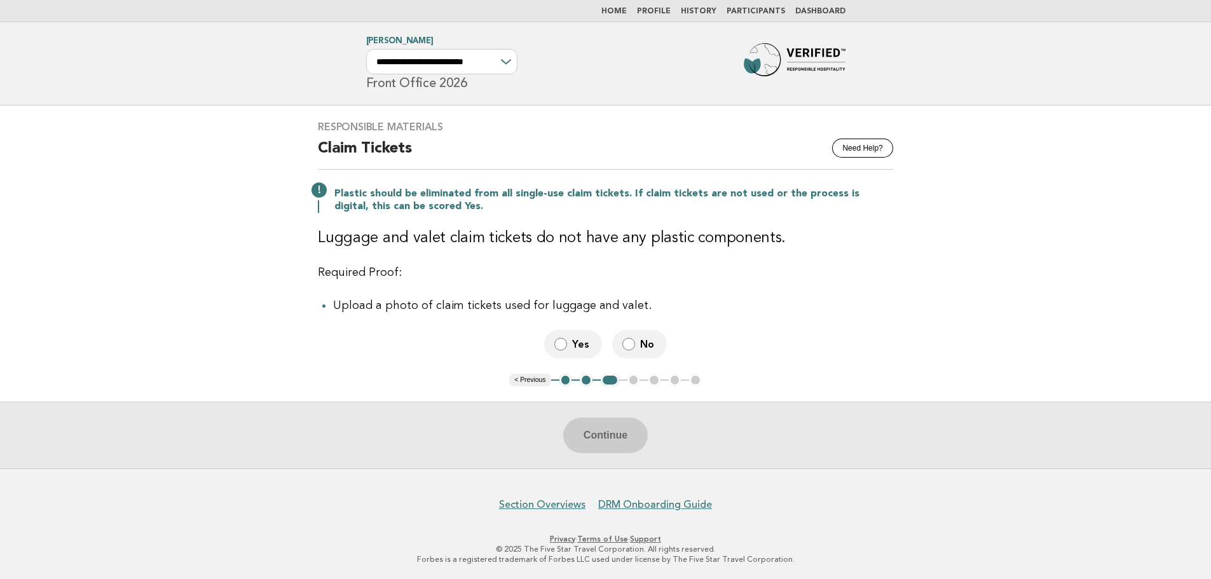
click at [638, 343] on label "No" at bounding box center [639, 344] width 55 height 29
click at [627, 425] on button "Continue" at bounding box center [605, 436] width 85 height 36
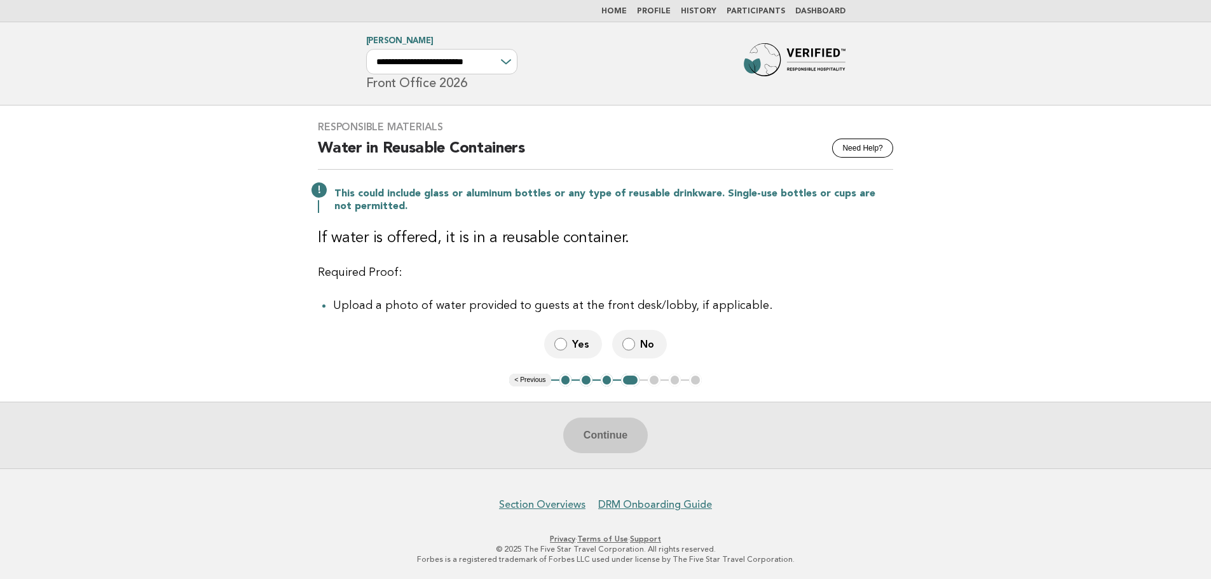
click at [656, 10] on link "Profile" at bounding box center [654, 12] width 34 height 8
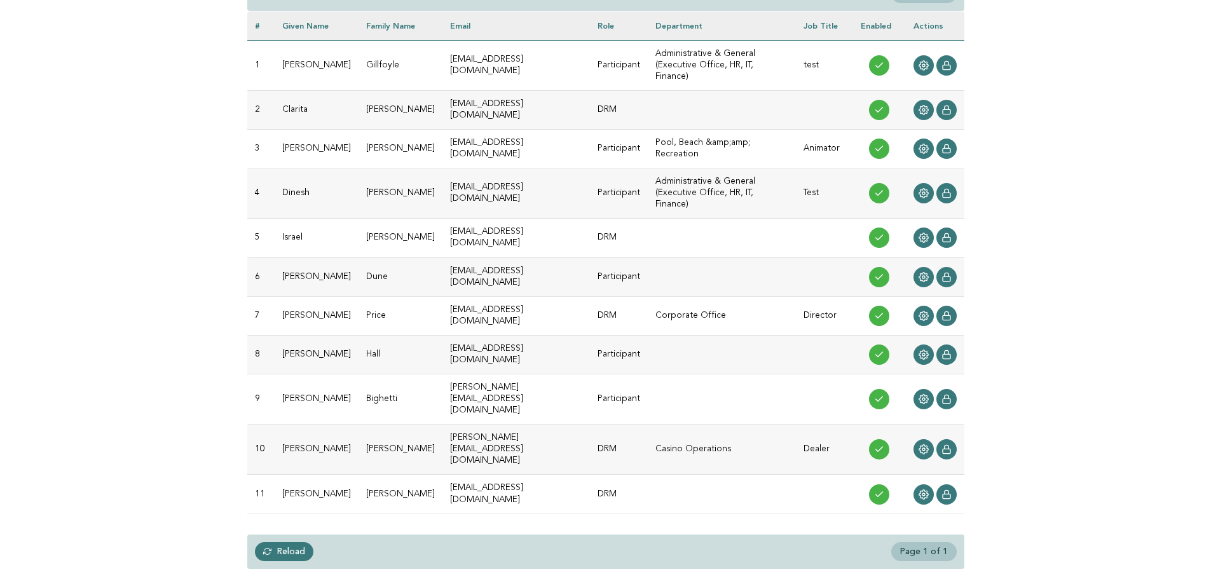
scroll to position [191, 0]
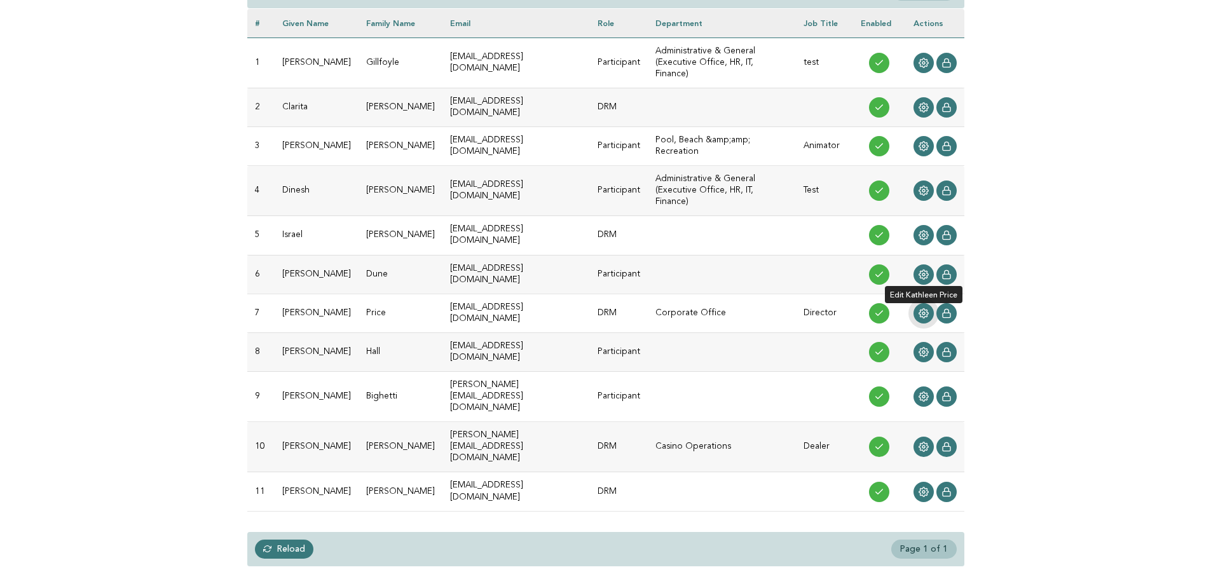
click at [921, 308] on icon at bounding box center [923, 313] width 10 height 10
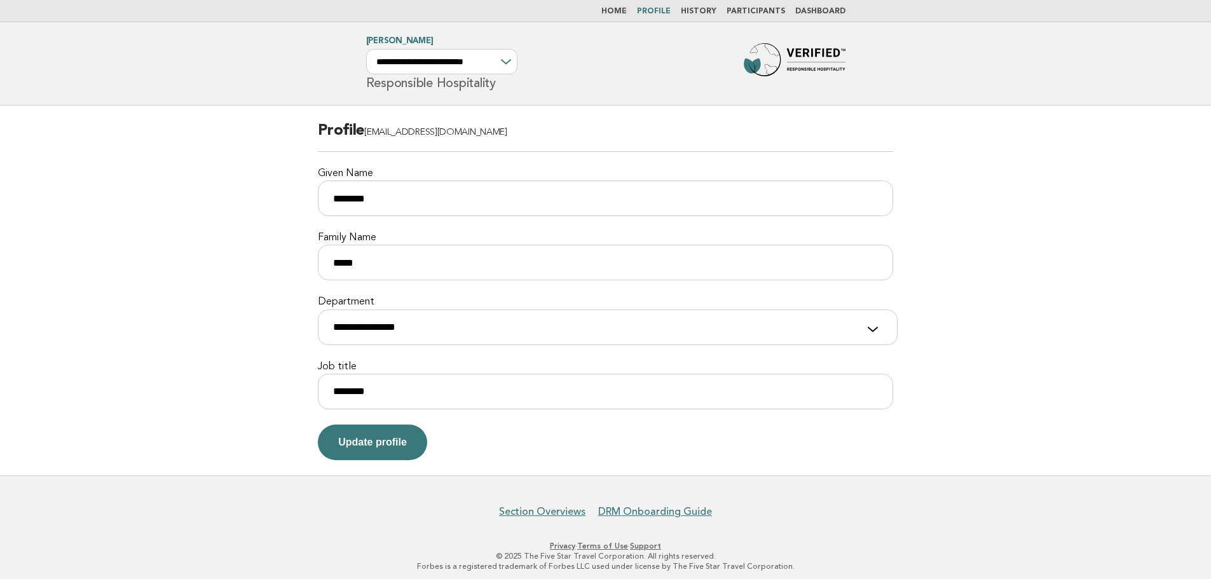
click at [781, 59] on img at bounding box center [795, 63] width 102 height 41
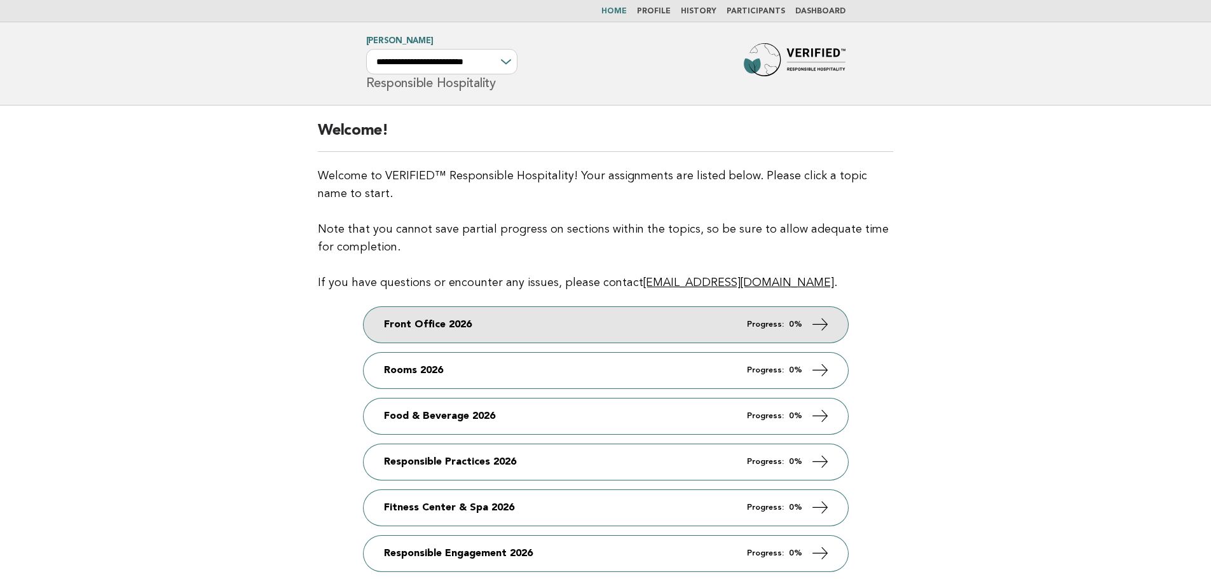
click at [554, 337] on link "Front Office 2026 Progress: 0%" at bounding box center [606, 325] width 484 height 36
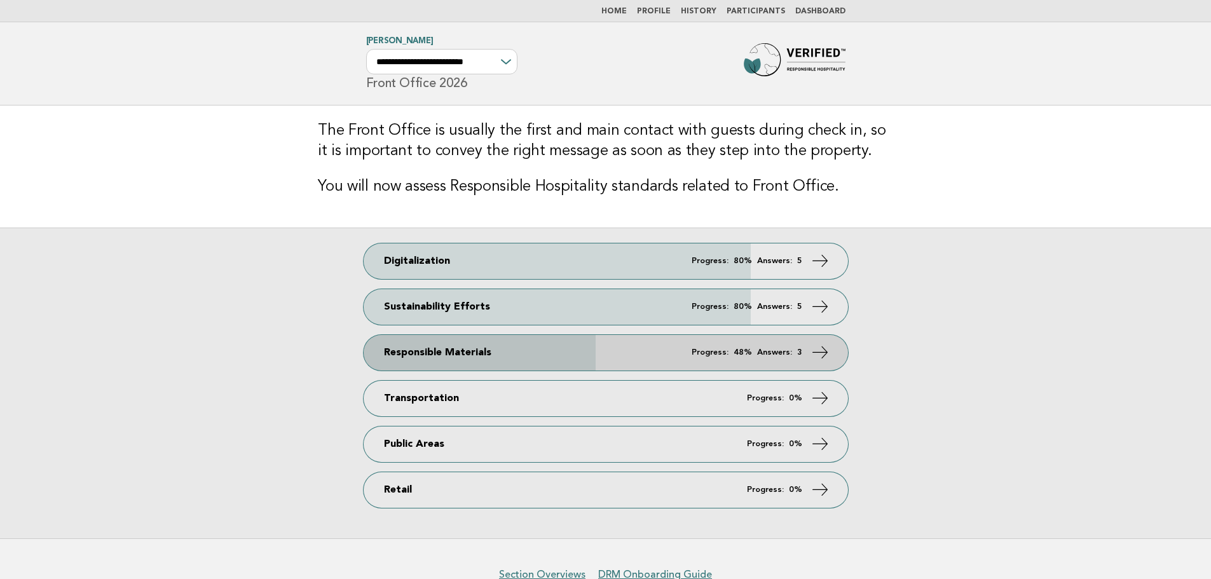
click at [593, 354] on link "Responsible Materials Progress: 48% Answers: 3" at bounding box center [606, 353] width 484 height 36
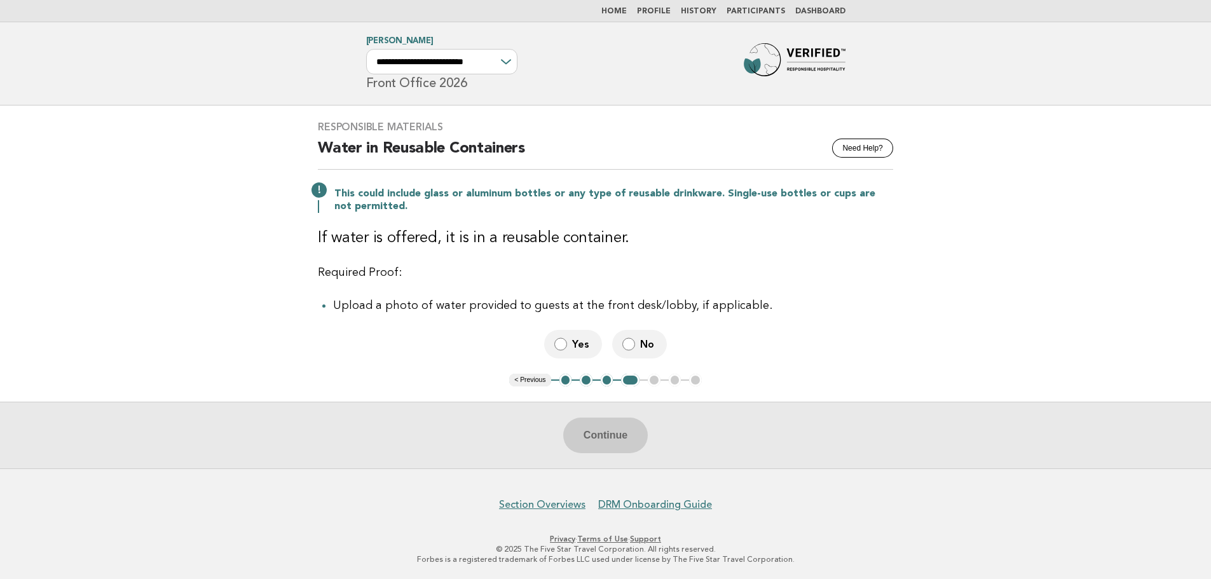
click at [641, 346] on span "No" at bounding box center [648, 343] width 17 height 13
click at [624, 442] on button "Continue" at bounding box center [605, 436] width 85 height 36
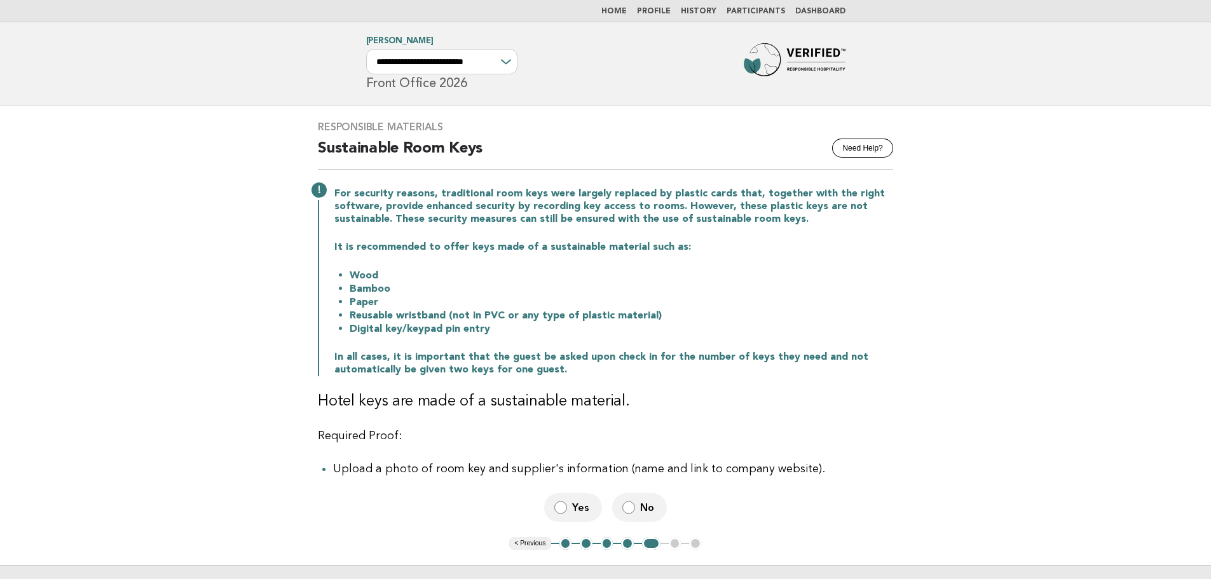
click at [629, 542] on button "4" at bounding box center [627, 543] width 13 height 13
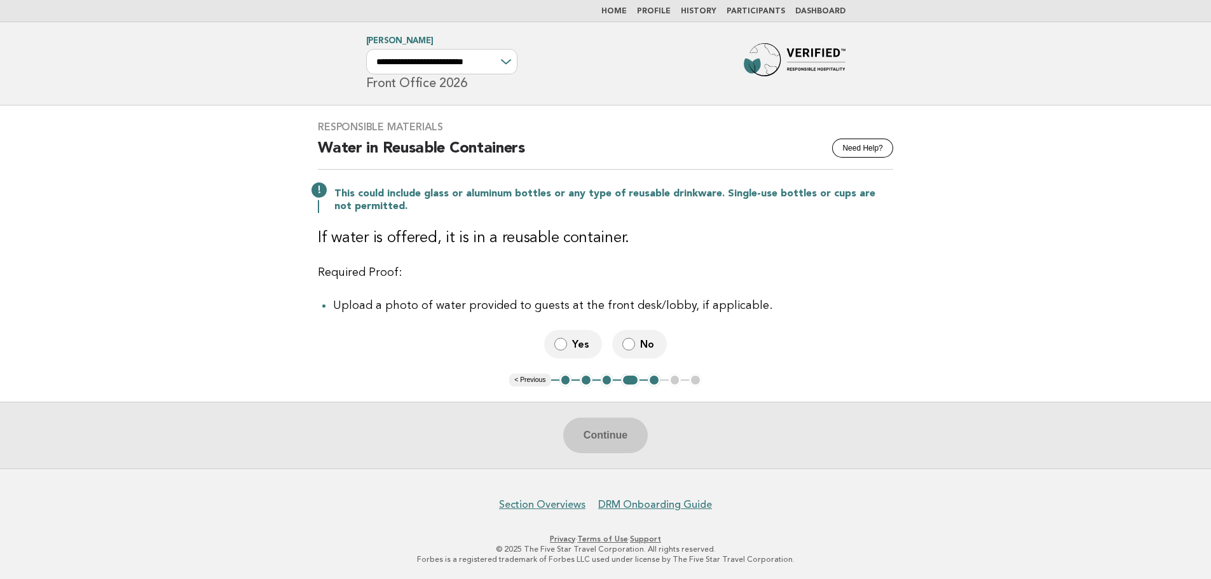
click at [641, 348] on span "No" at bounding box center [648, 343] width 17 height 13
click at [629, 437] on button "Continue" at bounding box center [605, 436] width 85 height 36
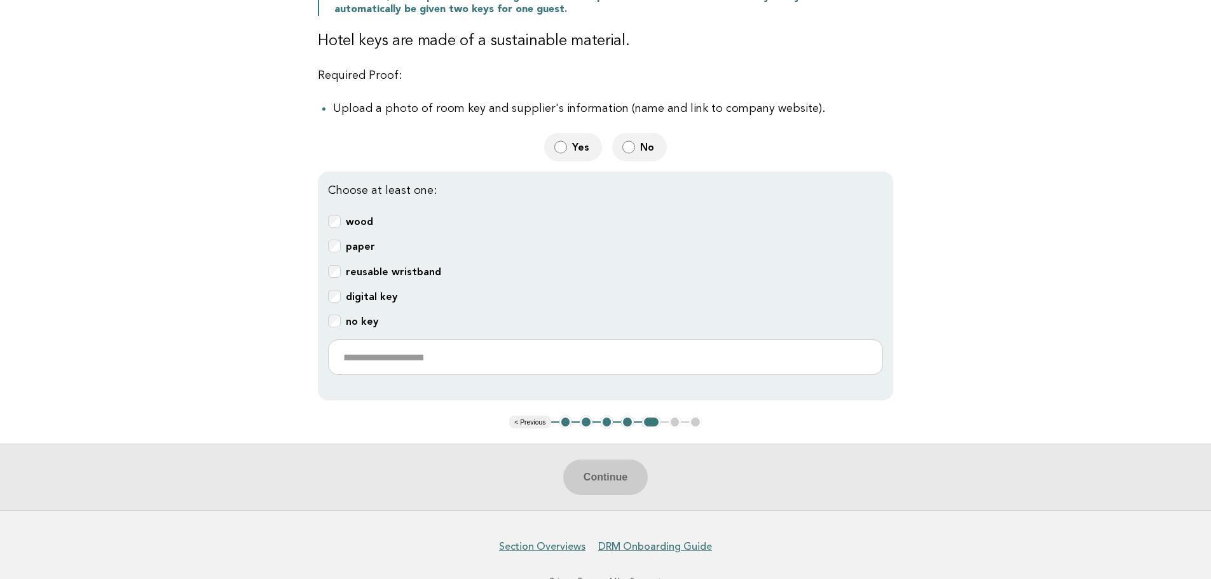
scroll to position [400, 0]
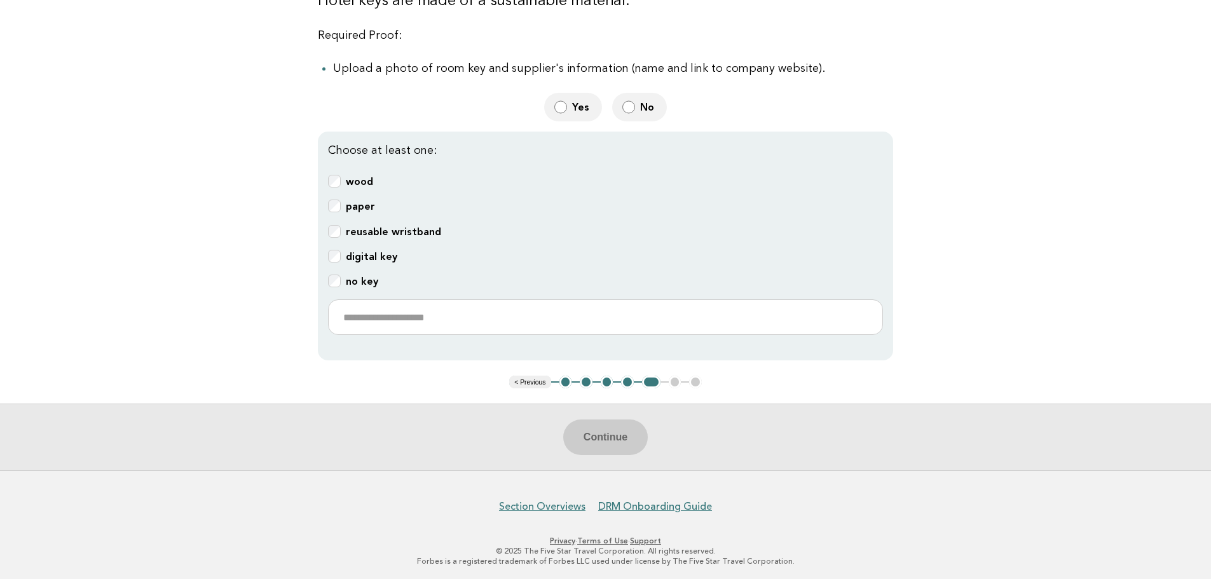
click at [592, 430] on div "Continue" at bounding box center [605, 437] width 1211 height 67
click at [676, 380] on ul "< Previous 1 2 3 4 5 6 7" at bounding box center [605, 382] width 193 height 13
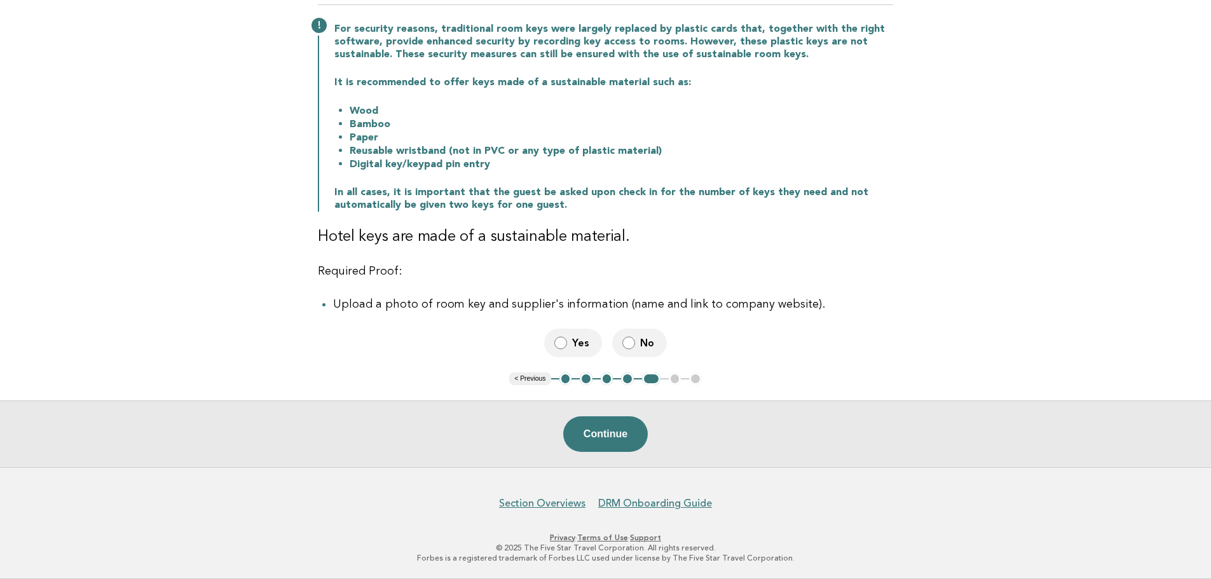
scroll to position [165, 0]
click at [600, 440] on button "Continue" at bounding box center [605, 434] width 85 height 36
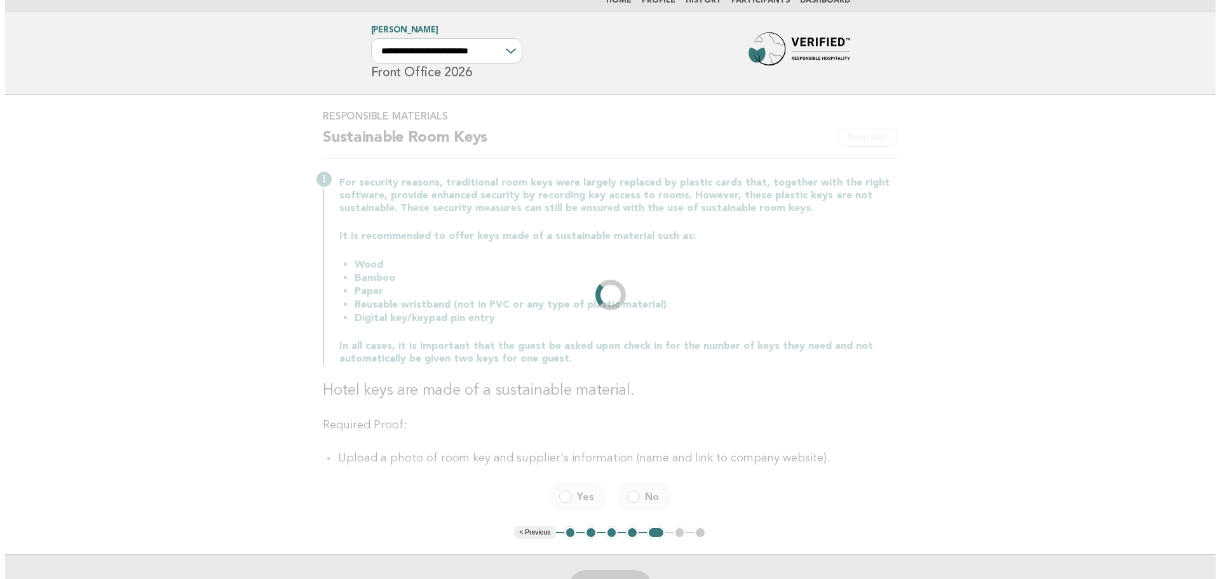
scroll to position [0, 0]
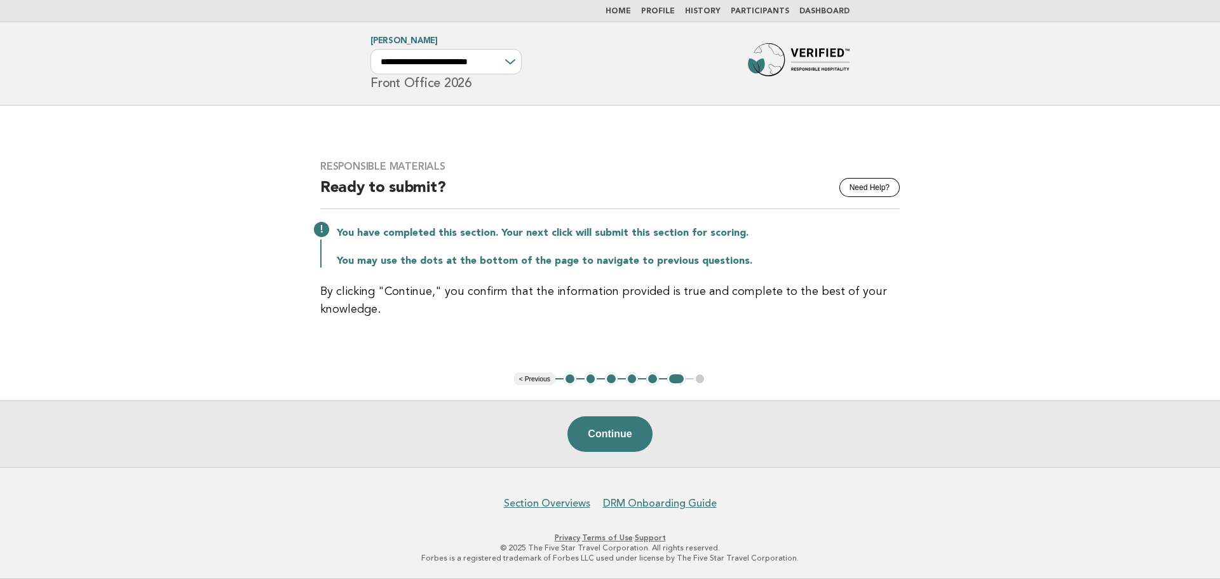
click at [783, 60] on img at bounding box center [799, 63] width 102 height 41
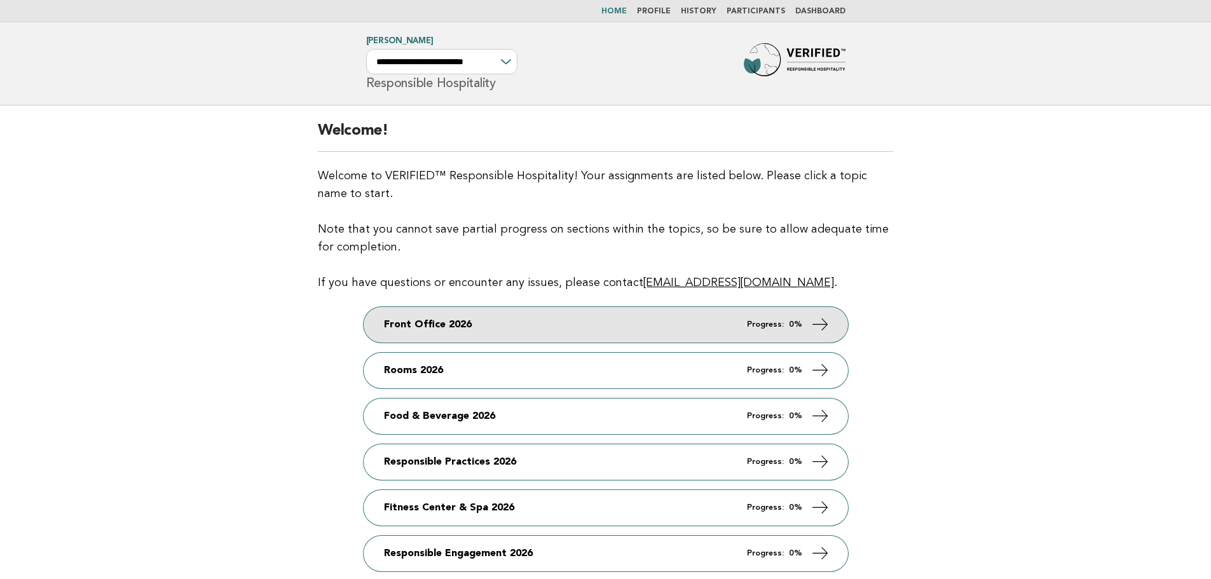
click at [439, 329] on link "Front Office 2026 Progress: 0%" at bounding box center [606, 325] width 484 height 36
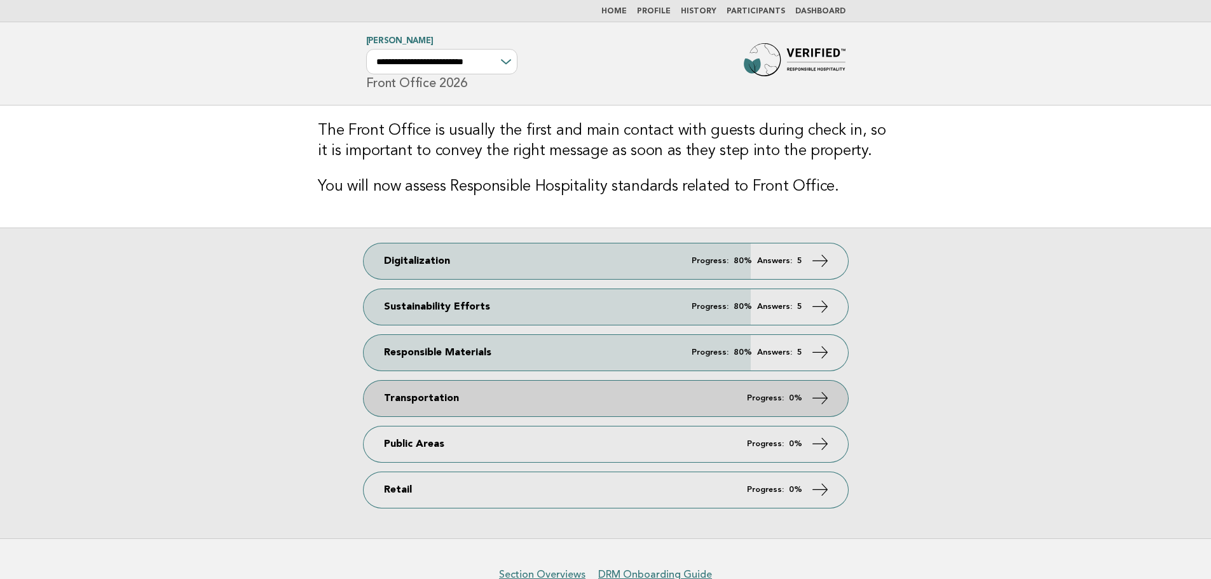
click at [463, 405] on link "Transportation Progress: 0%" at bounding box center [606, 399] width 484 height 36
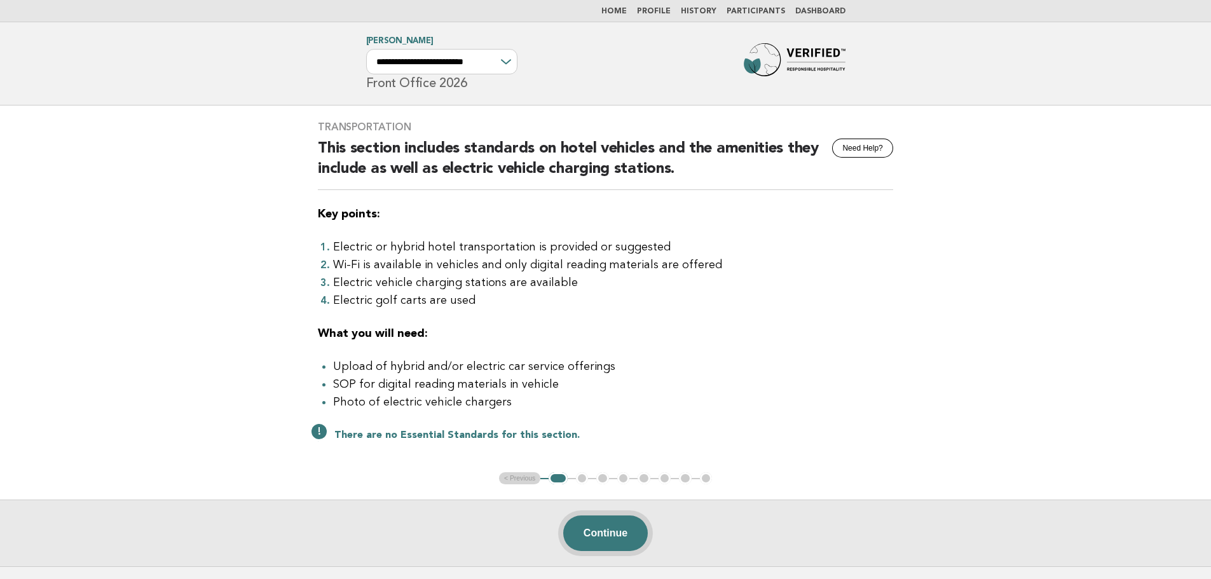
click at [613, 519] on button "Continue" at bounding box center [605, 533] width 85 height 36
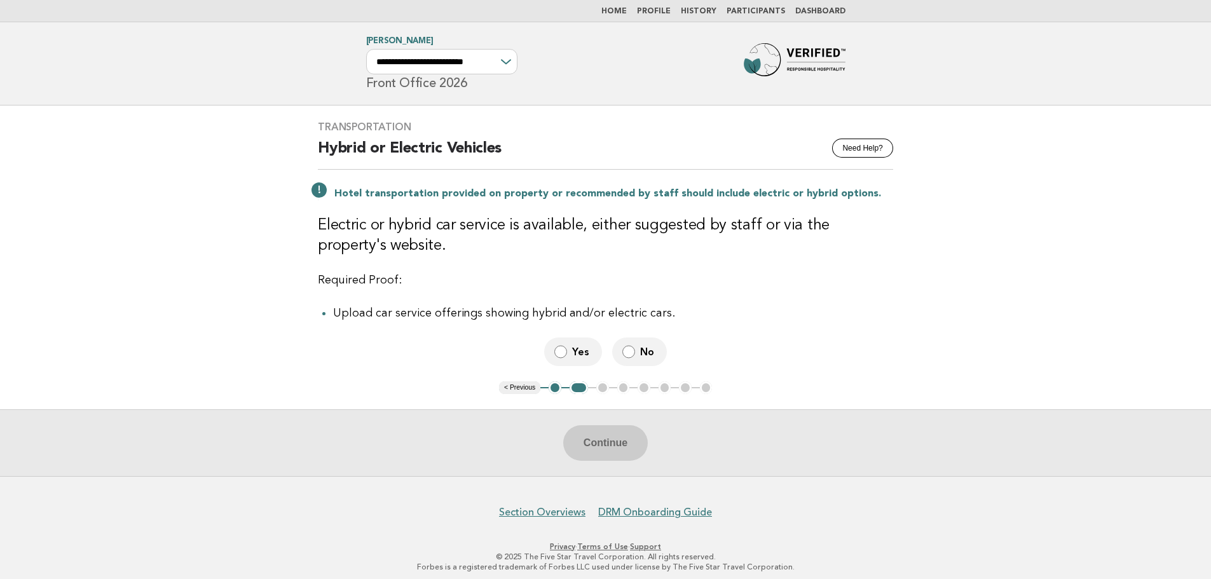
click at [643, 353] on span "No" at bounding box center [648, 351] width 17 height 13
click at [623, 458] on button "Continue" at bounding box center [605, 443] width 85 height 36
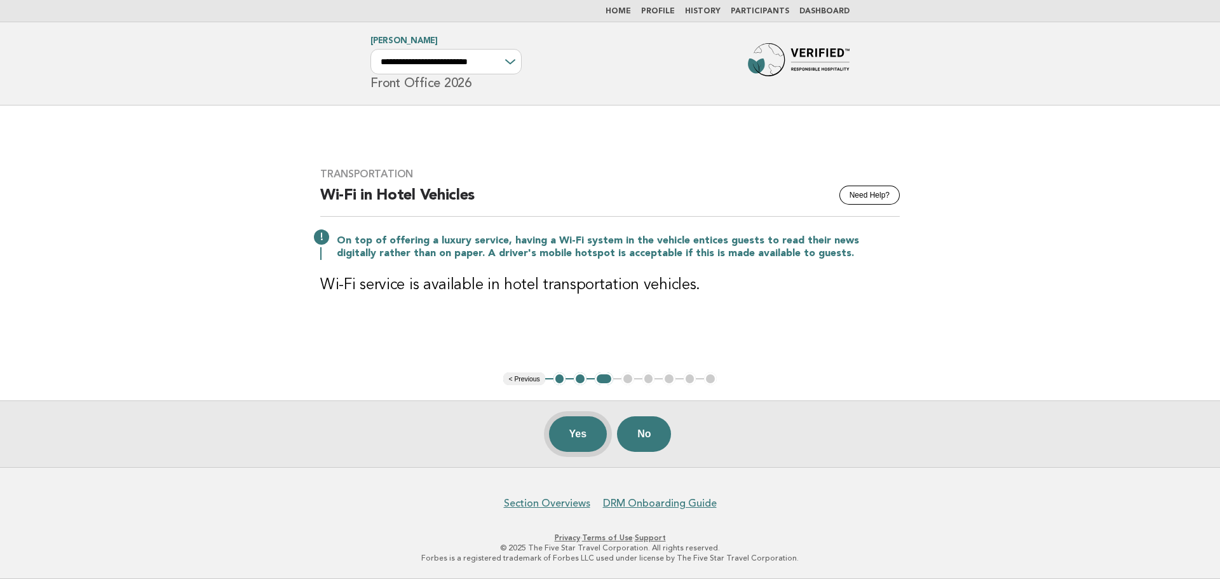
click at [579, 439] on button "Yes" at bounding box center [578, 434] width 58 height 36
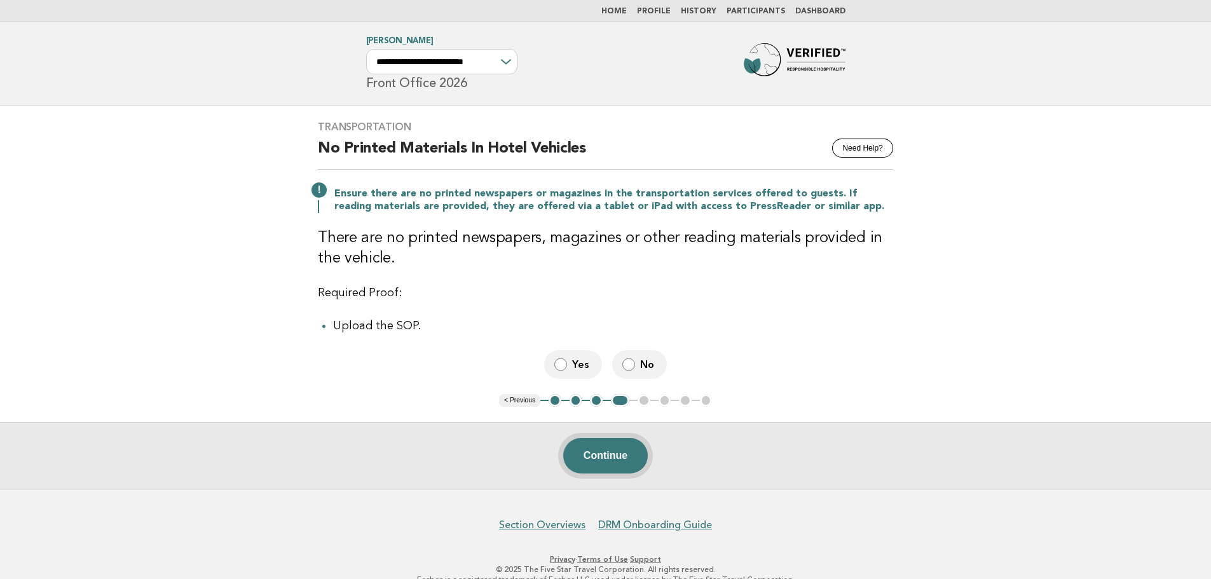
click at [618, 459] on button "Continue" at bounding box center [605, 456] width 85 height 36
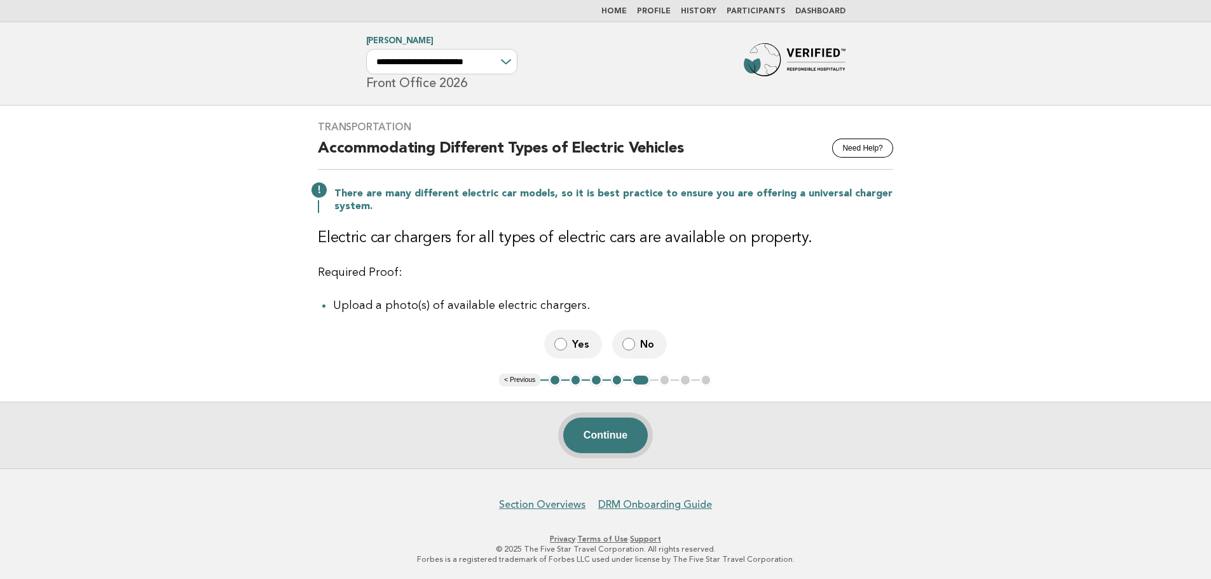
click at [624, 426] on button "Continue" at bounding box center [605, 436] width 85 height 36
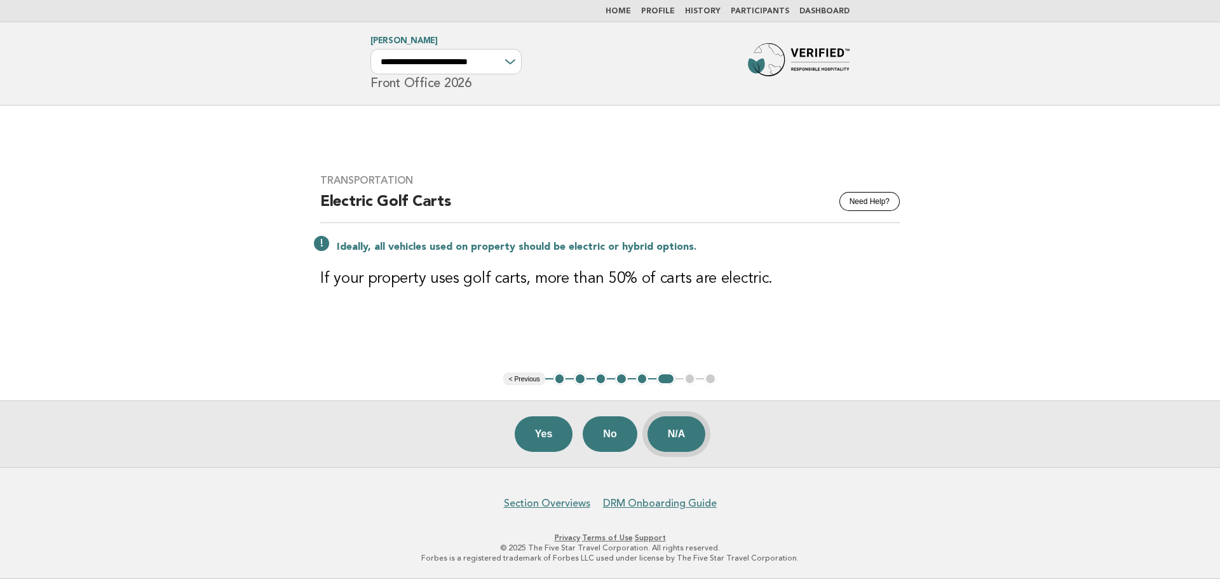
click at [660, 434] on button "N/A" at bounding box center [677, 434] width 58 height 36
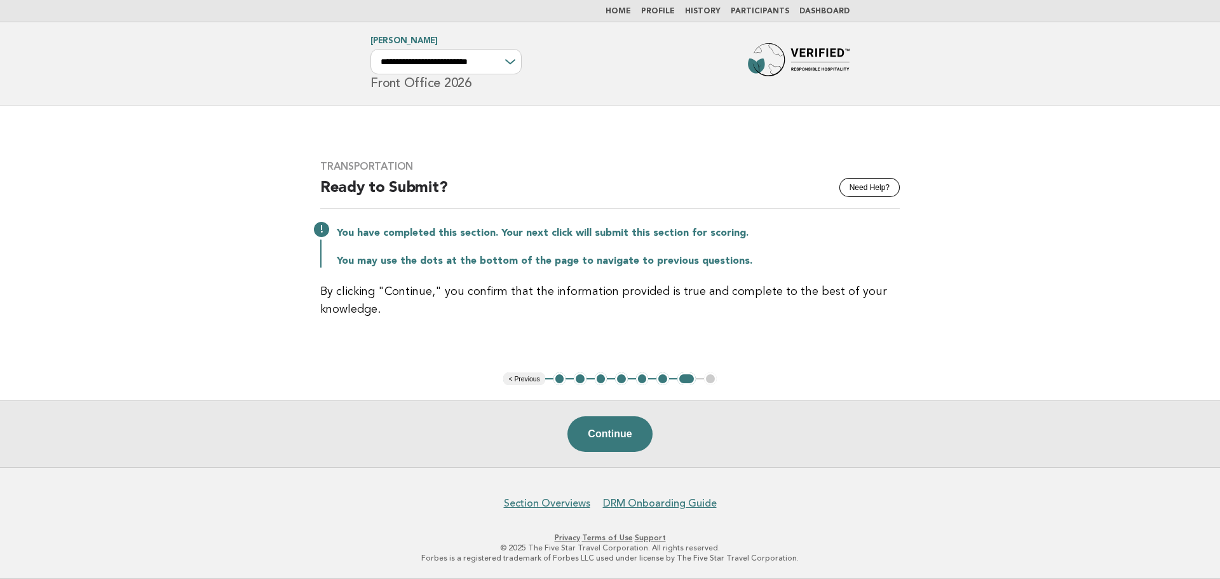
click at [788, 72] on img at bounding box center [799, 63] width 102 height 41
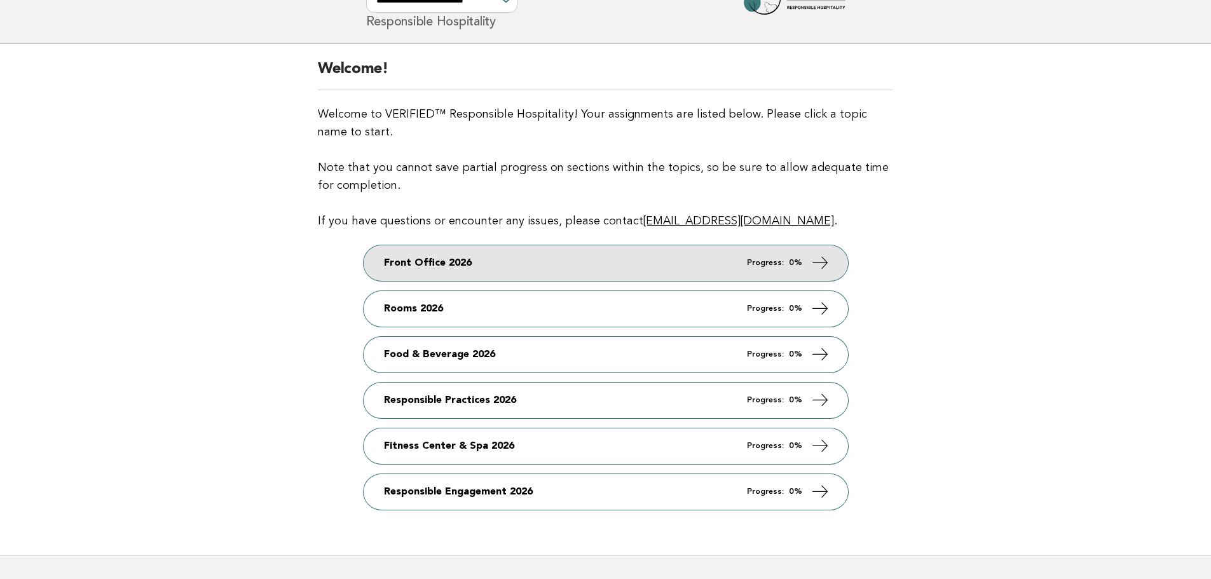
scroll to position [64, 0]
click at [446, 259] on link "Front Office 2026 Progress: 0%" at bounding box center [606, 261] width 484 height 36
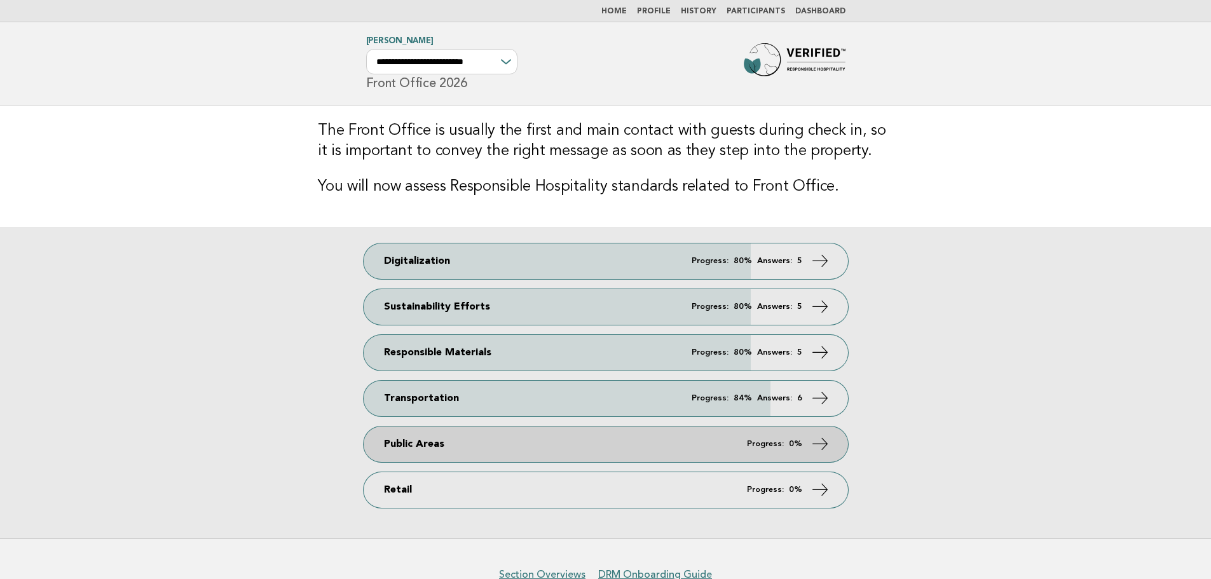
click at [492, 449] on link "Public Areas Progress: 0%" at bounding box center [606, 444] width 484 height 36
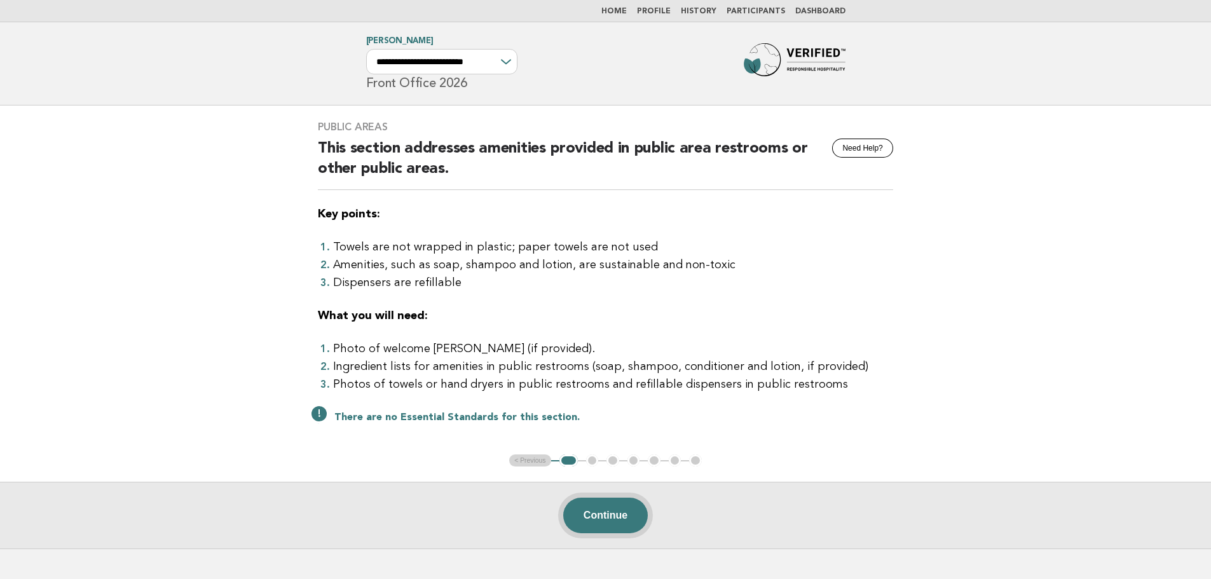
click at [599, 520] on button "Continue" at bounding box center [605, 516] width 85 height 36
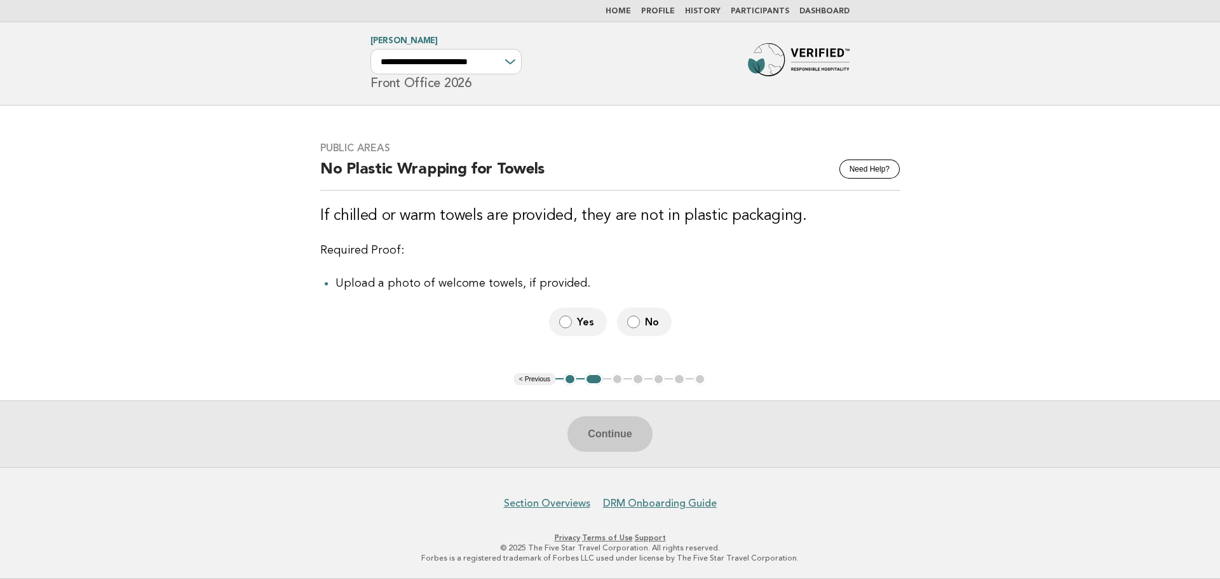
click at [585, 317] on span "Yes" at bounding box center [587, 321] width 20 height 13
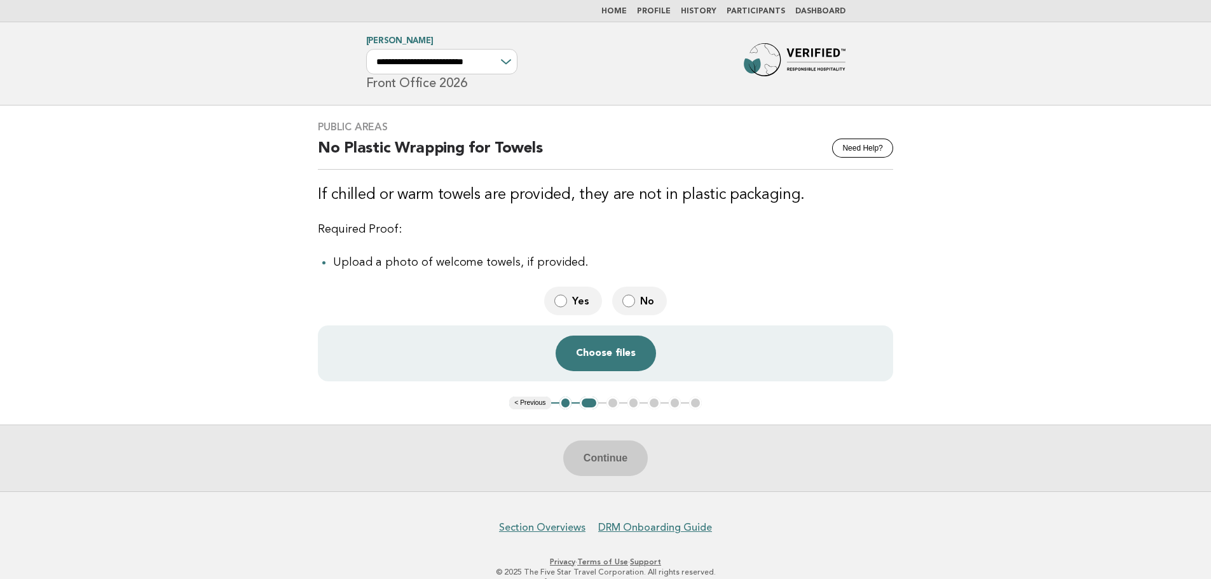
click at [637, 301] on label "No" at bounding box center [639, 301] width 55 height 29
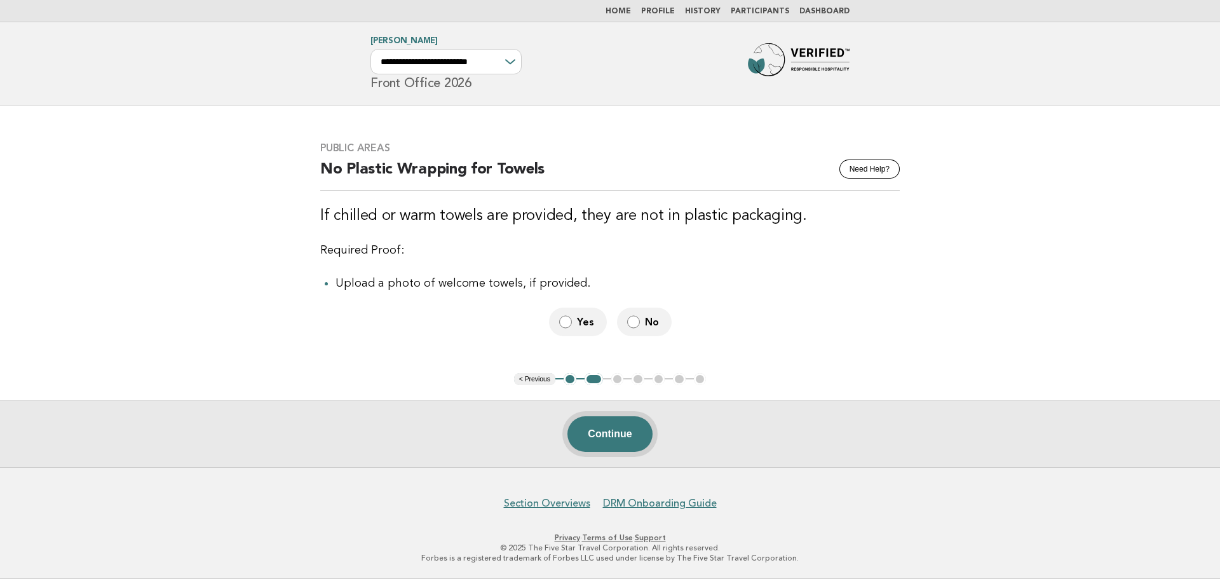
click at [616, 424] on button "Continue" at bounding box center [610, 434] width 85 height 36
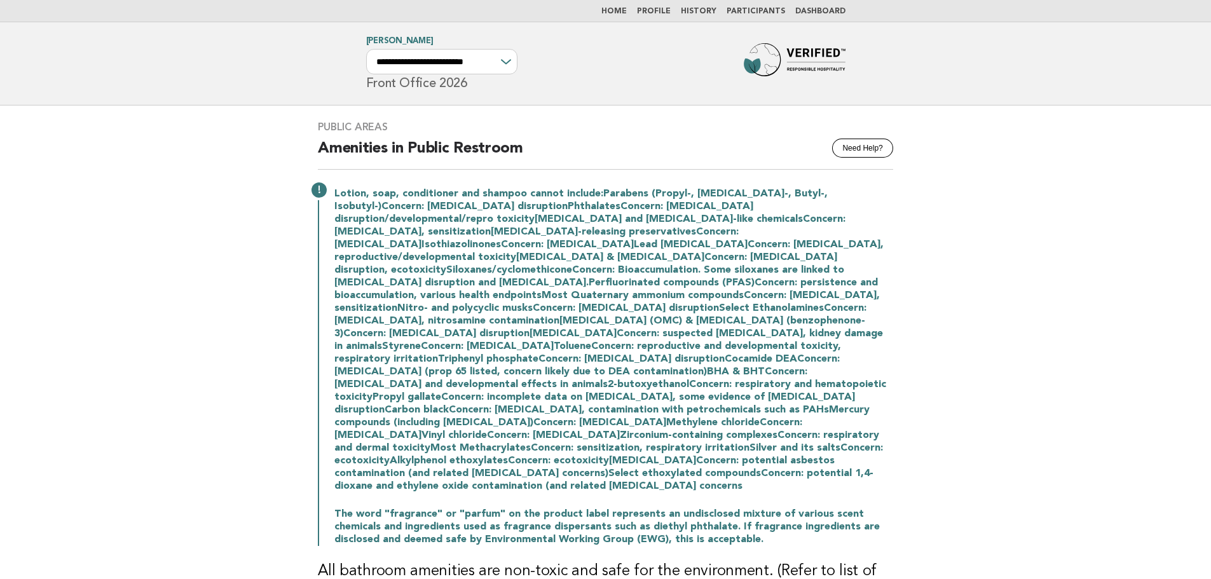
click at [743, 6] on nav "Home Profile History Participants Dashboard" at bounding box center [605, 11] width 1211 height 22
click at [738, 10] on link "Participants" at bounding box center [755, 12] width 58 height 8
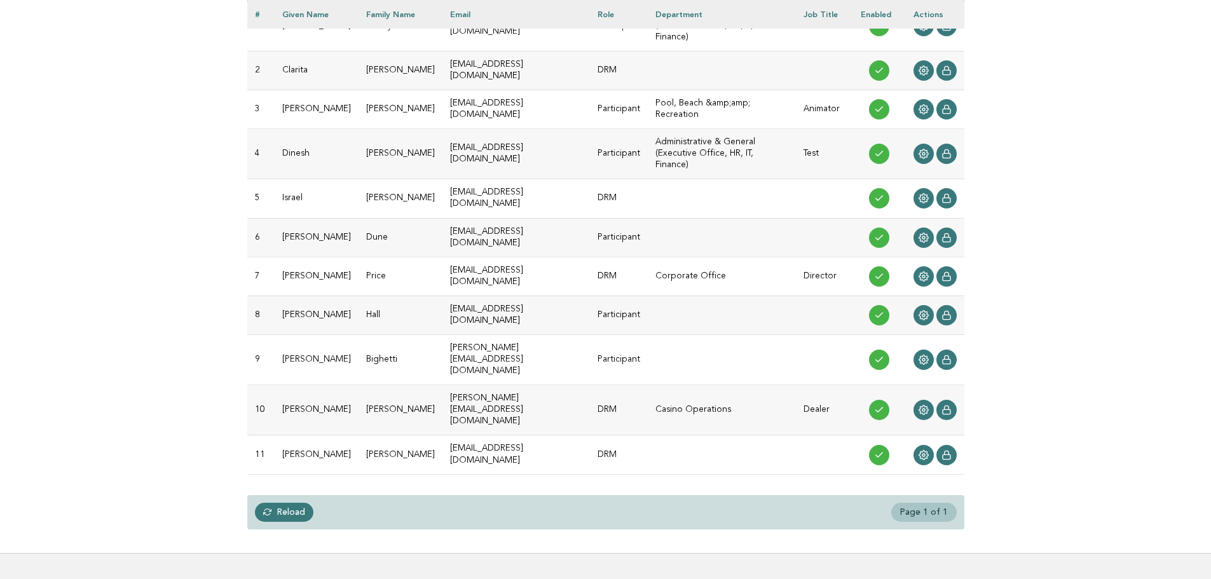
scroll to position [243, 0]
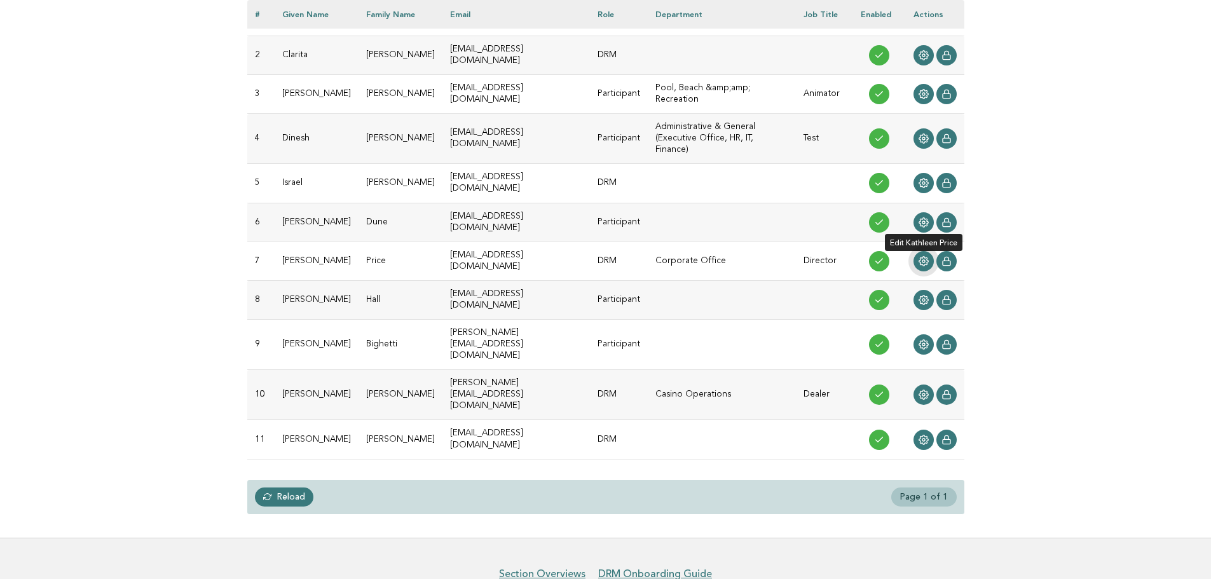
click at [920, 256] on icon at bounding box center [923, 261] width 10 height 10
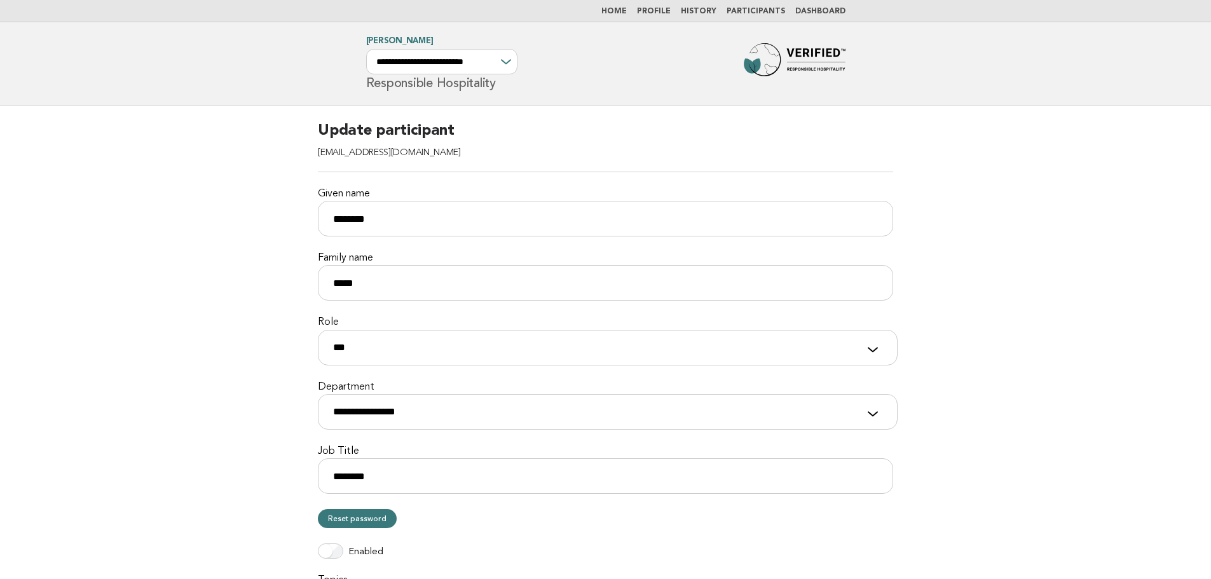
click at [781, 49] on img at bounding box center [795, 63] width 102 height 41
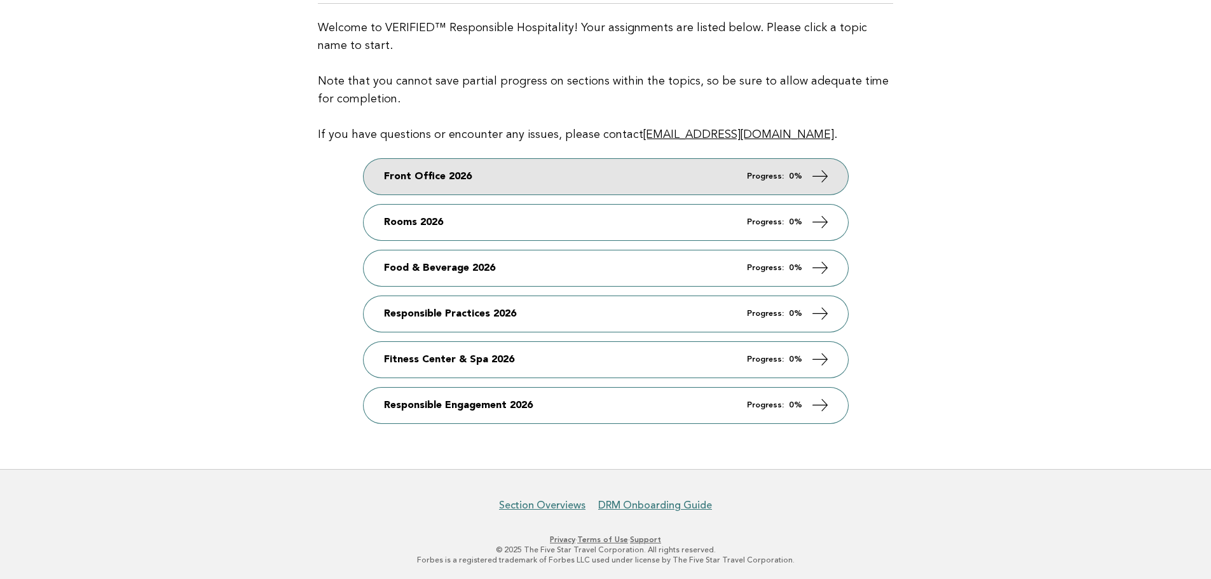
scroll to position [149, 0]
click at [539, 176] on link "Front Office 2026 Progress: 0%" at bounding box center [606, 176] width 484 height 36
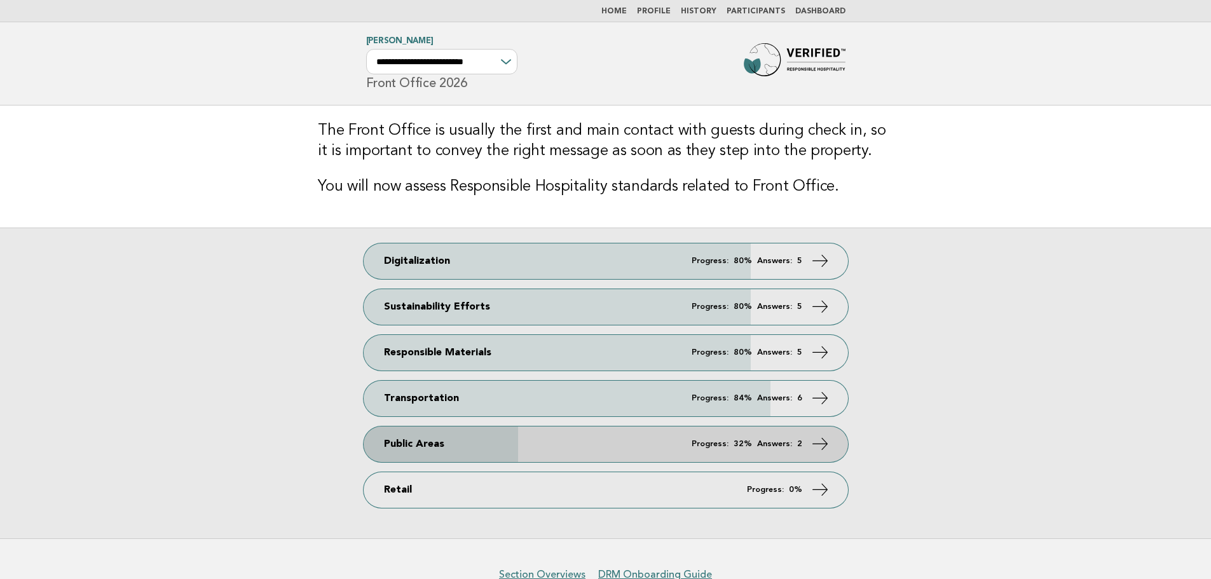
click at [489, 449] on link "Public Areas Progress: 32% Answers: 2" at bounding box center [606, 444] width 484 height 36
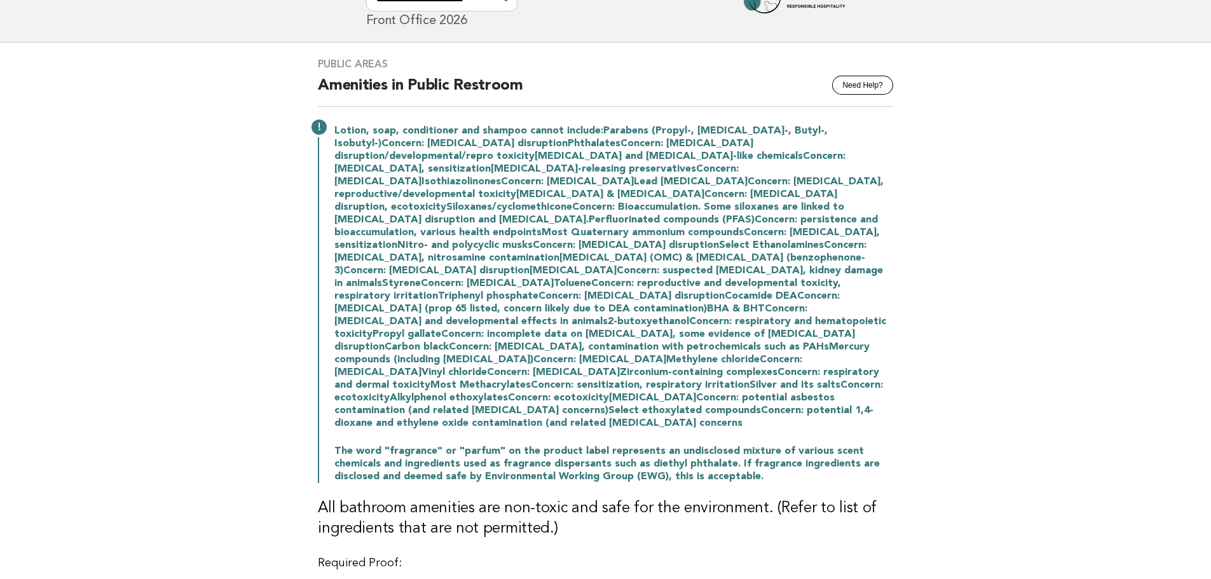
scroll to position [62, 0]
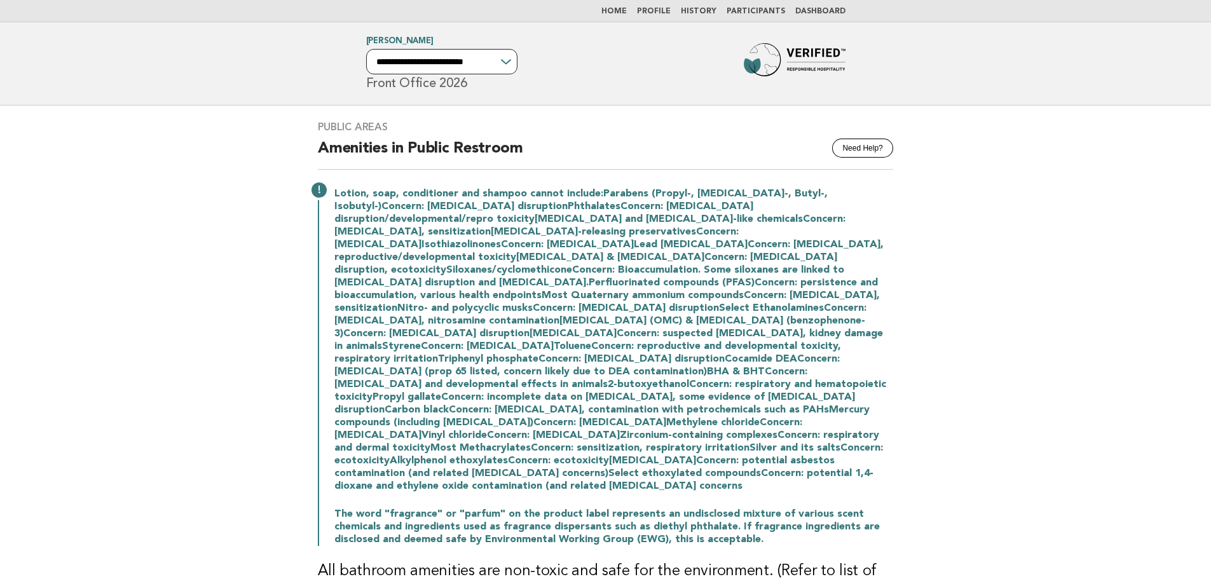
click at [431, 65] on select "**********" at bounding box center [441, 61] width 151 height 25
select select "**********"
click at [366, 49] on select "**********" at bounding box center [441, 61] width 151 height 25
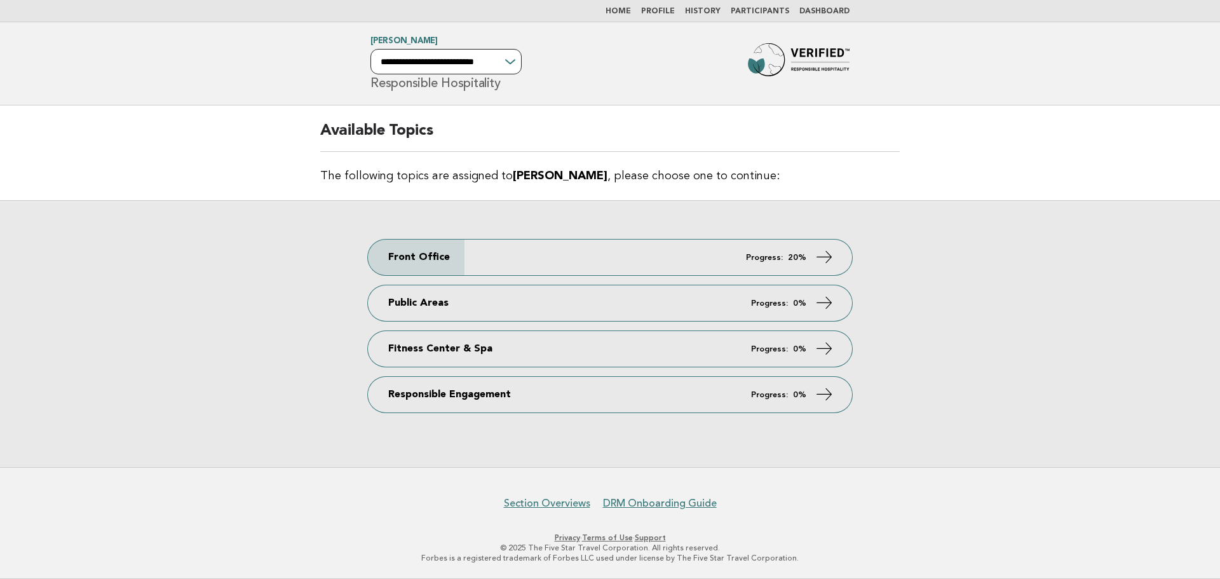
click at [503, 63] on select "**********" at bounding box center [446, 61] width 151 height 25
select select "**********"
click at [371, 49] on select "**********" at bounding box center [446, 61] width 151 height 25
